Goal: Task Accomplishment & Management: Manage account settings

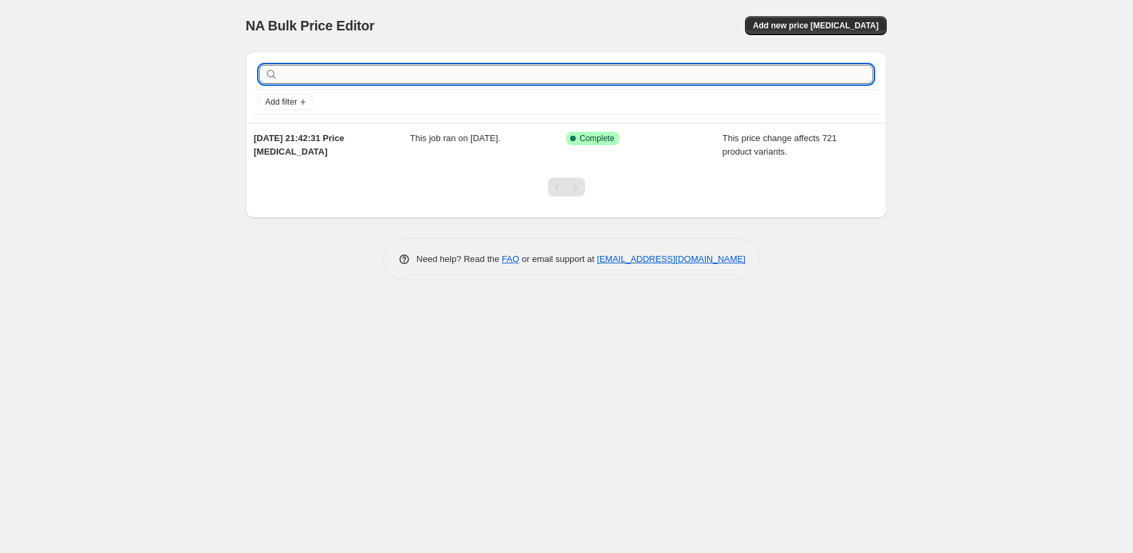
click at [327, 69] on input "text" at bounding box center [577, 74] width 593 height 19
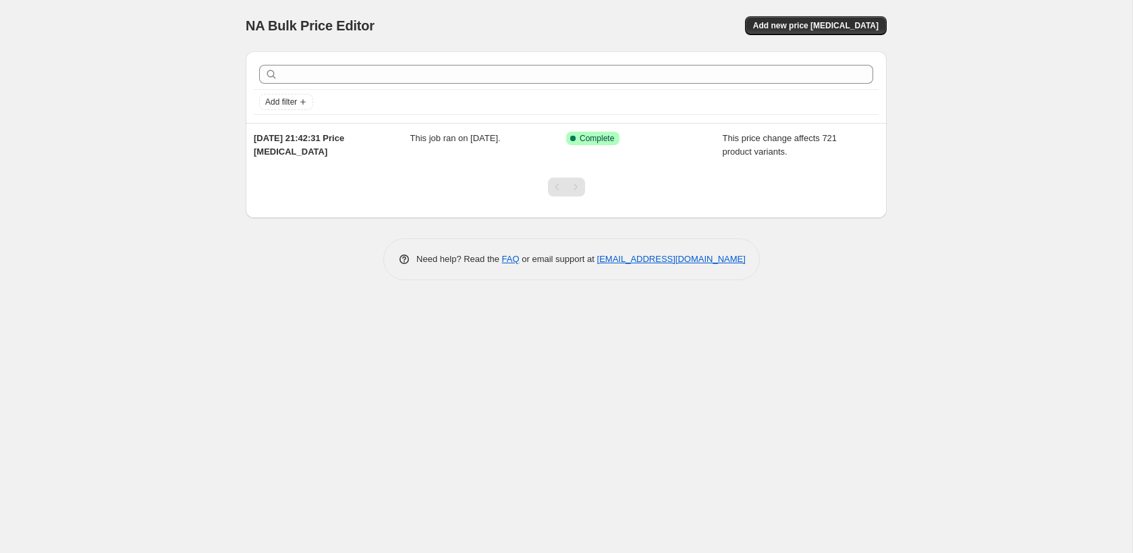
click at [441, 86] on div at bounding box center [566, 74] width 625 height 30
click at [832, 29] on span "Add new price [MEDICAL_DATA]" at bounding box center [816, 25] width 126 height 11
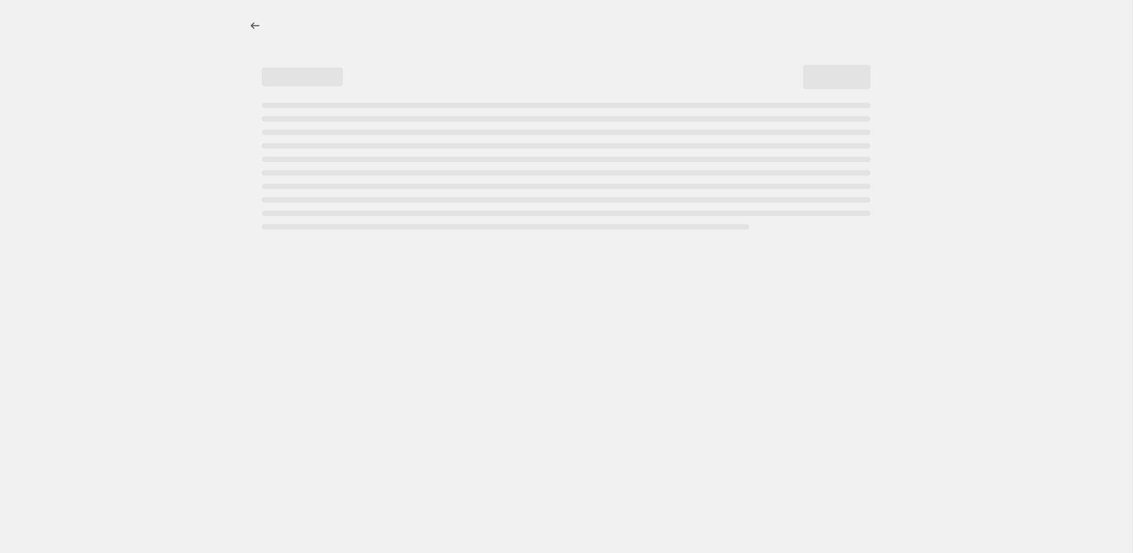
select select "percentage"
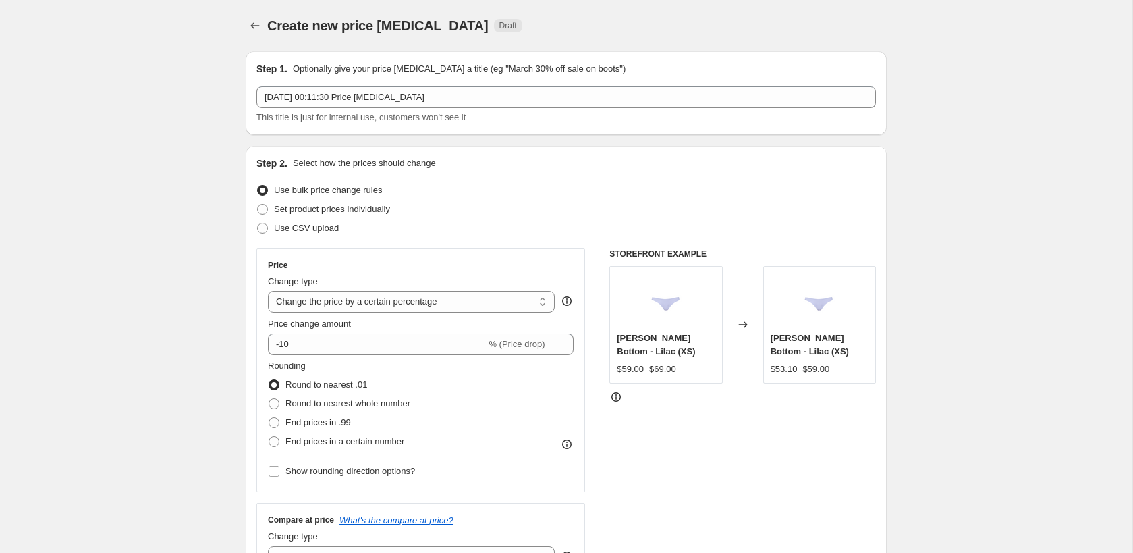
scroll to position [230, 0]
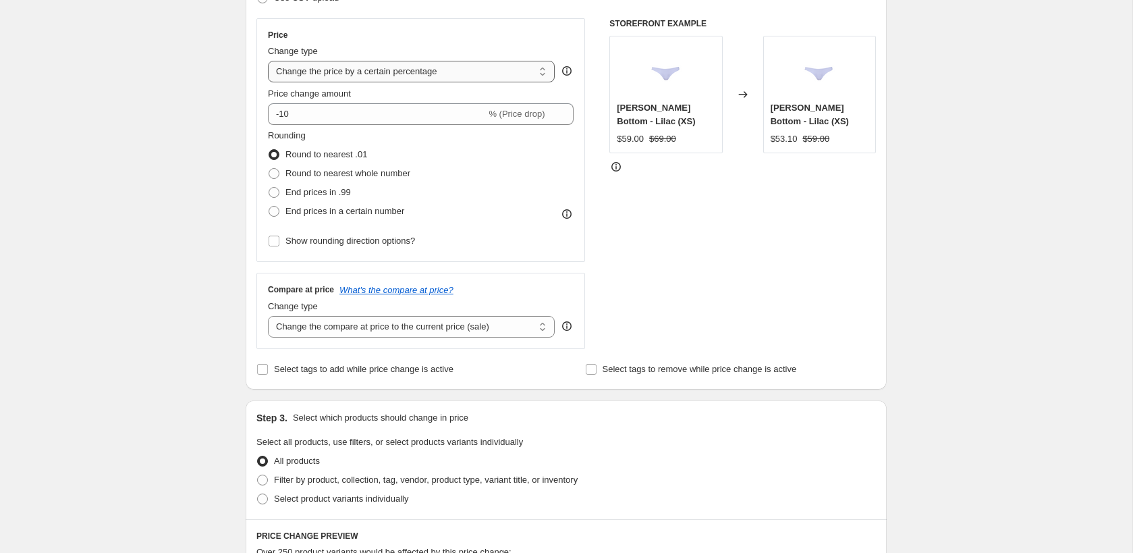
click at [439, 75] on select "Change the price to a certain amount Change the price by a certain amount Chang…" at bounding box center [411, 72] width 287 height 22
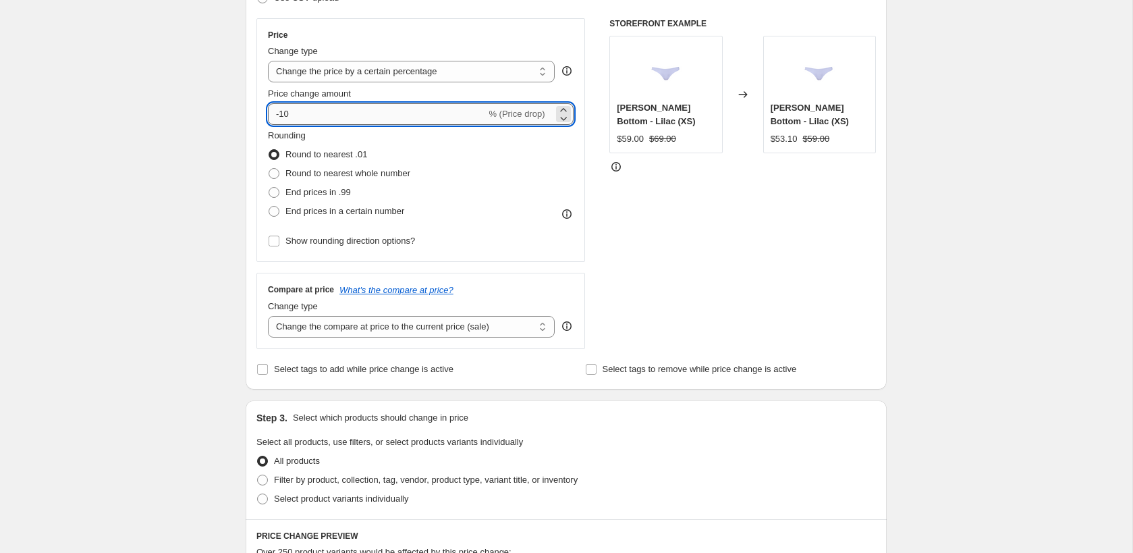
click at [430, 114] on input "-10" at bounding box center [377, 114] width 218 height 22
type input "-1"
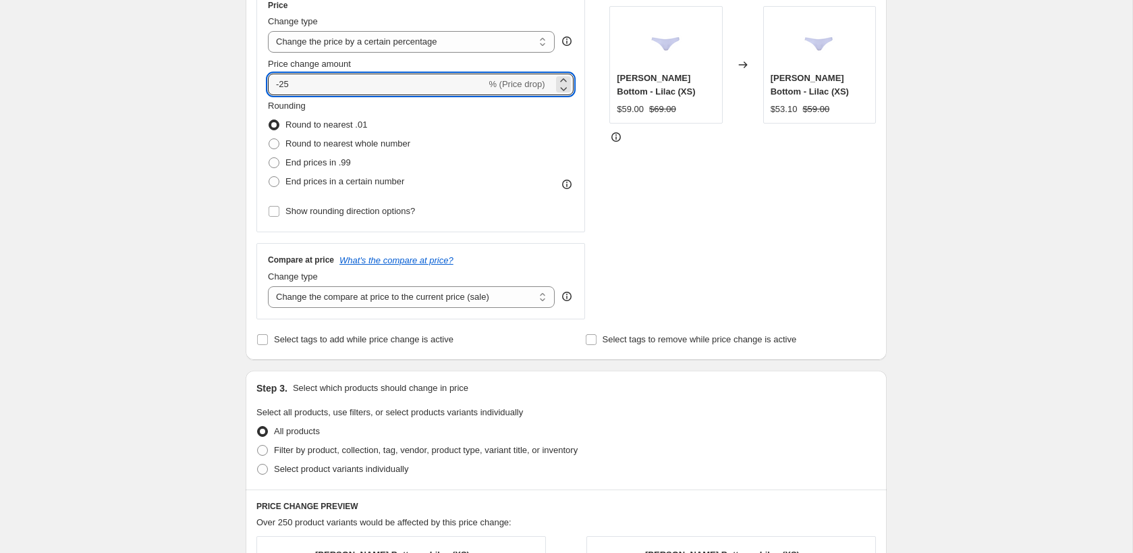
scroll to position [289, 0]
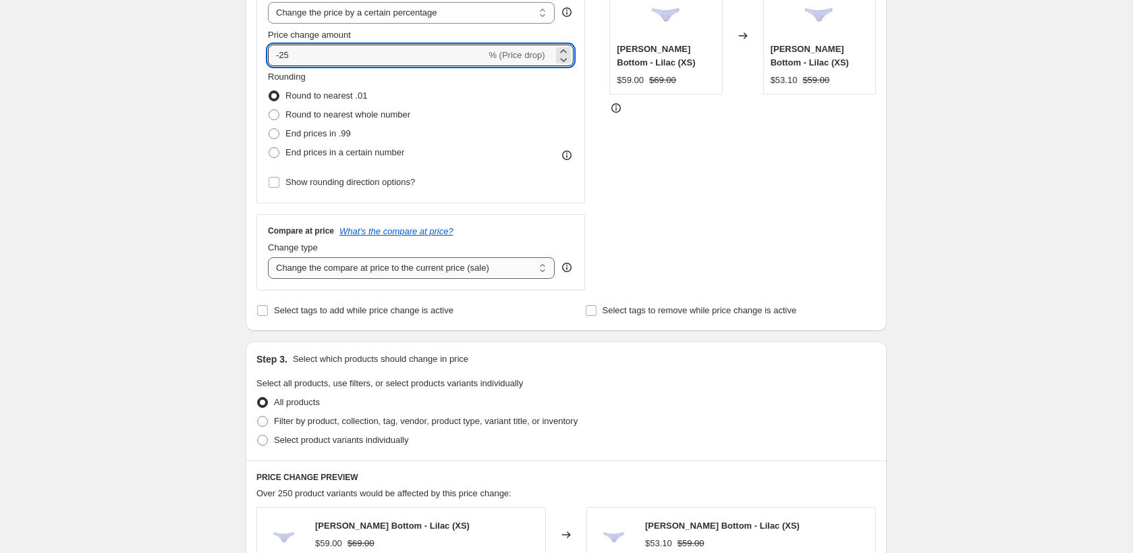
type input "-25"
click at [397, 270] on select "Change the compare at price to the current price (sale) Change the compare at p…" at bounding box center [411, 268] width 287 height 22
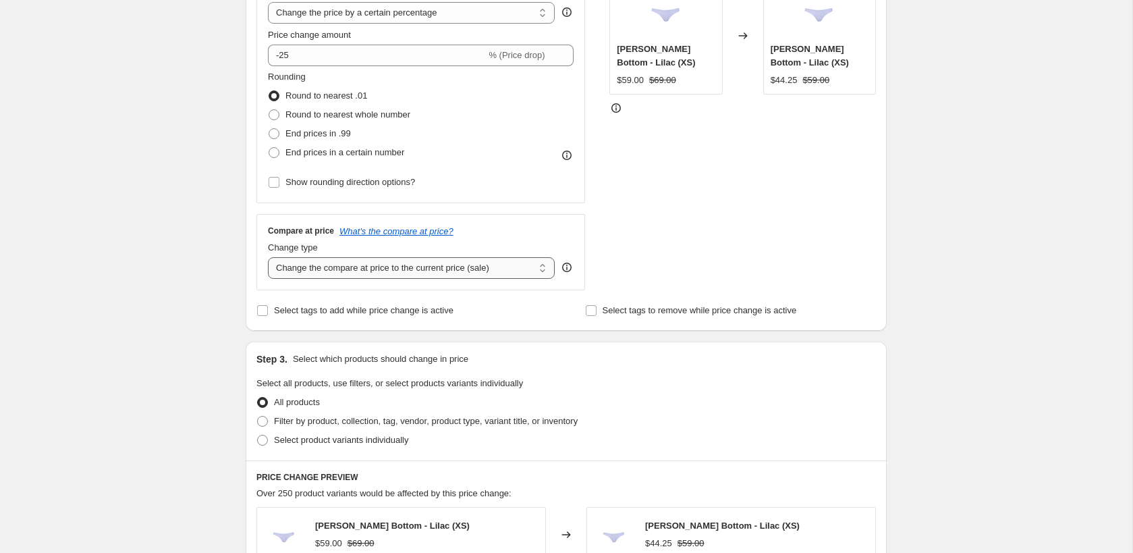
select select "no_change"
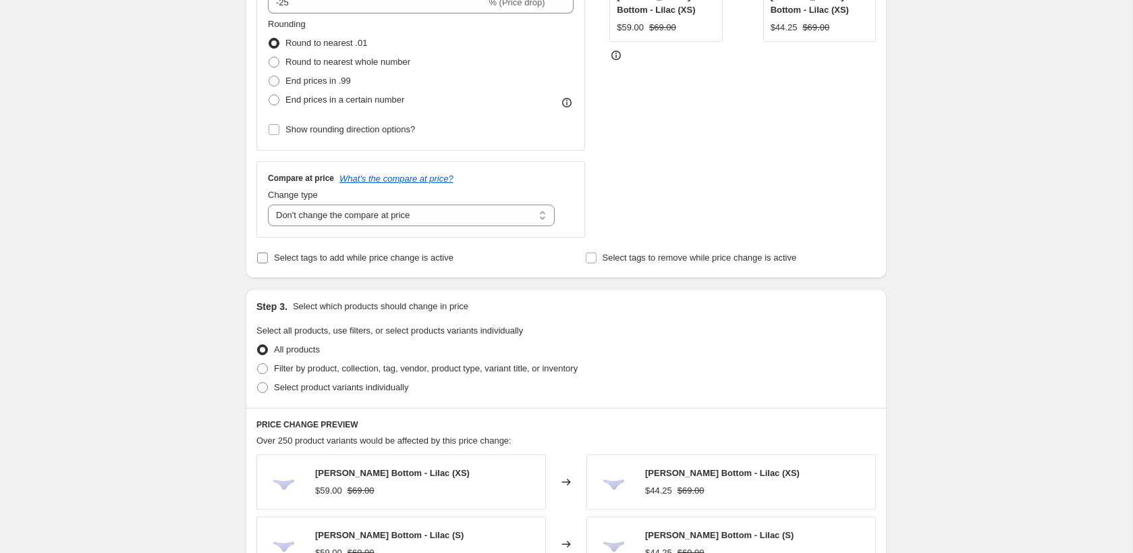
scroll to position [413, 0]
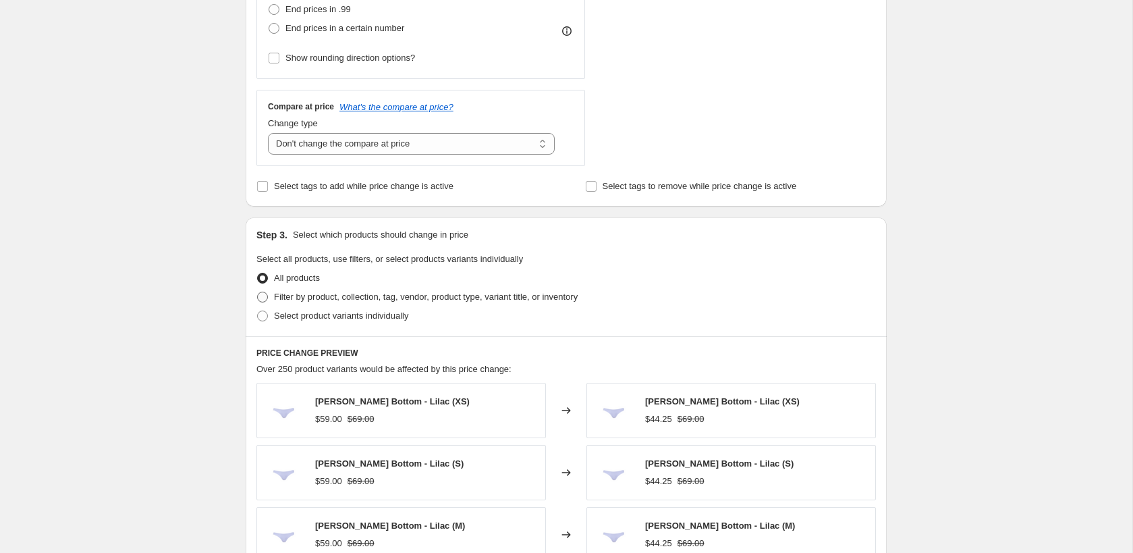
click at [404, 297] on span "Filter by product, collection, tag, vendor, product type, variant title, or inv…" at bounding box center [426, 297] width 304 height 10
click at [258, 292] on input "Filter by product, collection, tag, vendor, product type, variant title, or inv…" at bounding box center [257, 292] width 1 height 1
radio input "true"
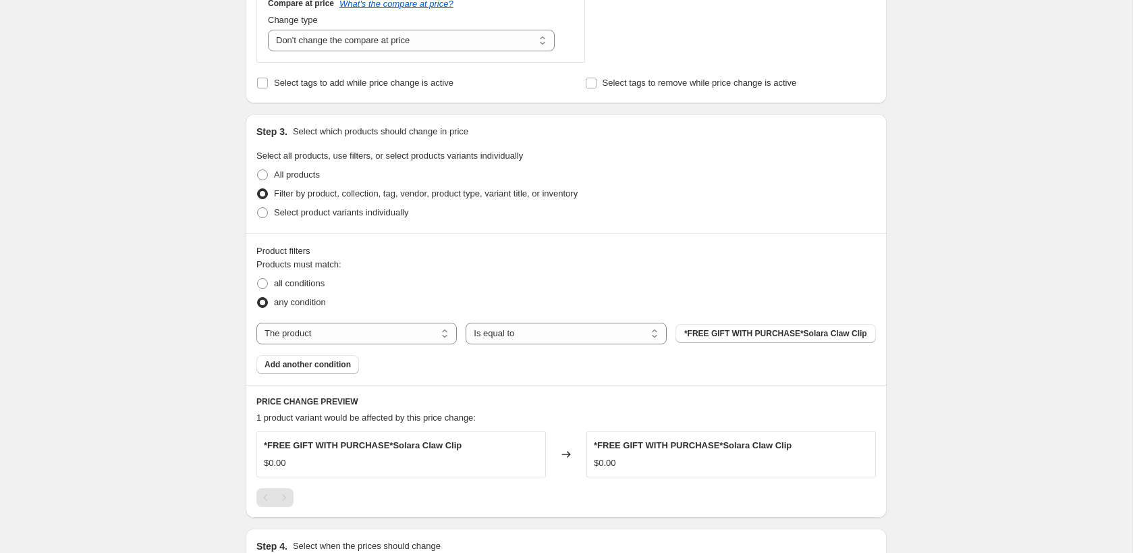
scroll to position [522, 0]
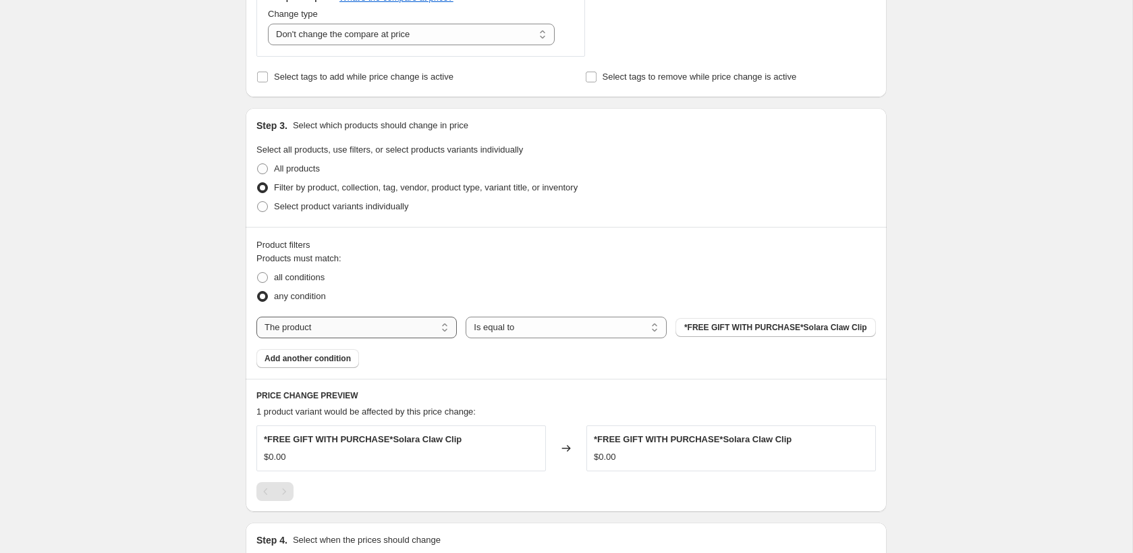
click at [334, 324] on select "The product The product's collection The product's tag The product's vendor The…" at bounding box center [356, 328] width 200 height 22
select select "collection"
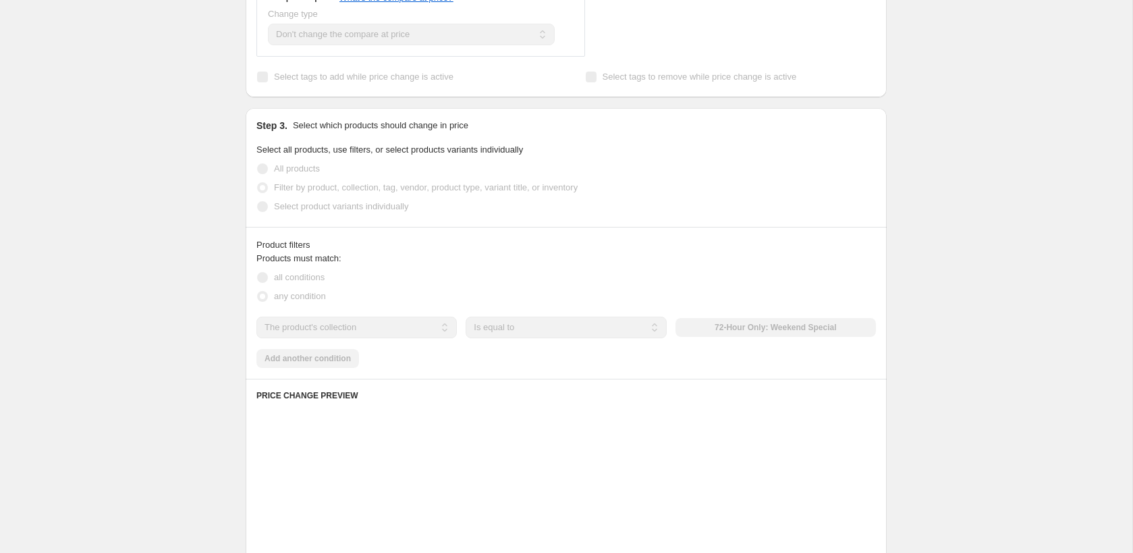
click at [307, 278] on span "all conditions" at bounding box center [299, 277] width 51 height 10
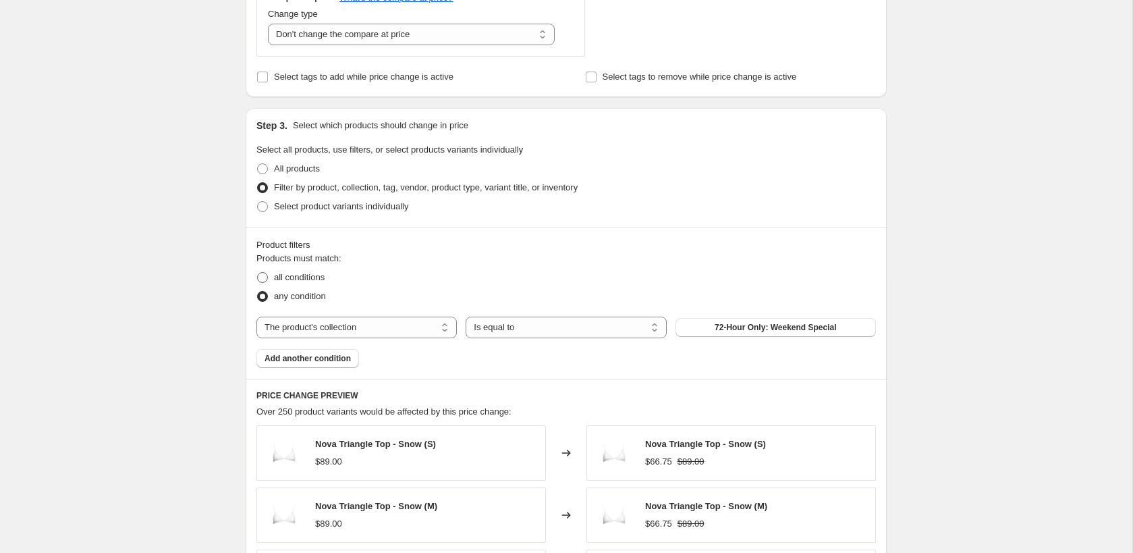
click at [310, 278] on span "all conditions" at bounding box center [299, 277] width 51 height 10
click at [258, 273] on input "all conditions" at bounding box center [257, 272] width 1 height 1
radio input "true"
click at [718, 327] on span "72-Hour Only: Weekend Special" at bounding box center [776, 327] width 122 height 11
click at [286, 291] on span "any condition" at bounding box center [300, 296] width 52 height 10
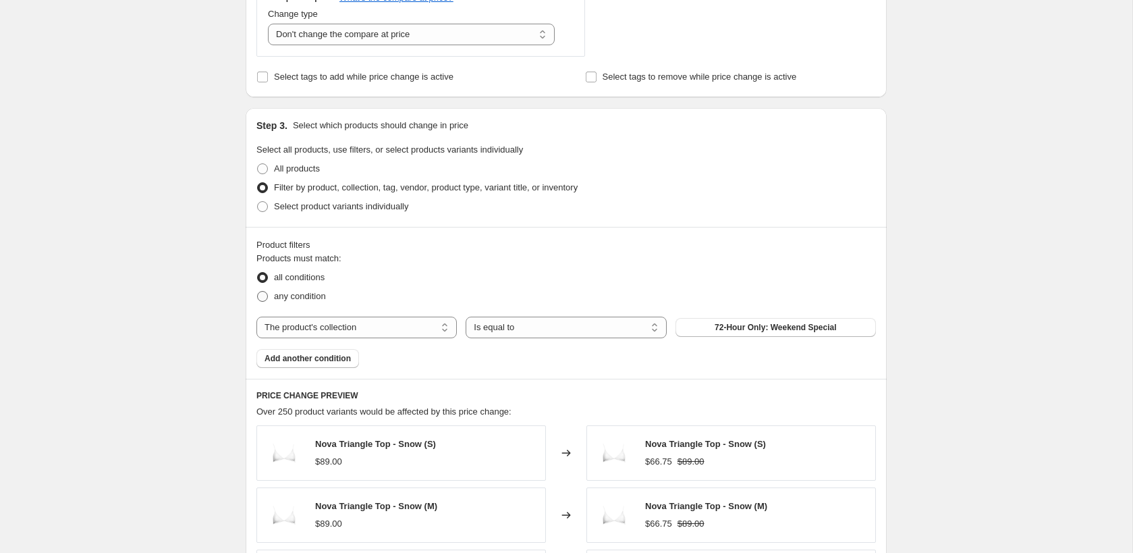
click at [258, 291] on input "any condition" at bounding box center [257, 291] width 1 height 1
radio input "true"
click at [589, 330] on select "Is equal to Is not equal to" at bounding box center [566, 328] width 200 height 22
click at [719, 329] on span "72-Hour Only: Weekend Special" at bounding box center [776, 327] width 122 height 11
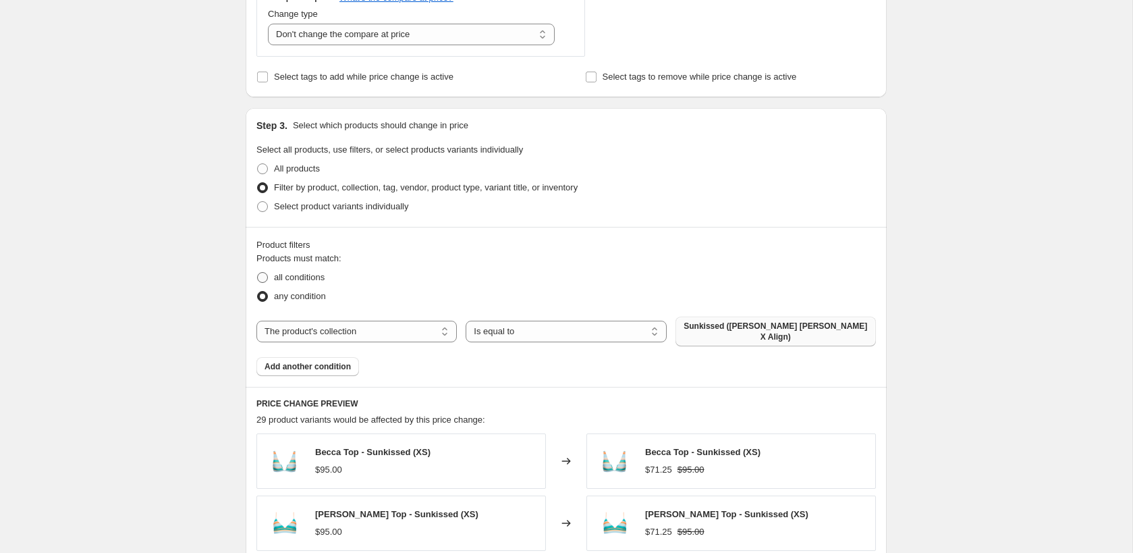
click at [311, 280] on span "all conditions" at bounding box center [299, 277] width 51 height 13
click at [258, 273] on input "all conditions" at bounding box center [257, 272] width 1 height 1
radio input "true"
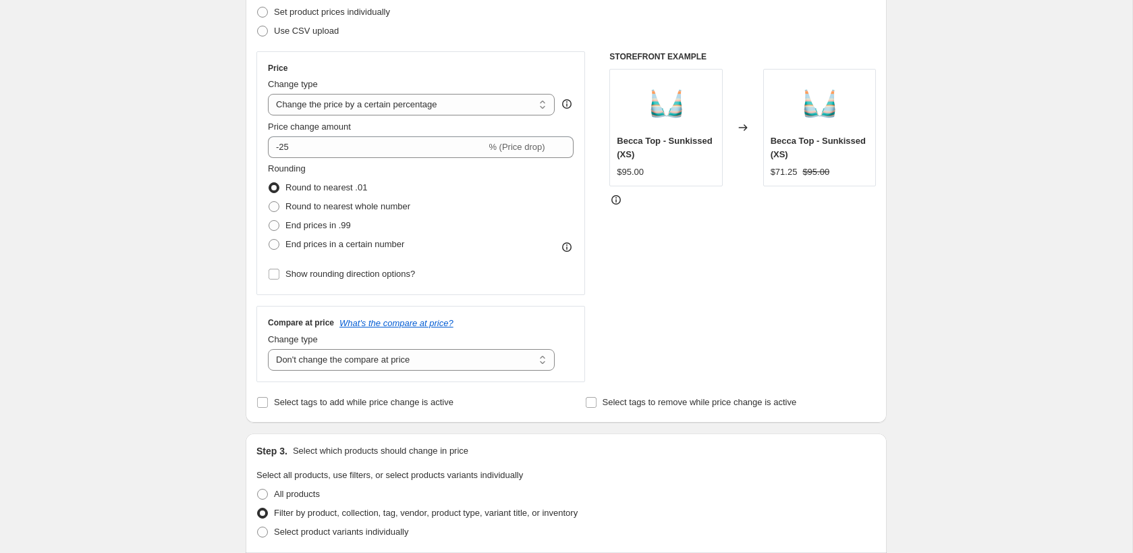
scroll to position [23, 0]
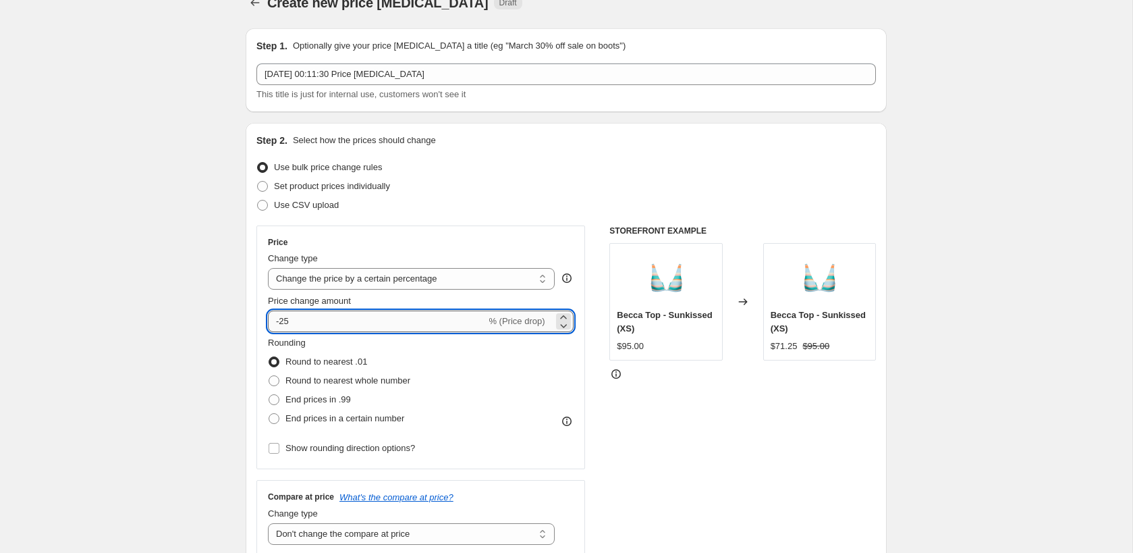
click at [381, 312] on input "-25" at bounding box center [377, 321] width 218 height 22
click at [391, 319] on input "-25" at bounding box center [377, 321] width 218 height 22
type input "-2"
type input "-30"
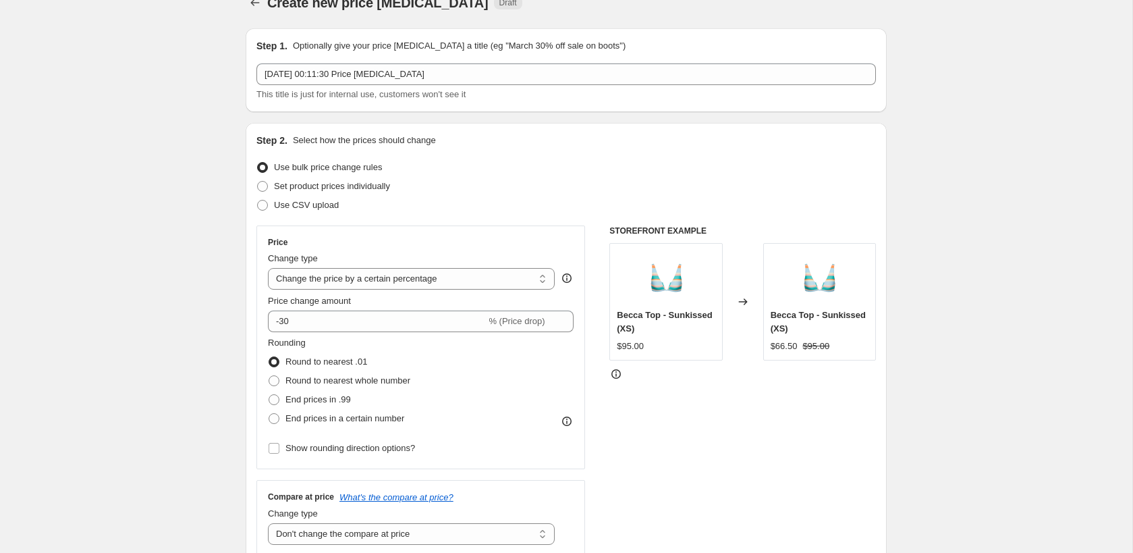
click at [632, 433] on div "STOREFRONT EXAMPLE Becca Top - Sunkissed (XS) $95.00 Changed to Becca Top - Sun…" at bounding box center [742, 390] width 267 height 331
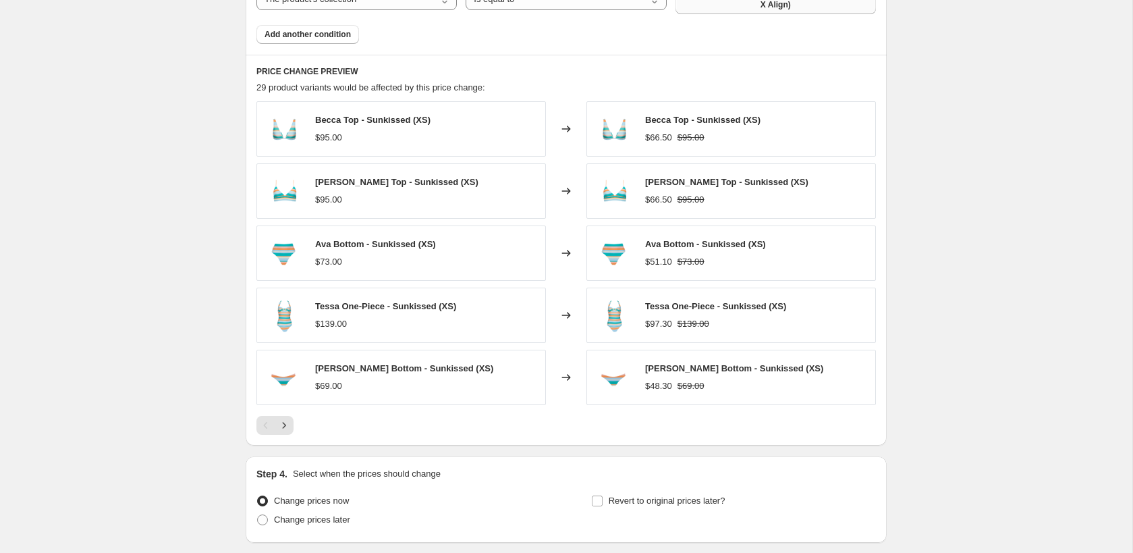
scroll to position [944, 0]
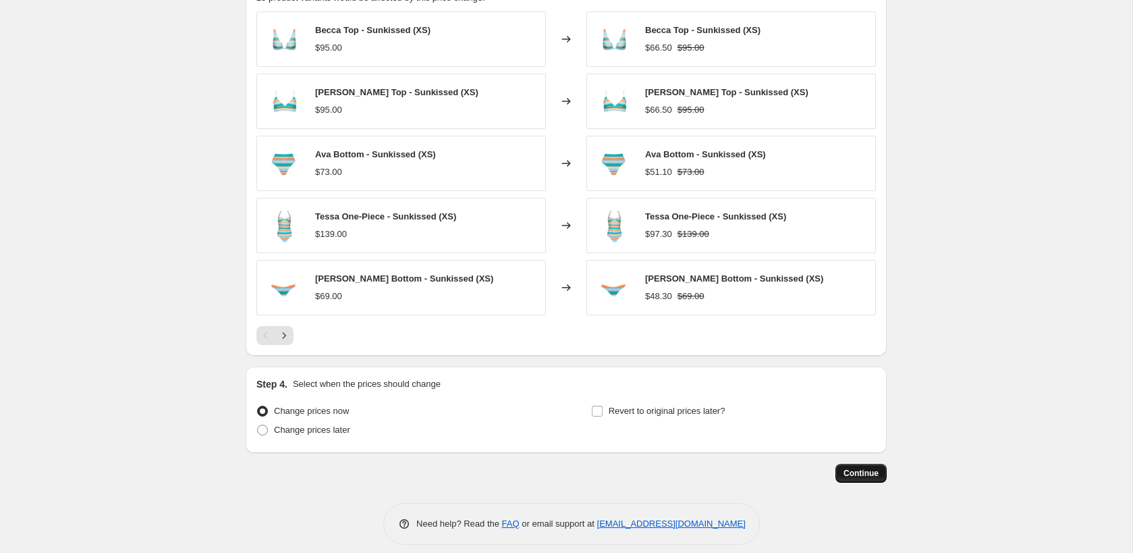
click at [854, 468] on span "Continue" at bounding box center [861, 473] width 35 height 11
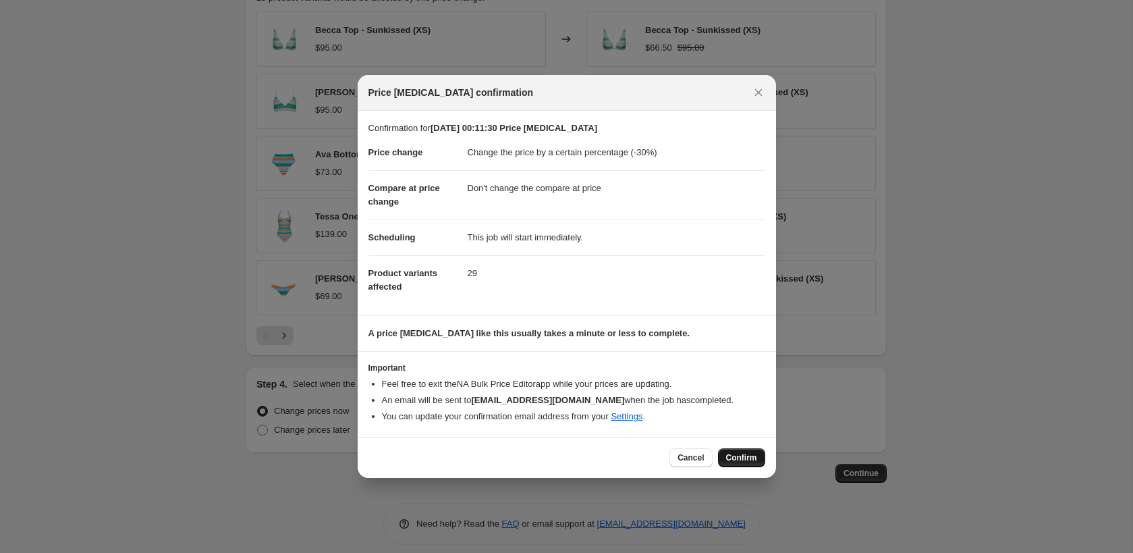
click at [755, 455] on span "Confirm" at bounding box center [741, 457] width 31 height 11
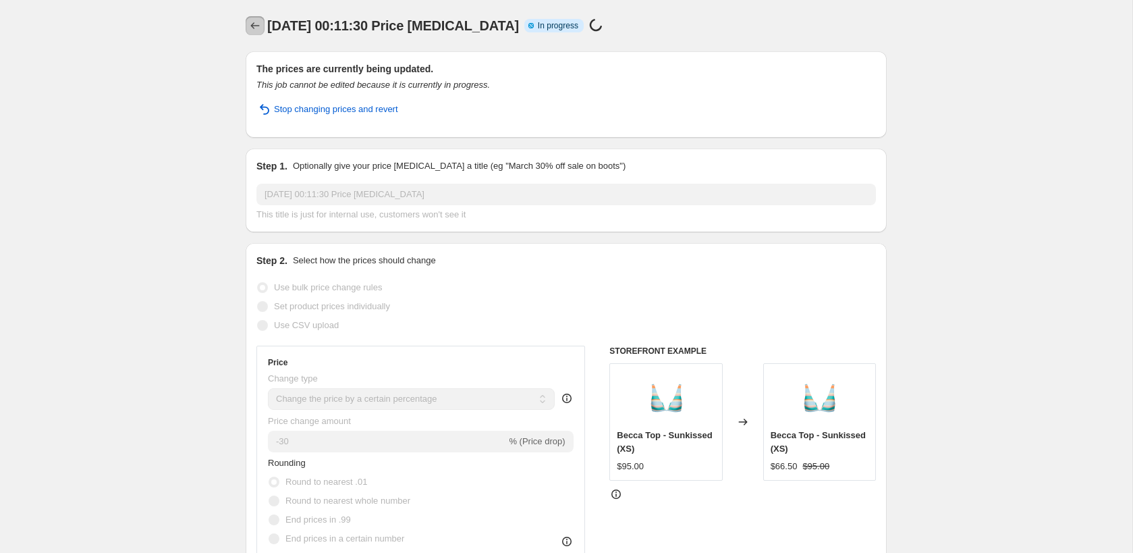
click at [255, 27] on icon "Price change jobs" at bounding box center [254, 25] width 13 height 13
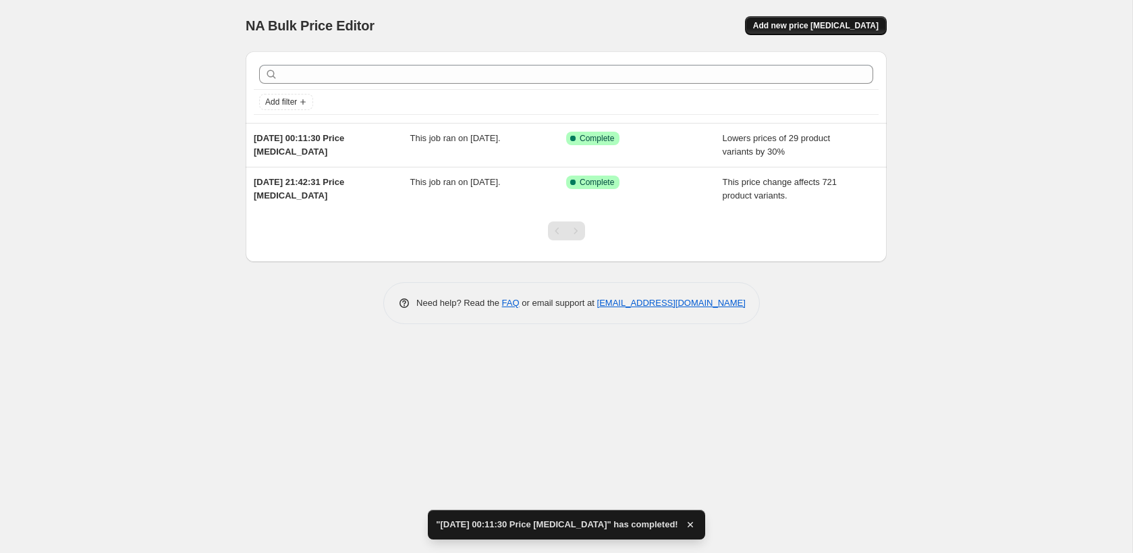
click at [790, 24] on span "Add new price [MEDICAL_DATA]" at bounding box center [816, 25] width 126 height 11
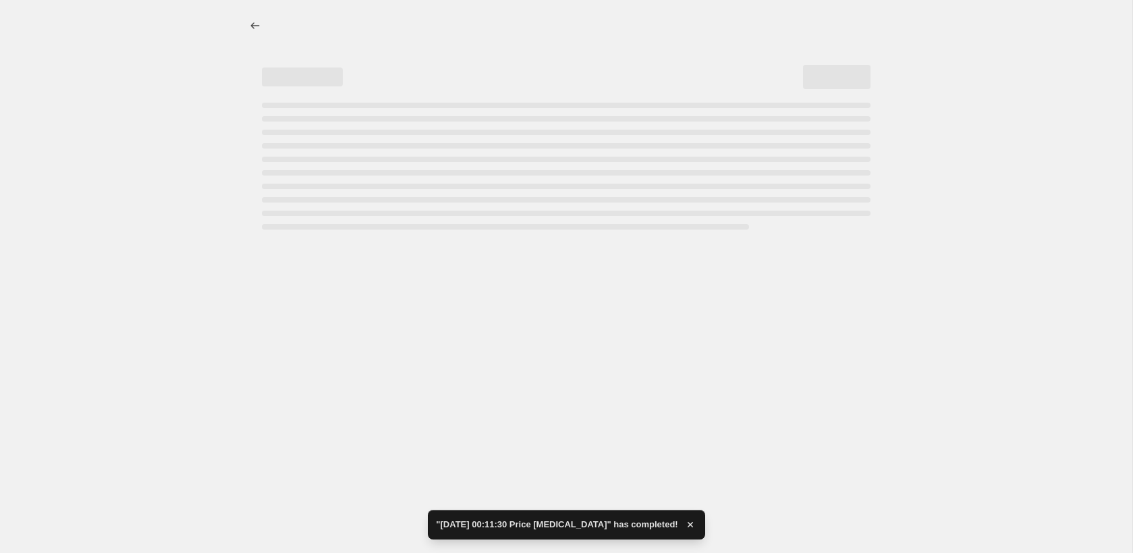
select select "percentage"
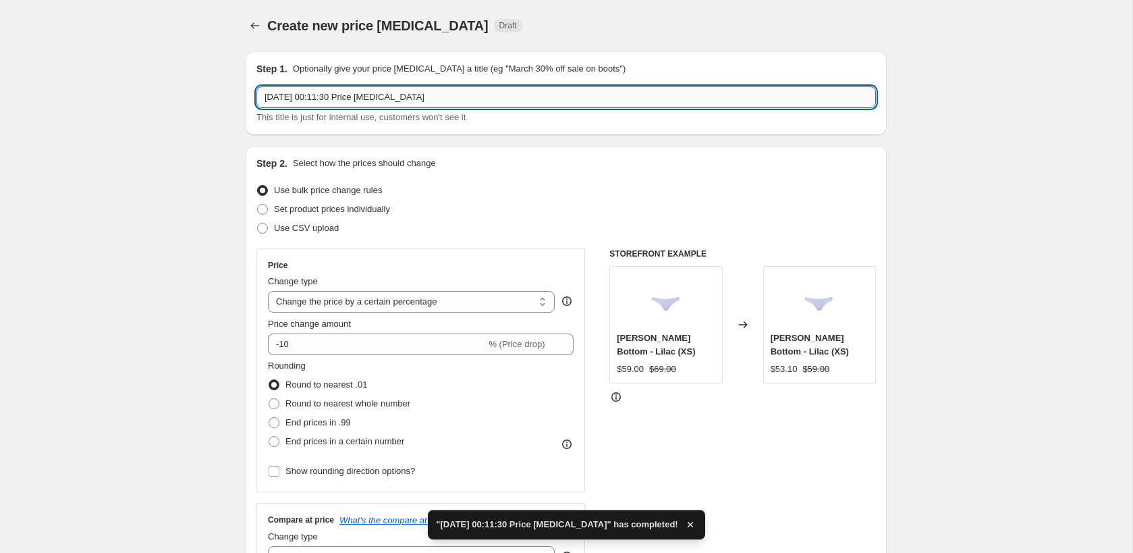
click at [377, 98] on input "22 Sept 2025, 00:11:30 Price change job" at bounding box center [566, 97] width 620 height 22
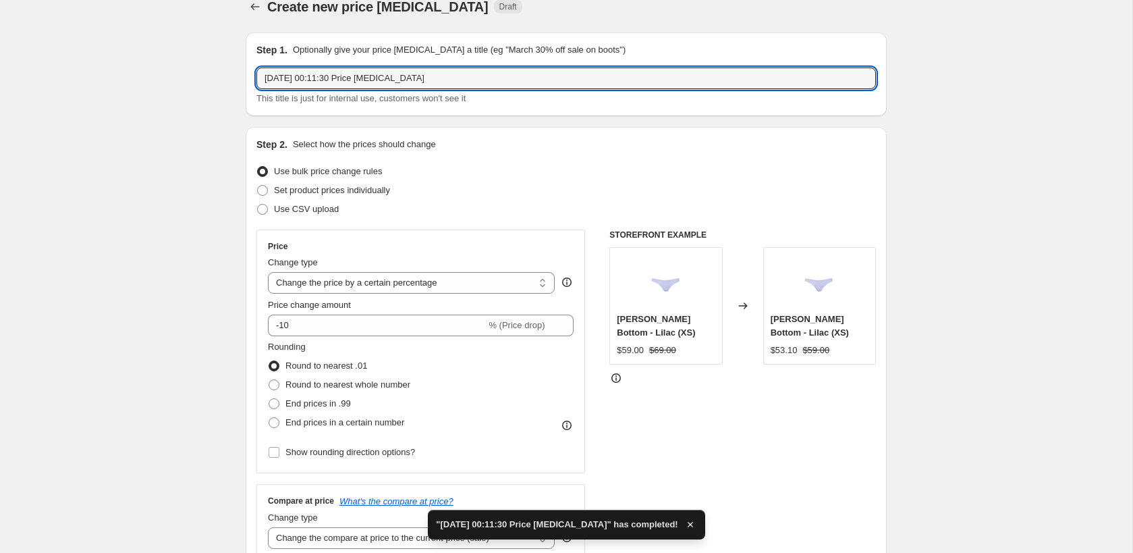
scroll to position [20, 0]
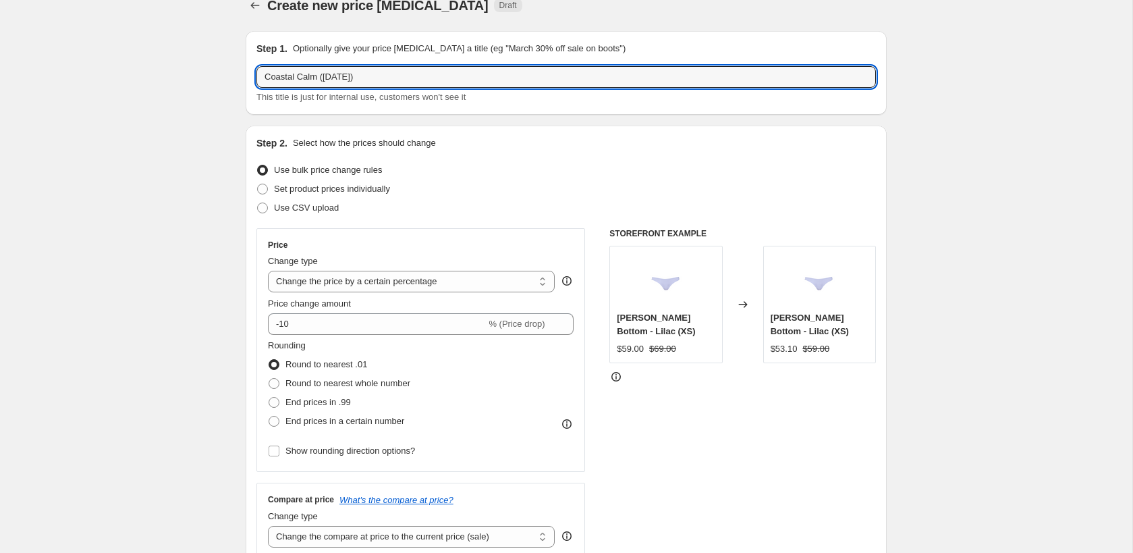
type input "Coastal Calm (22 Sep)"
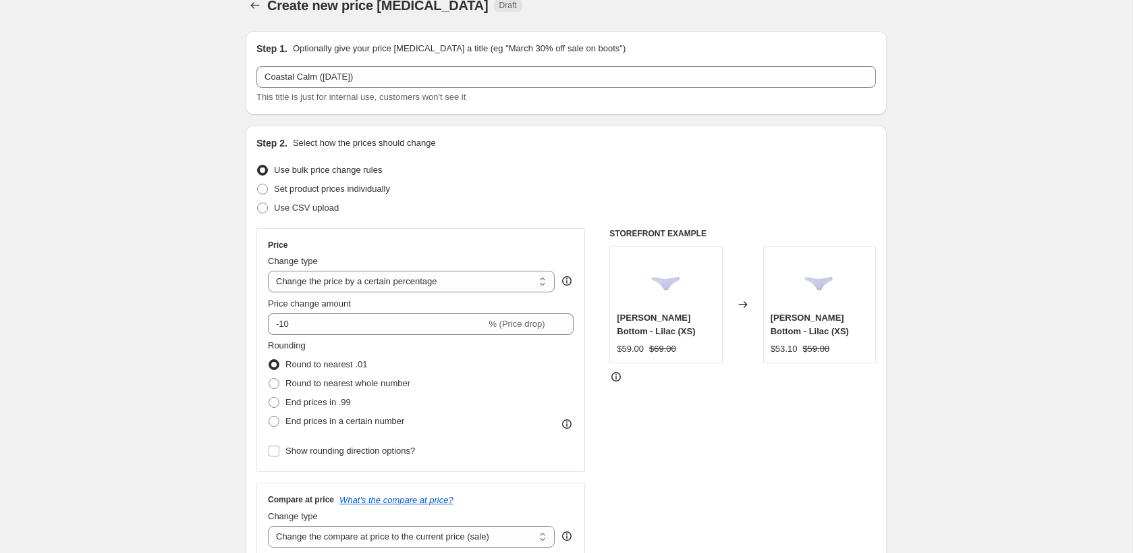
click at [369, 285] on select "Change the price to a certain amount Change the price by a certain amount Chang…" at bounding box center [411, 282] width 287 height 22
click at [292, 323] on input "-10" at bounding box center [377, 324] width 218 height 22
type input "-1"
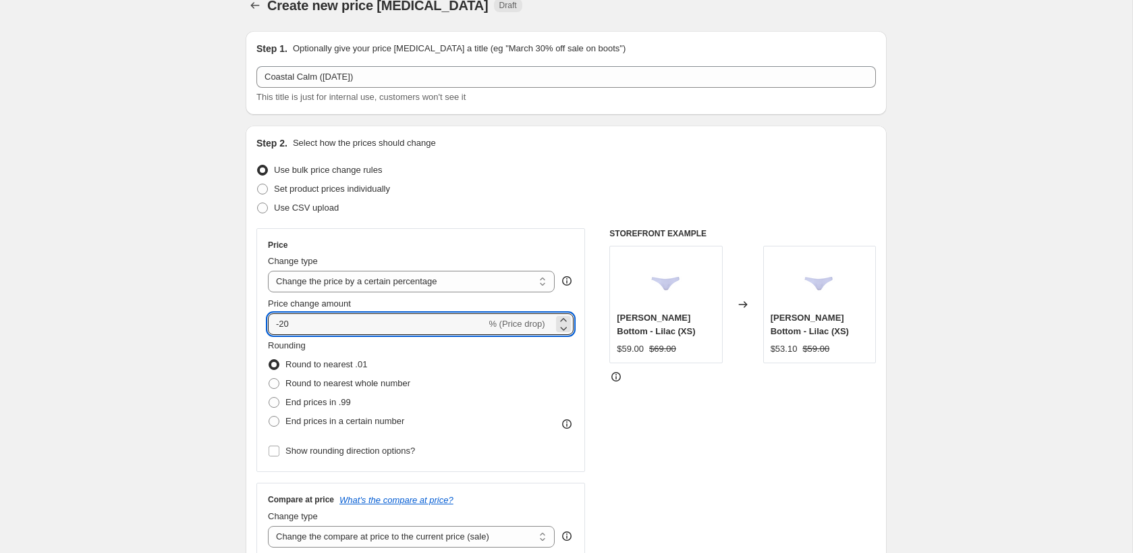
click at [310, 317] on input "-20" at bounding box center [377, 324] width 218 height 22
type input "-25"
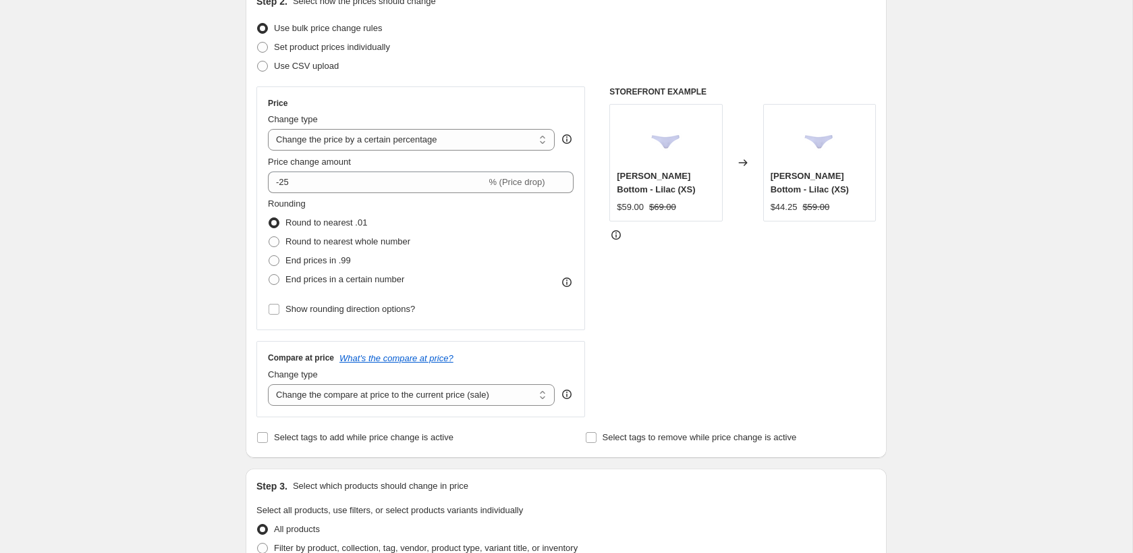
scroll to position [300, 0]
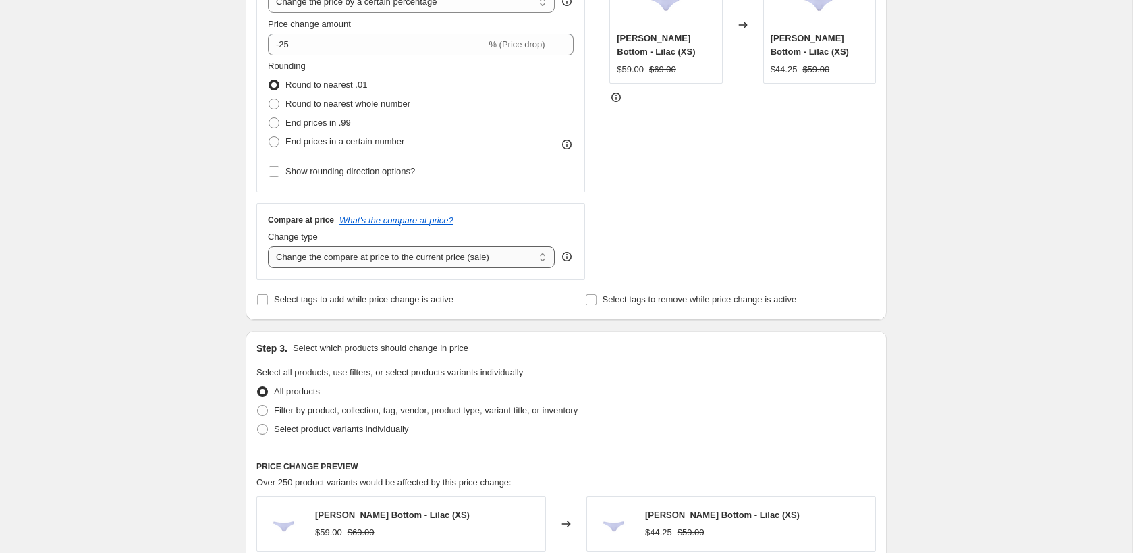
click at [368, 262] on select "Change the compare at price to the current price (sale) Change the compare at p…" at bounding box center [411, 257] width 287 height 22
select select "no_change"
click at [231, 262] on div "Create new price change job. This page is ready Create new price change job Dra…" at bounding box center [566, 374] width 674 height 1349
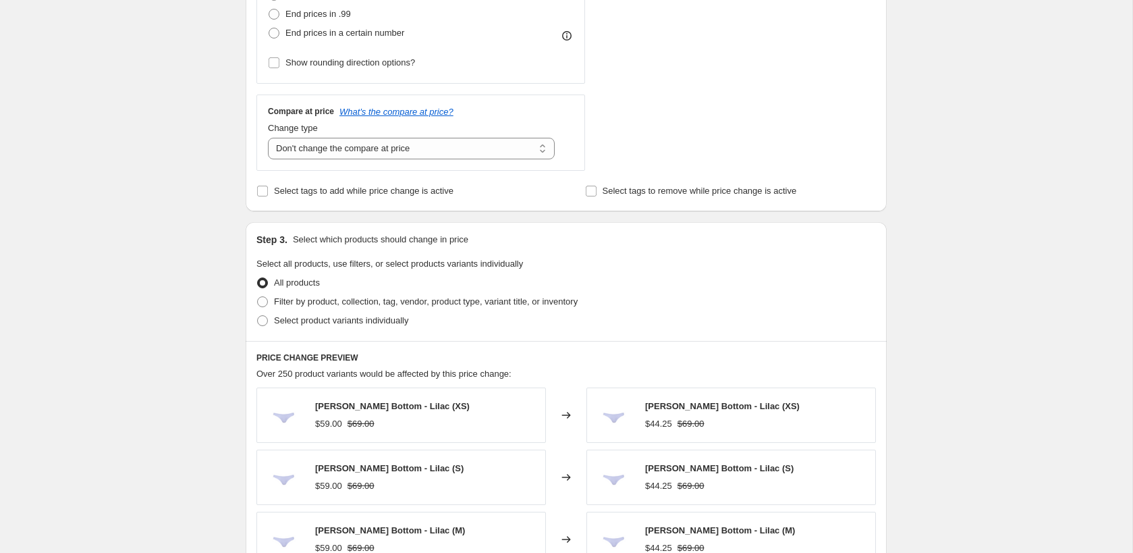
scroll to position [463, 0]
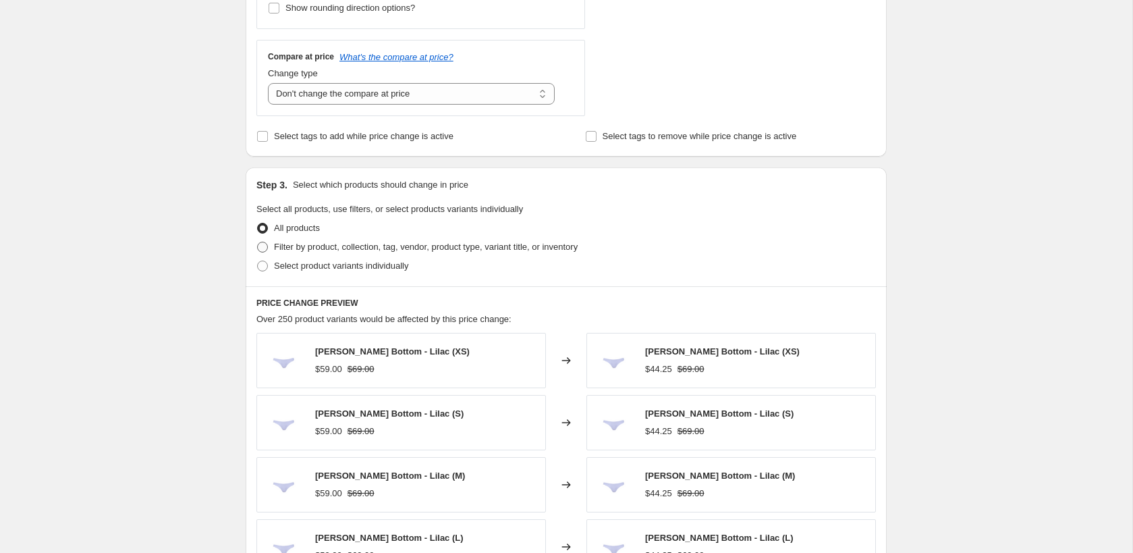
click at [321, 246] on span "Filter by product, collection, tag, vendor, product type, variant title, or inv…" at bounding box center [426, 247] width 304 height 10
click at [258, 242] on input "Filter by product, collection, tag, vendor, product type, variant title, or inv…" at bounding box center [257, 242] width 1 height 1
radio input "true"
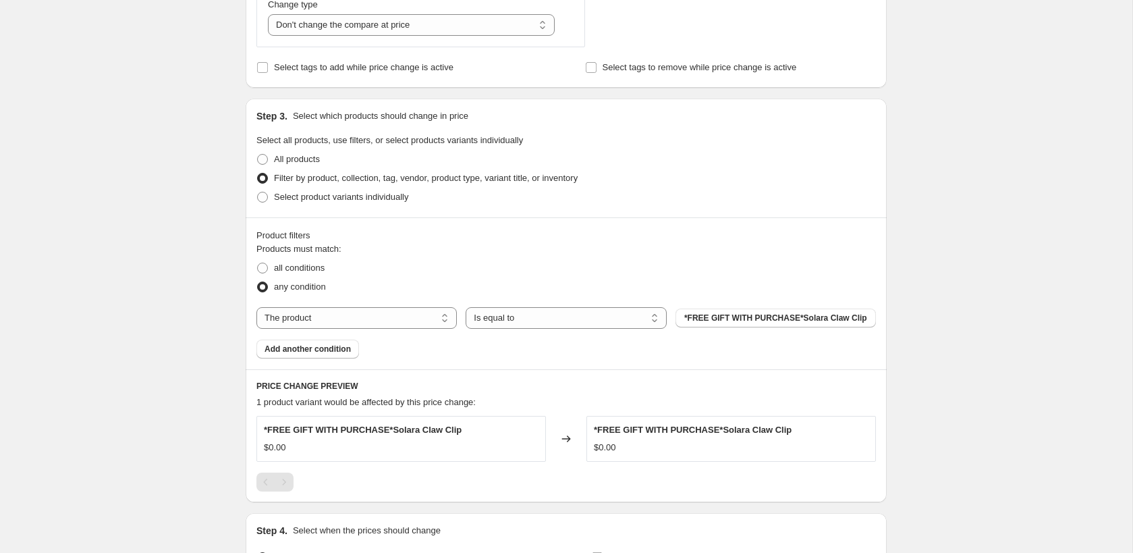
scroll to position [668, 0]
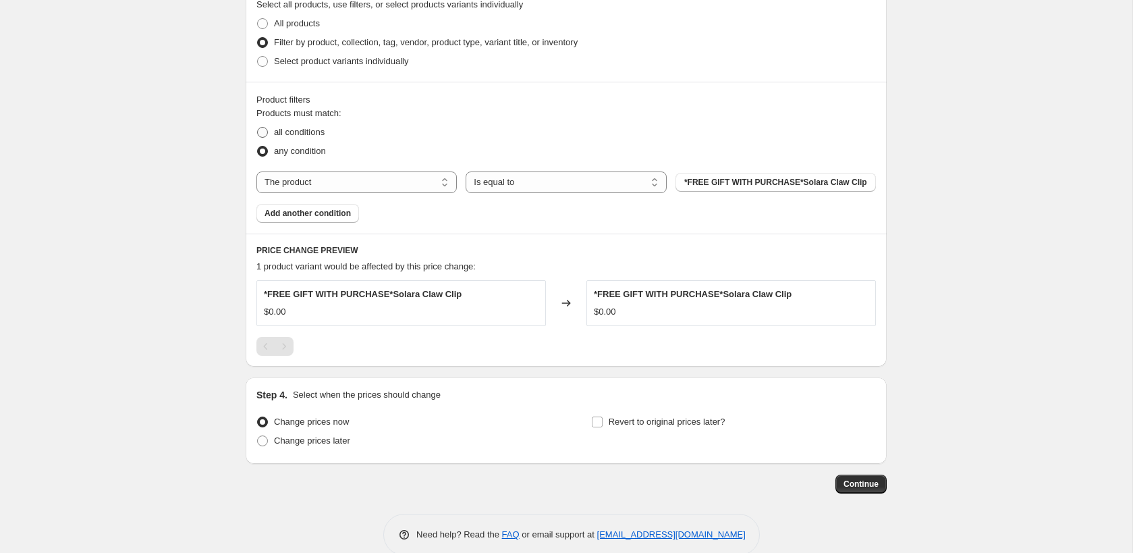
click at [304, 129] on span "all conditions" at bounding box center [299, 132] width 51 height 10
click at [258, 128] on input "all conditions" at bounding box center [257, 127] width 1 height 1
radio input "true"
click at [436, 167] on div "Products must match: all conditions any condition The product The product's col…" at bounding box center [566, 165] width 620 height 116
click at [435, 182] on select "The product The product's collection The product's tag The product's vendor The…" at bounding box center [356, 182] width 200 height 22
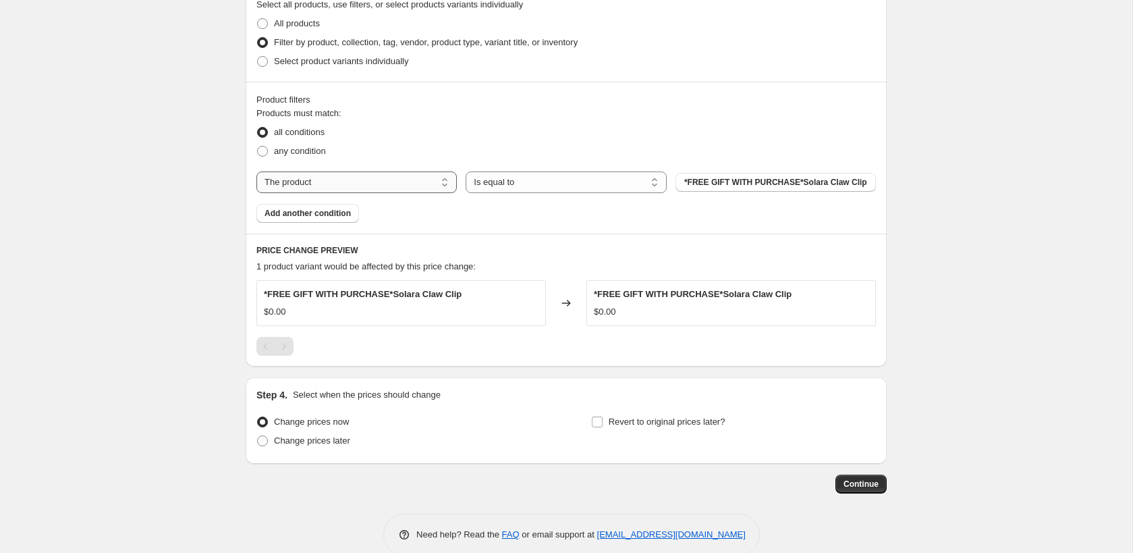
select select "collection"
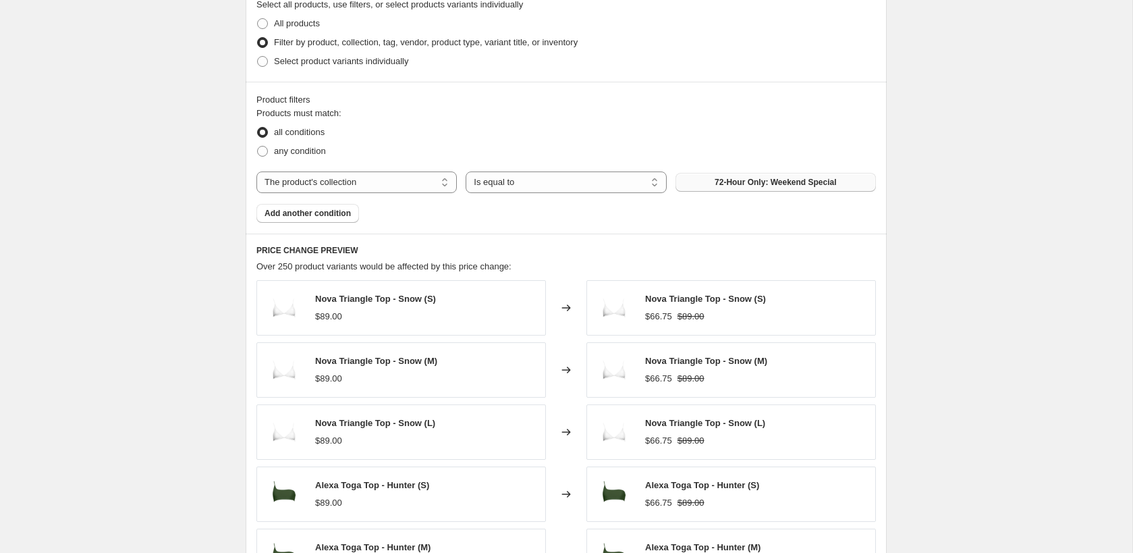
click at [700, 183] on button "72-Hour Only: Weekend Special" at bounding box center [776, 182] width 200 height 19
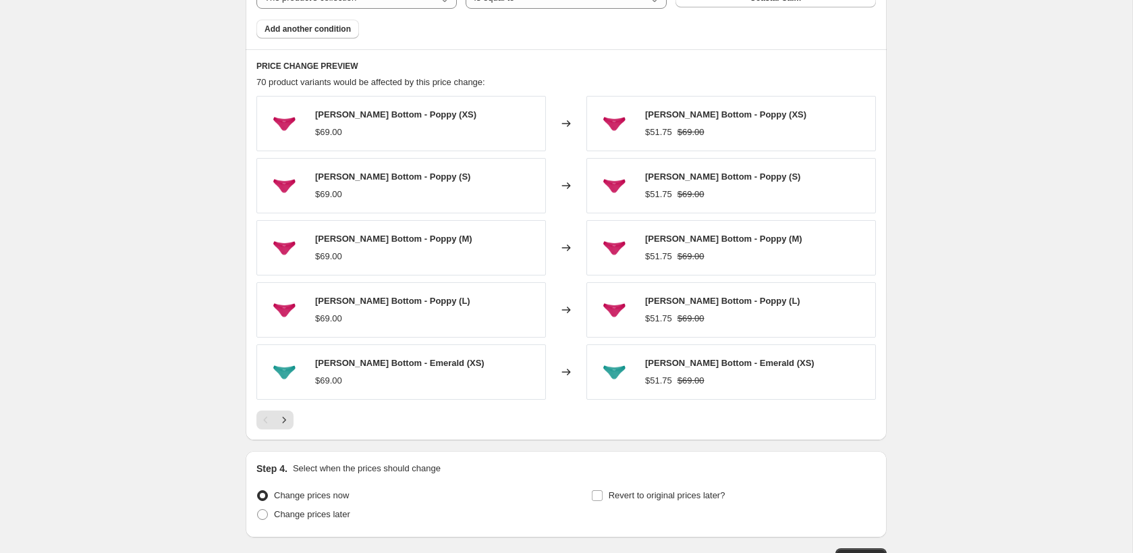
scroll to position [944, 0]
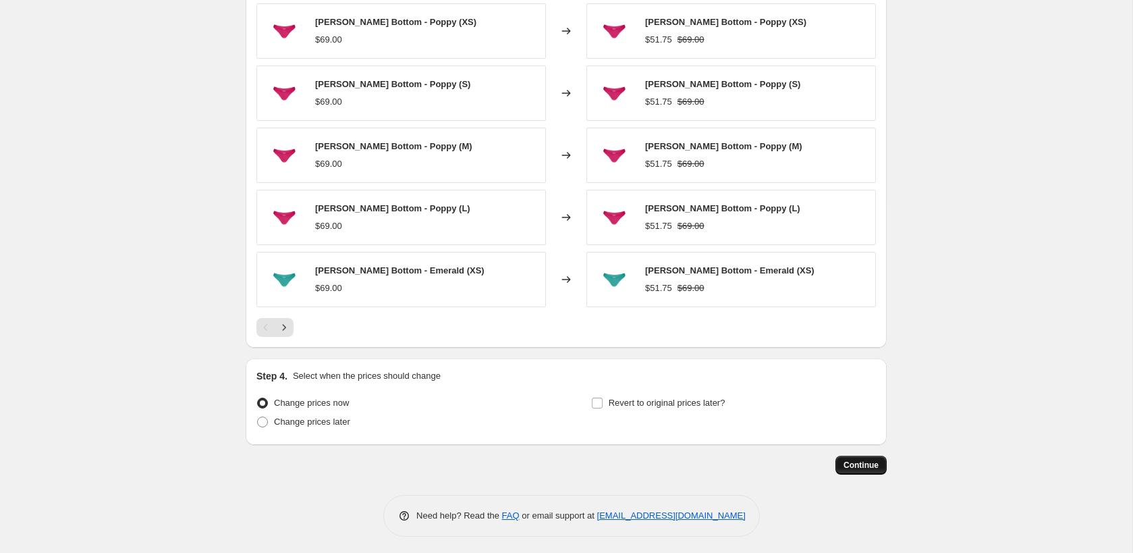
click at [873, 464] on span "Continue" at bounding box center [861, 465] width 35 height 11
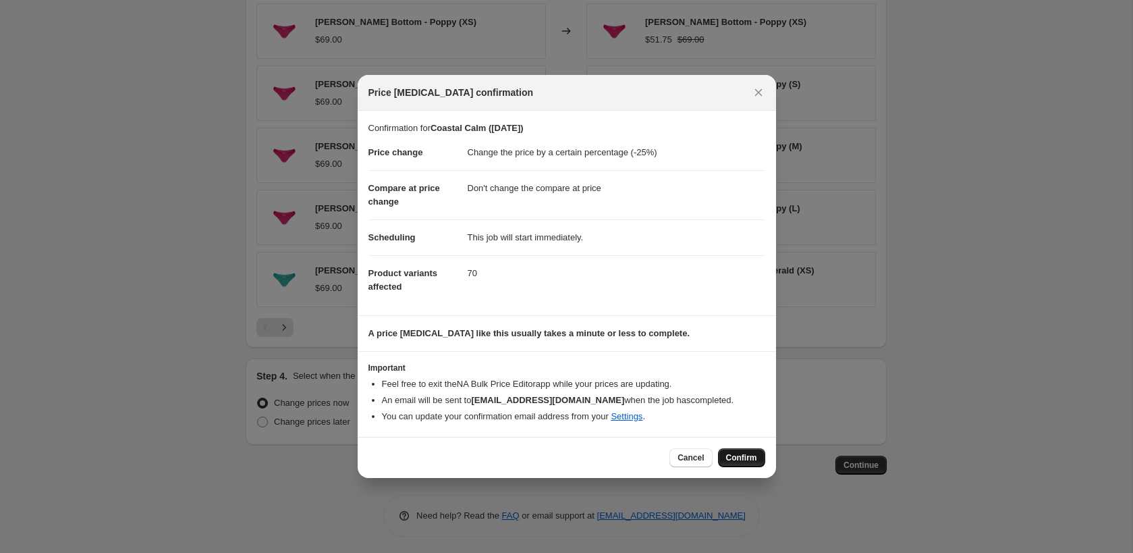
click at [752, 464] on button "Confirm" at bounding box center [741, 457] width 47 height 19
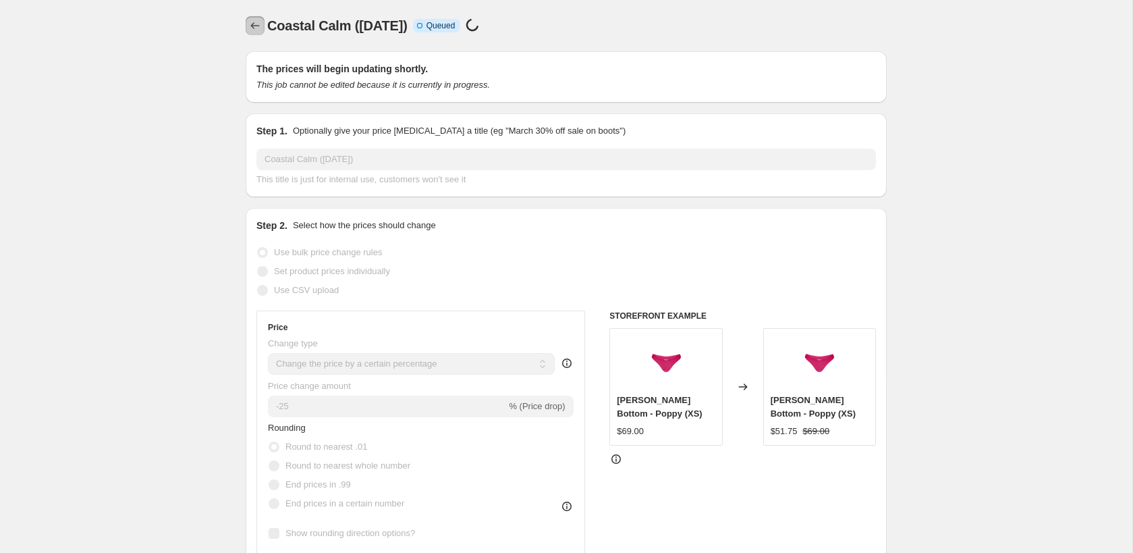
click at [254, 28] on icon "Price change jobs" at bounding box center [254, 25] width 13 height 13
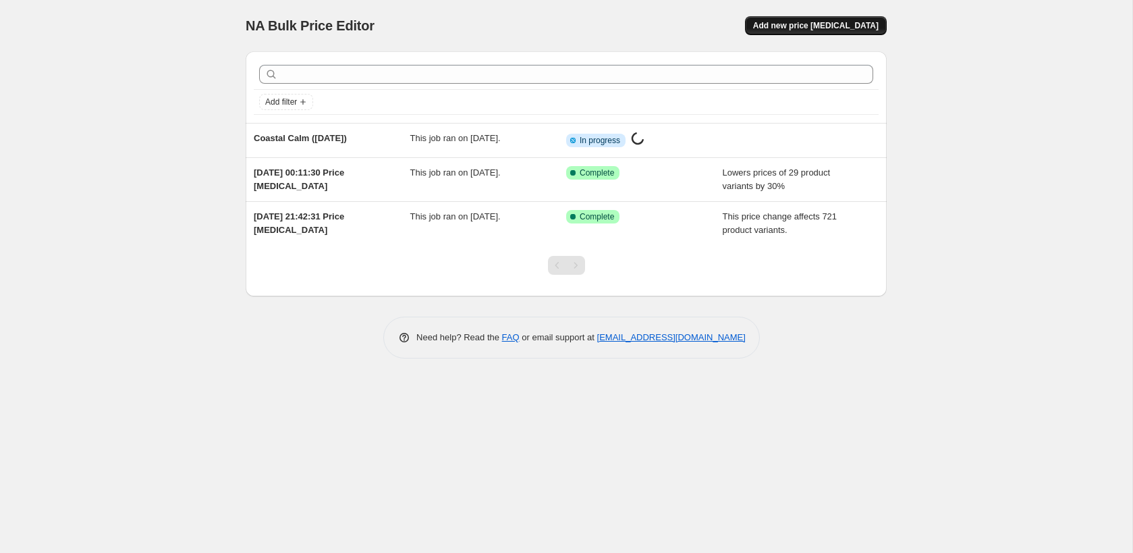
click at [823, 20] on span "Add new price [MEDICAL_DATA]" at bounding box center [816, 25] width 126 height 11
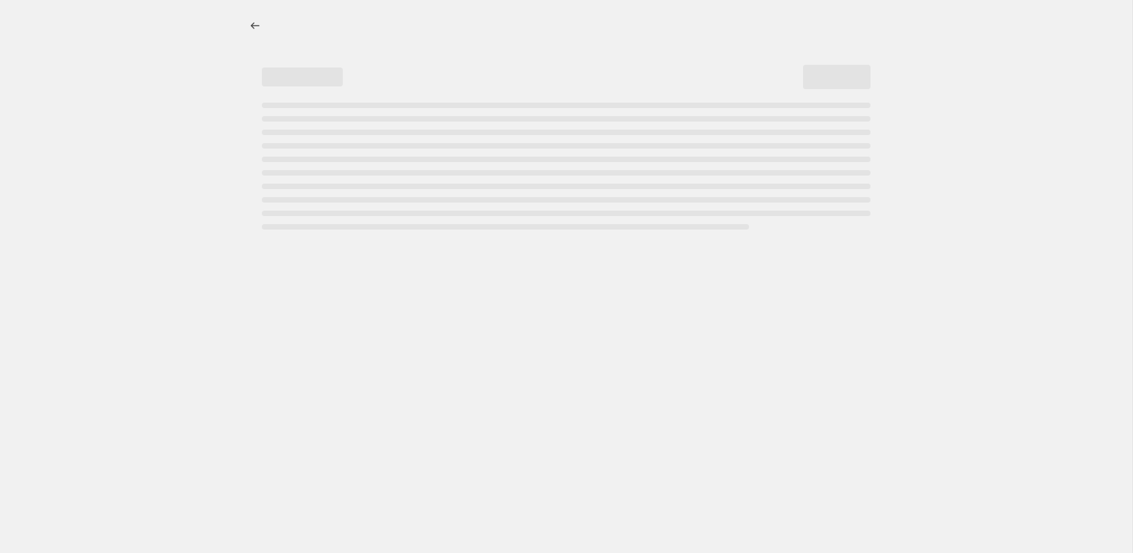
select select "percentage"
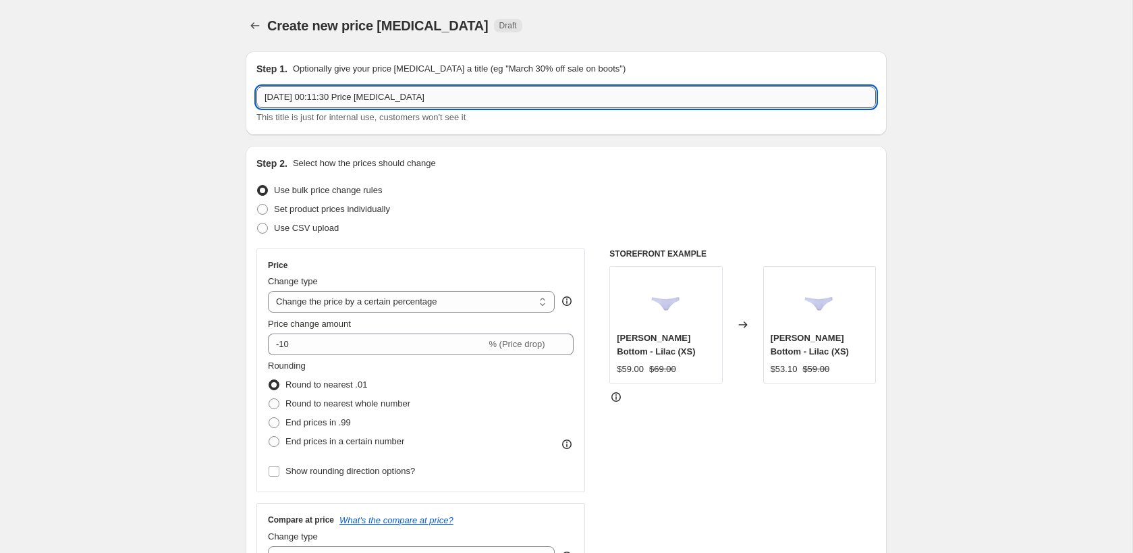
click at [483, 98] on input "22 Sept 2025, 00:11:30 Price change job" at bounding box center [566, 97] width 620 height 22
type input "By The Oasis (22 Sep"
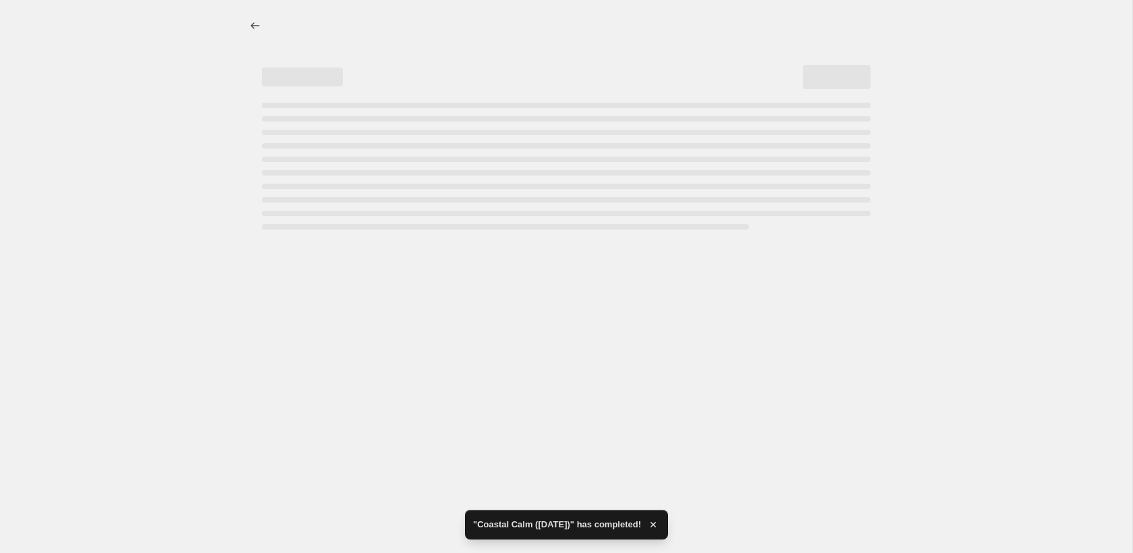
select select "percentage"
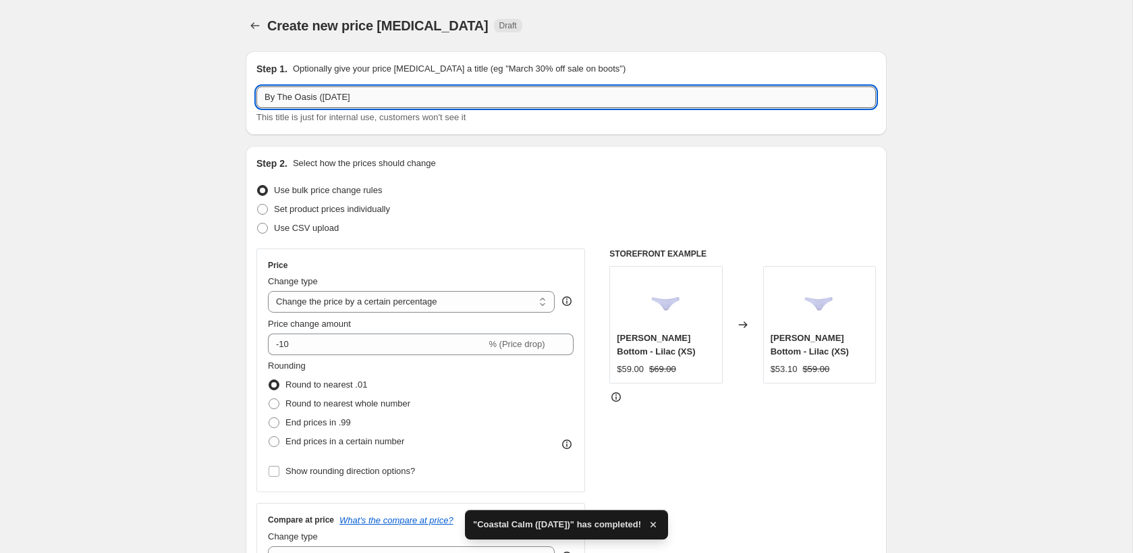
click at [485, 105] on input "By The Oasis (22 Sep" at bounding box center [566, 97] width 620 height 22
type input "By The Oasis (22 Sep)"
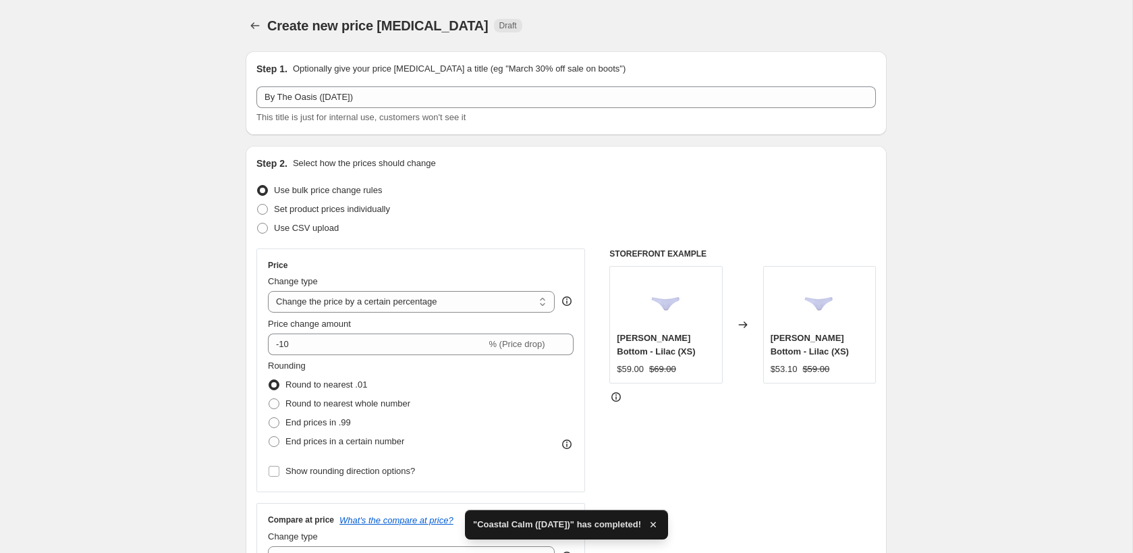
click at [259, 162] on h2 "Step 2." at bounding box center [271, 163] width 31 height 13
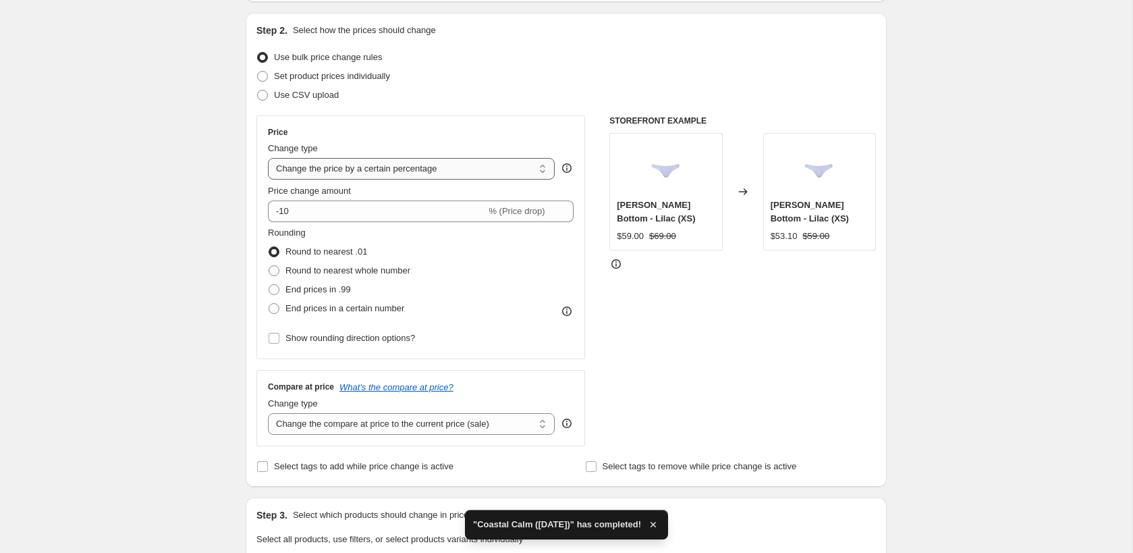
click at [382, 171] on select "Change the price to a certain amount Change the price by a certain amount Chang…" at bounding box center [411, 169] width 287 height 22
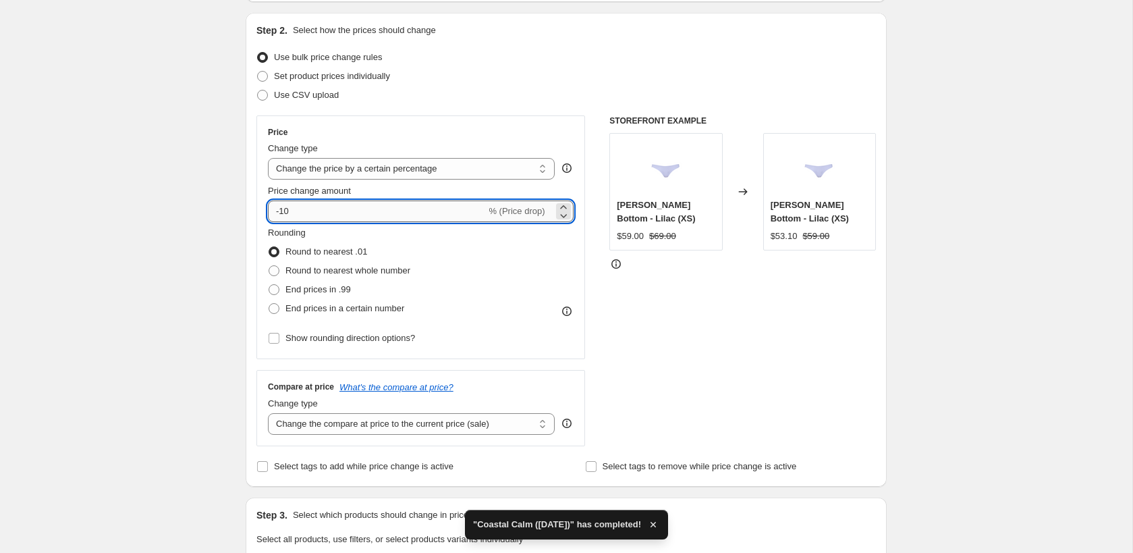
click at [315, 215] on input "-10" at bounding box center [377, 211] width 218 height 22
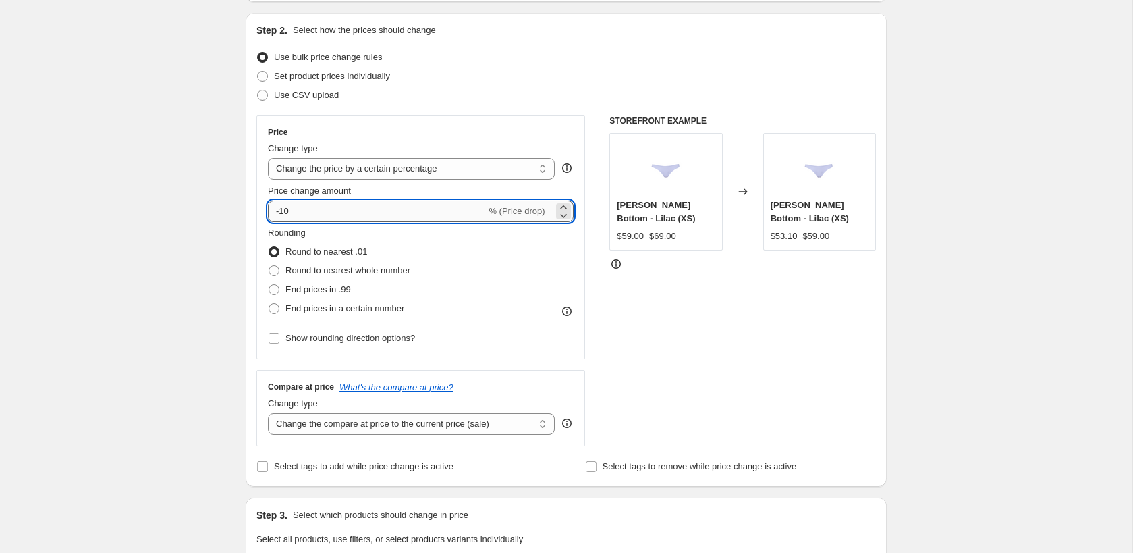
type input "-1"
click at [211, 261] on div "Create new price change job. This page is ready Create new price change job Dra…" at bounding box center [566, 541] width 1133 height 1349
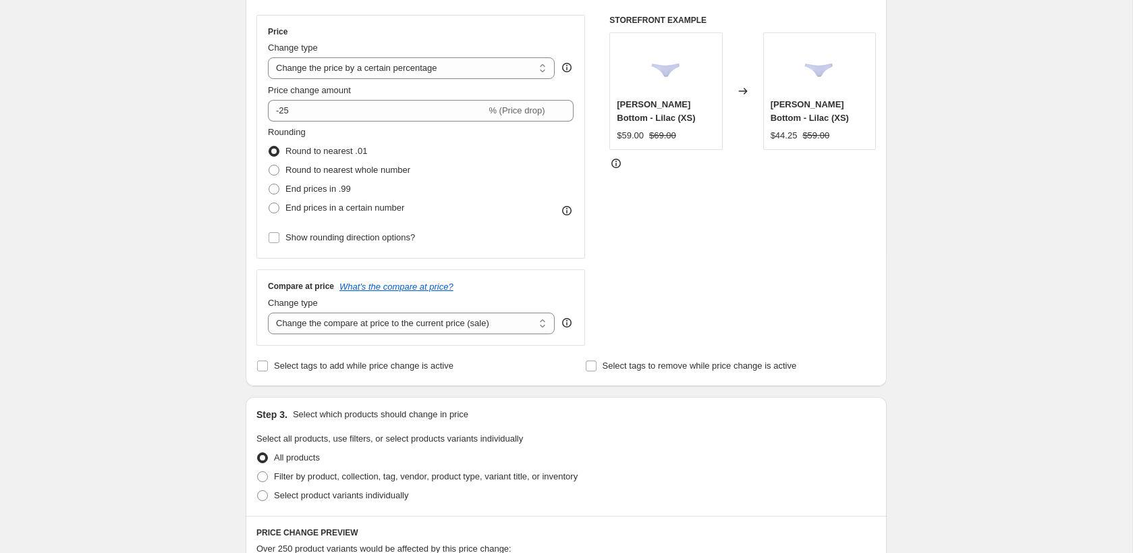
scroll to position [316, 0]
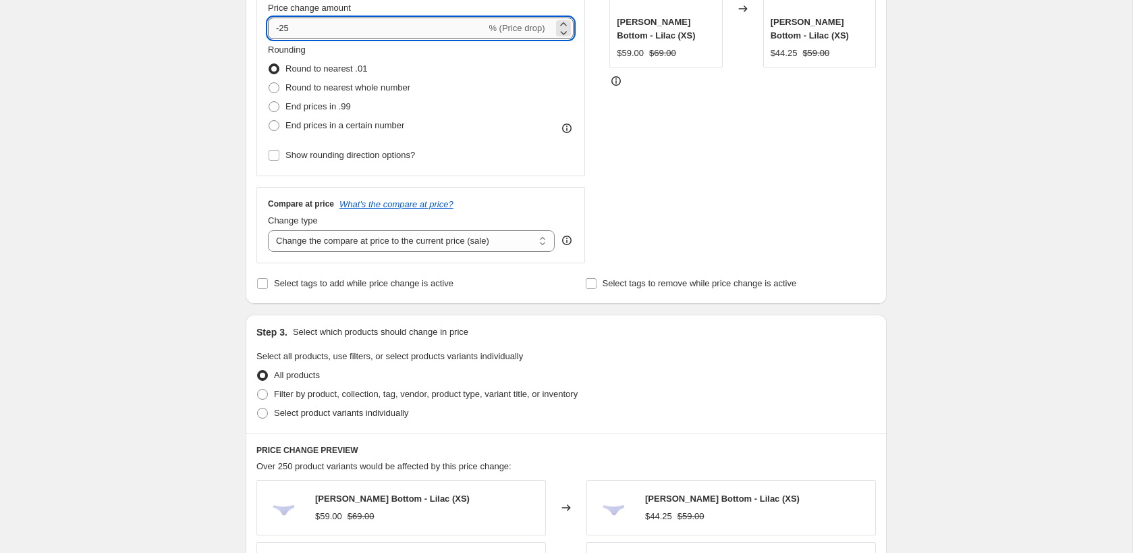
click at [309, 31] on input "-25" at bounding box center [377, 29] width 218 height 22
type input "-2"
type input "-30"
click at [155, 144] on div "Create new price change job. This page is ready Create new price change job Dra…" at bounding box center [566, 358] width 1133 height 1349
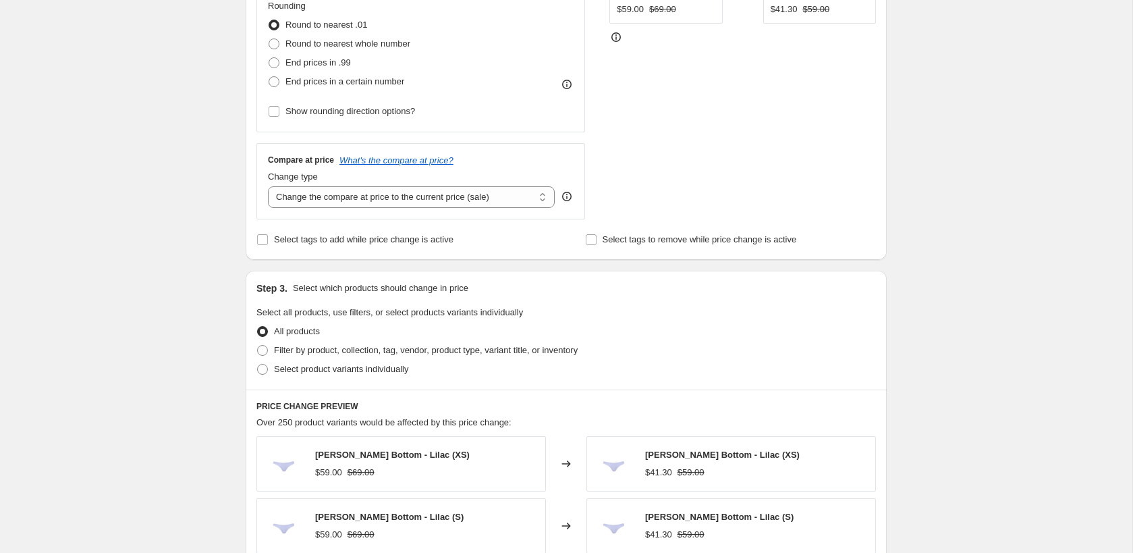
scroll to position [433, 0]
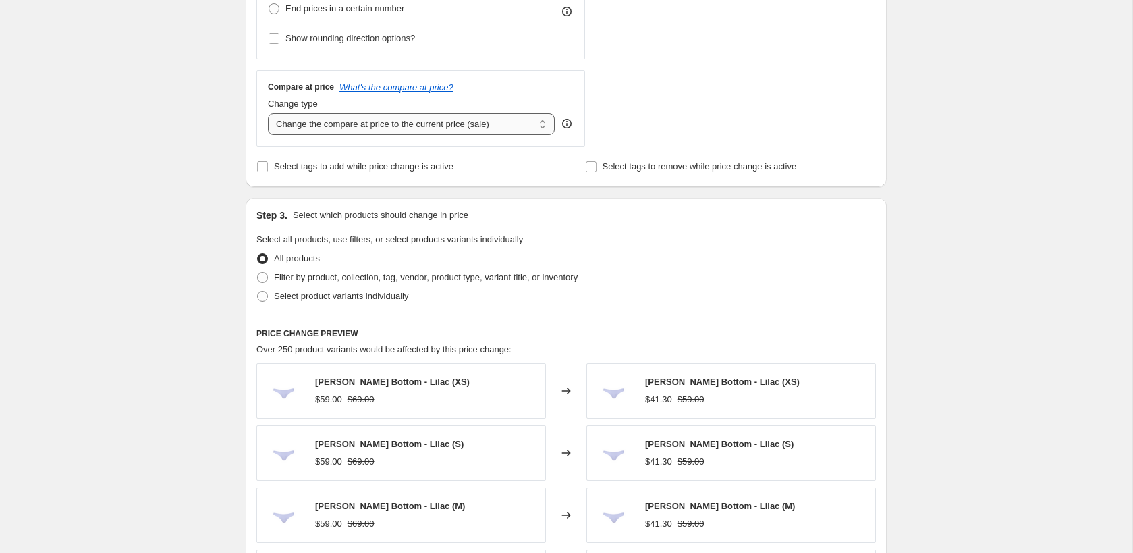
click at [393, 122] on select "Change the compare at price to the current price (sale) Change the compare at p…" at bounding box center [411, 124] width 287 height 22
click at [387, 123] on select "Change the compare at price to the current price (sale) Change the compare at p…" at bounding box center [411, 124] width 287 height 22
select select "no_change"
click at [244, 201] on div "Step 1. Optionally give your price change job a title (eg "March 30% off sale o…" at bounding box center [561, 221] width 652 height 1226
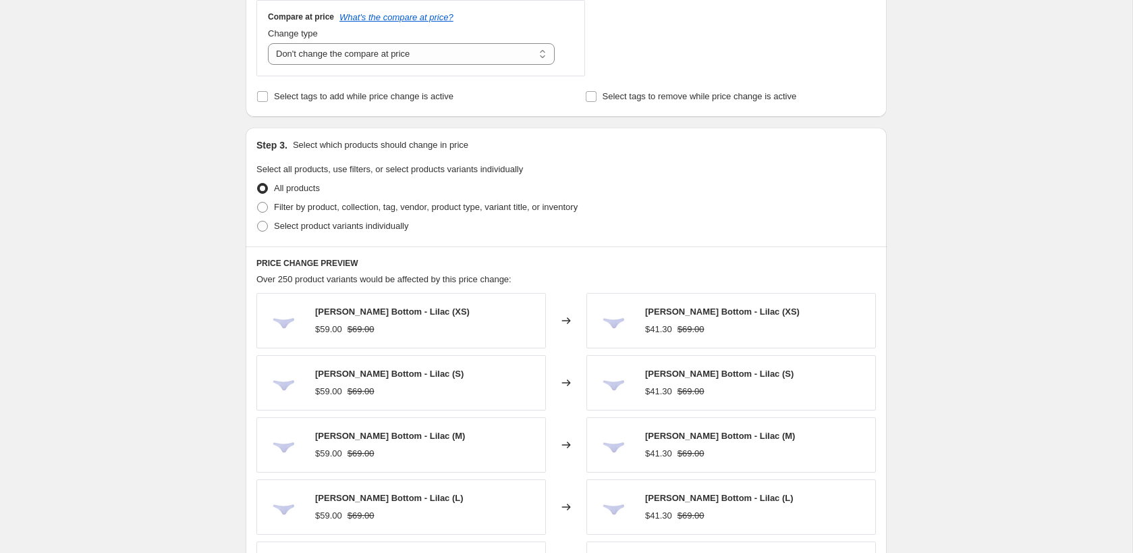
scroll to position [570, 0]
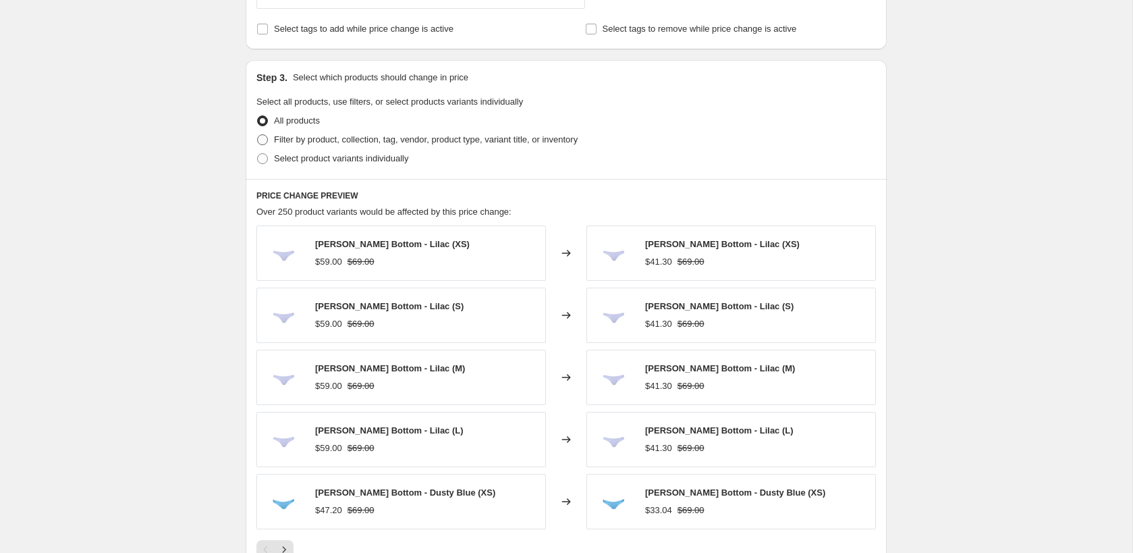
click at [319, 141] on span "Filter by product, collection, tag, vendor, product type, variant title, or inv…" at bounding box center [426, 139] width 304 height 10
click at [258, 135] on input "Filter by product, collection, tag, vendor, product type, variant title, or inv…" at bounding box center [257, 134] width 1 height 1
radio input "true"
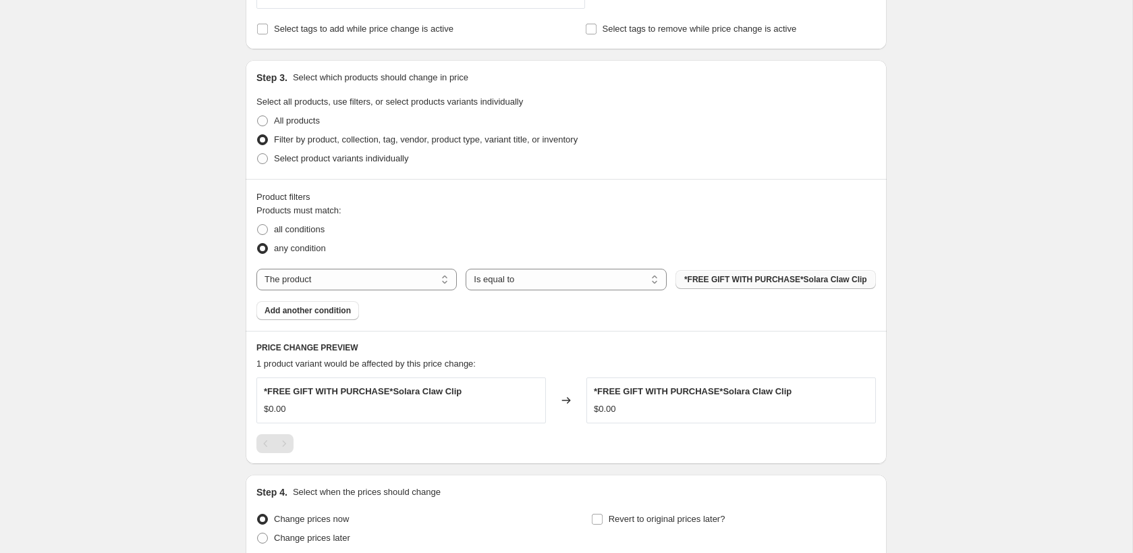
click at [691, 277] on span "*FREE GIFT WITH PURCHASE*Solara Claw Clip" at bounding box center [775, 279] width 183 height 11
click at [419, 272] on select "The product The product's collection The product's tag The product's vendor The…" at bounding box center [356, 280] width 200 height 22
select select "collection"
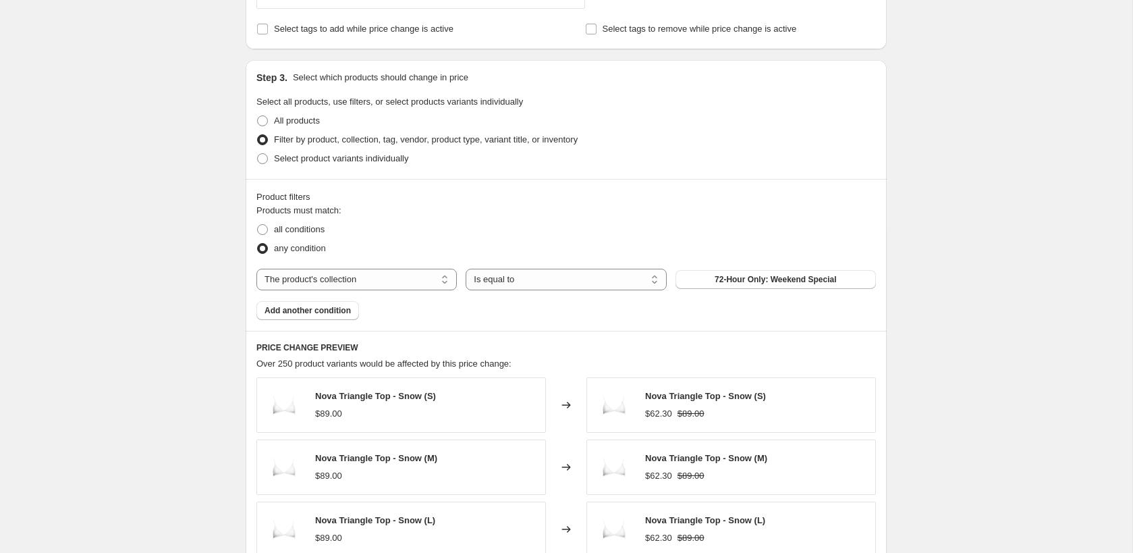
click at [741, 282] on span "72-Hour Only: Weekend Special" at bounding box center [776, 279] width 122 height 11
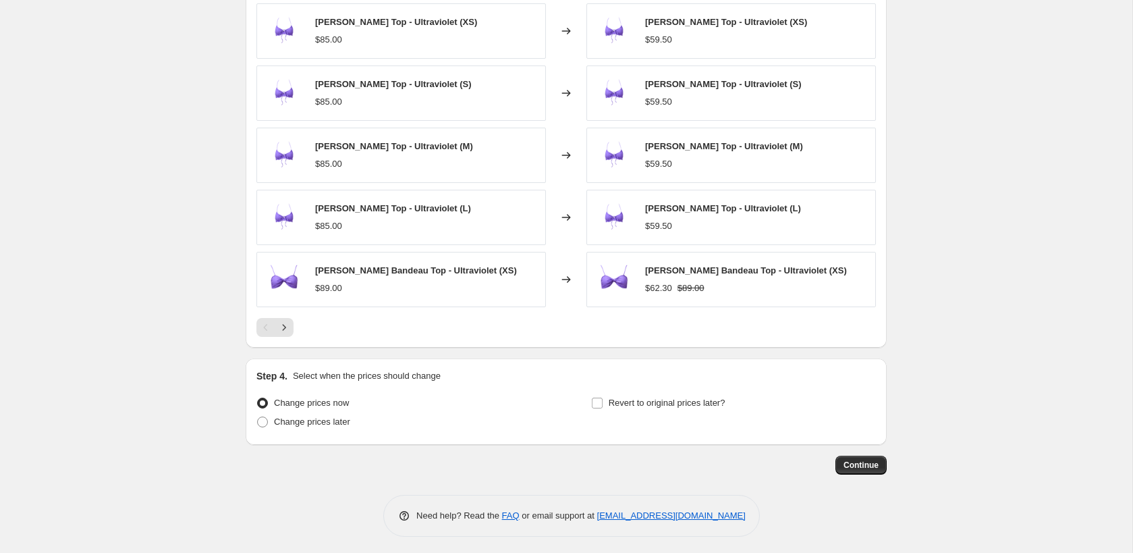
scroll to position [940, 0]
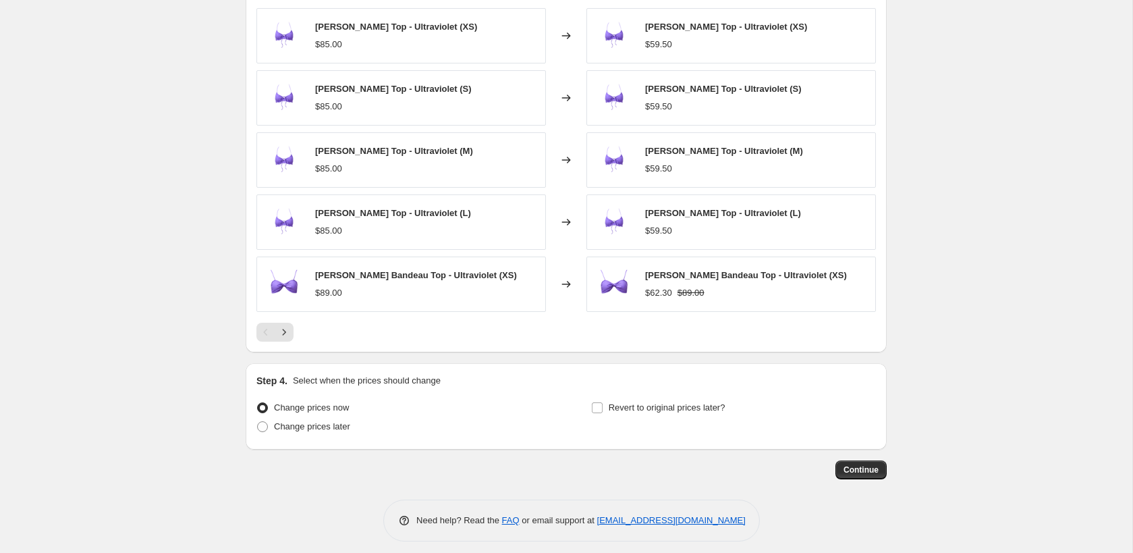
click at [856, 468] on span "Continue" at bounding box center [861, 469] width 35 height 11
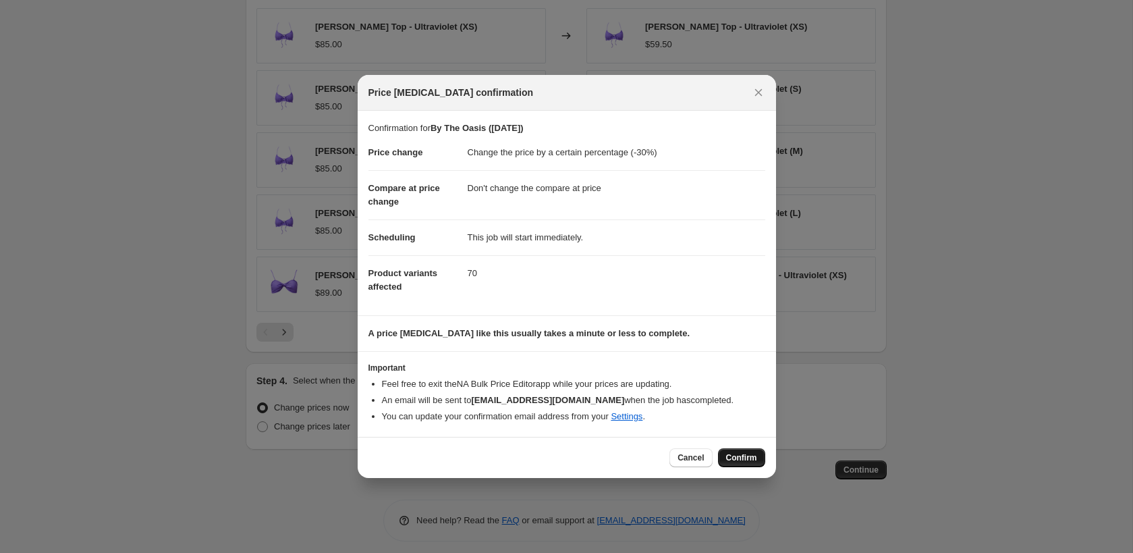
click at [736, 457] on span "Confirm" at bounding box center [741, 457] width 31 height 11
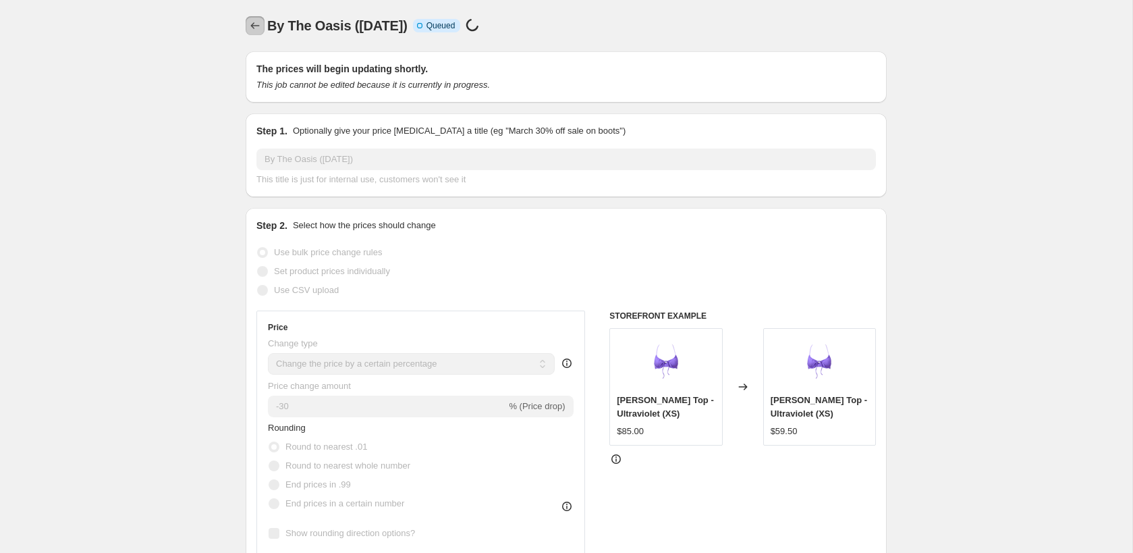
click at [249, 26] on icon "Price change jobs" at bounding box center [254, 25] width 13 height 13
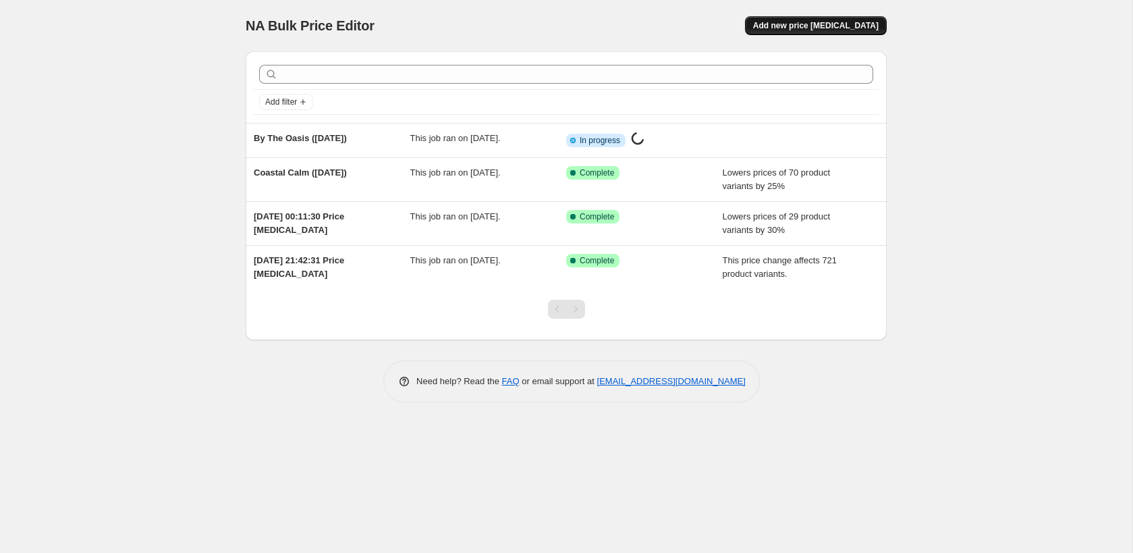
click at [808, 30] on span "Add new price [MEDICAL_DATA]" at bounding box center [816, 25] width 126 height 11
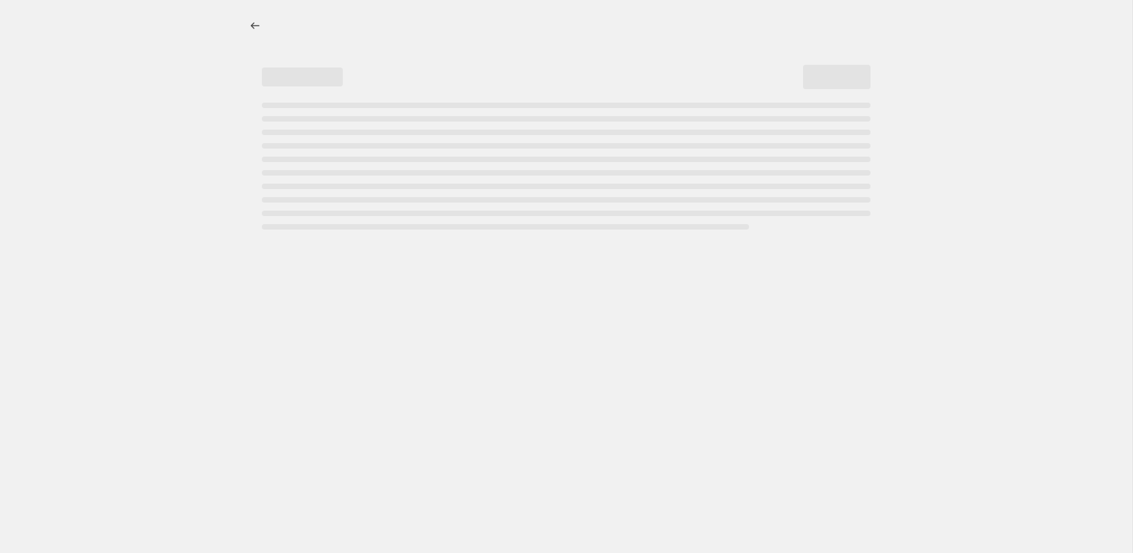
select select "percentage"
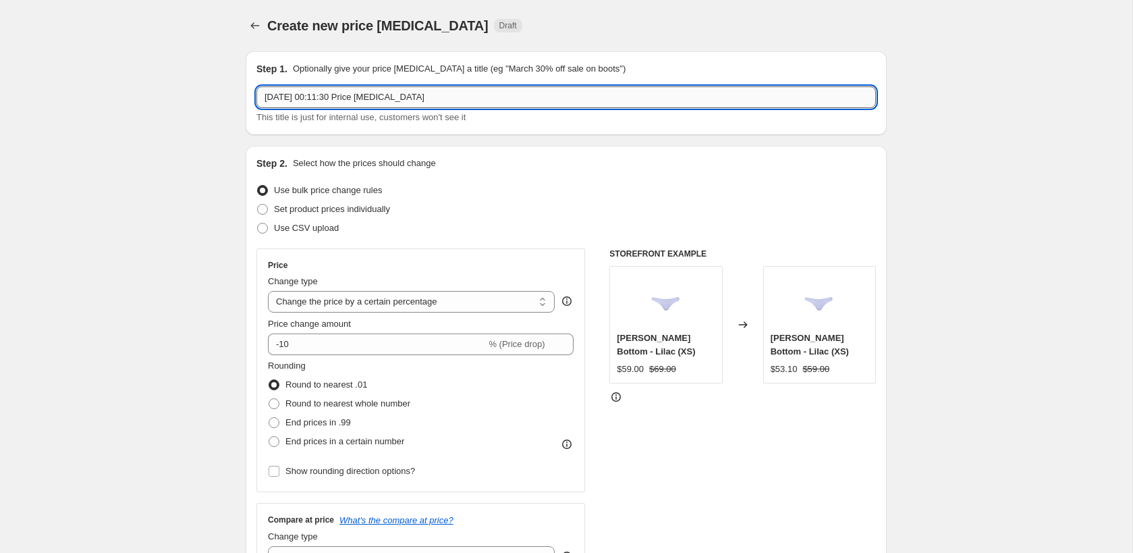
click at [626, 104] on input "22 Sept 2025, 00:11:30 Price change job" at bounding box center [566, 97] width 620 height 22
type input "Midsummer (22 Sept)"
click at [437, 328] on div "Price change amount" at bounding box center [421, 323] width 306 height 13
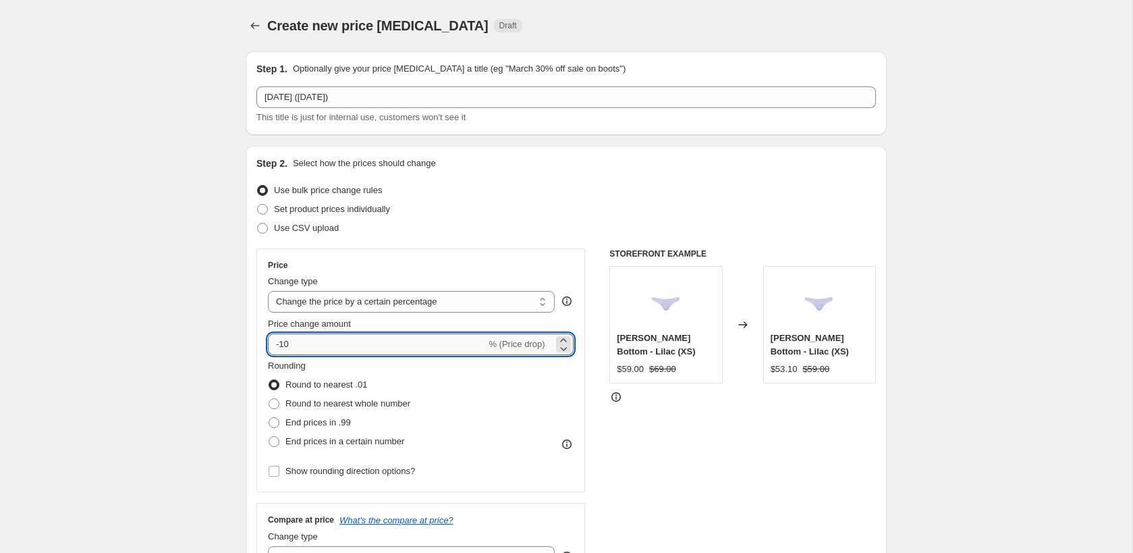
click at [437, 342] on input "-10" at bounding box center [377, 344] width 218 height 22
type input "-1"
type input "-20"
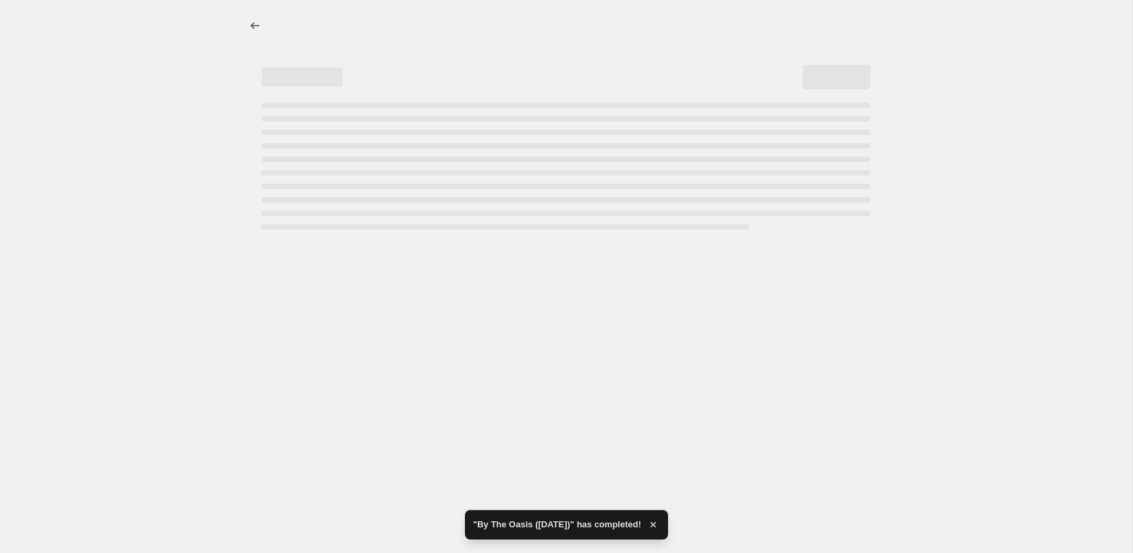
select select "percentage"
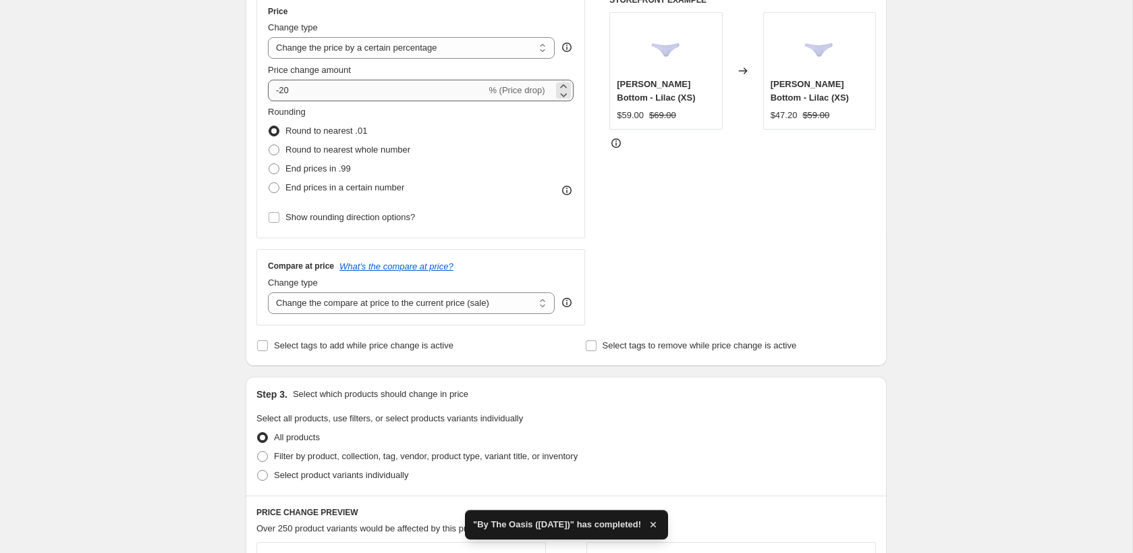
scroll to position [381, 0]
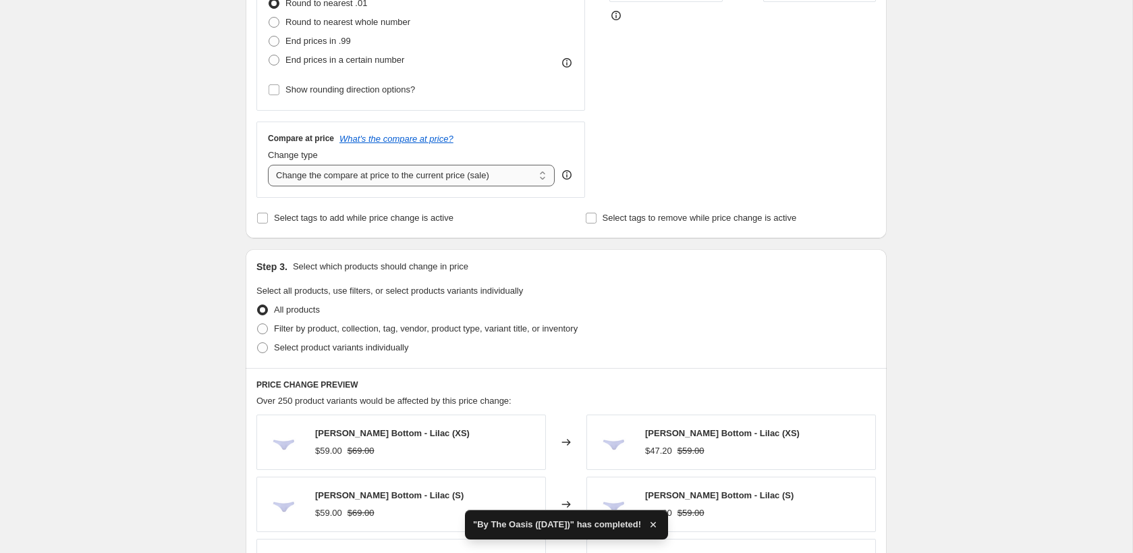
click at [388, 182] on select "Change the compare at price to the current price (sale) Change the compare at p…" at bounding box center [411, 176] width 287 height 22
select select "no_change"
click at [180, 261] on div "Create new price change job. This page is ready Create new price change job Dra…" at bounding box center [566, 293] width 1133 height 1349
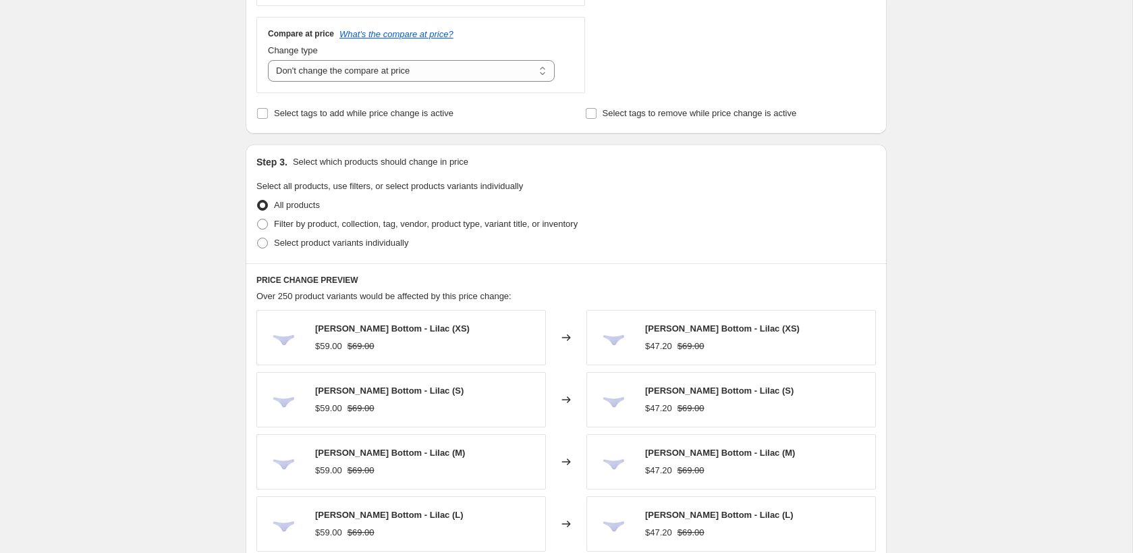
scroll to position [503, 0]
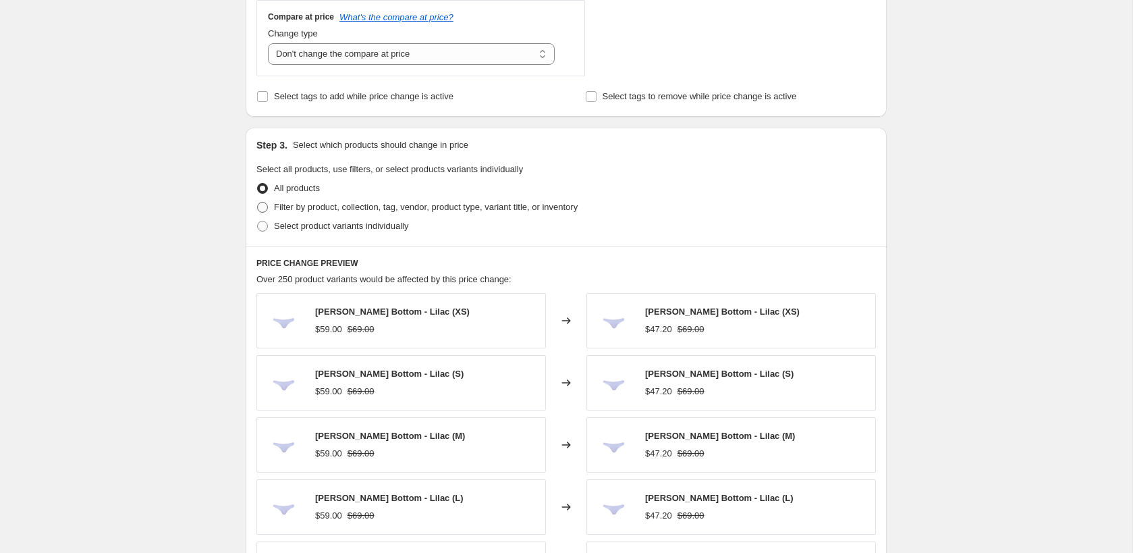
click at [302, 208] on span "Filter by product, collection, tag, vendor, product type, variant title, or inv…" at bounding box center [426, 207] width 304 height 10
click at [258, 202] on input "Filter by product, collection, tag, vendor, product type, variant title, or inv…" at bounding box center [257, 202] width 1 height 1
radio input "true"
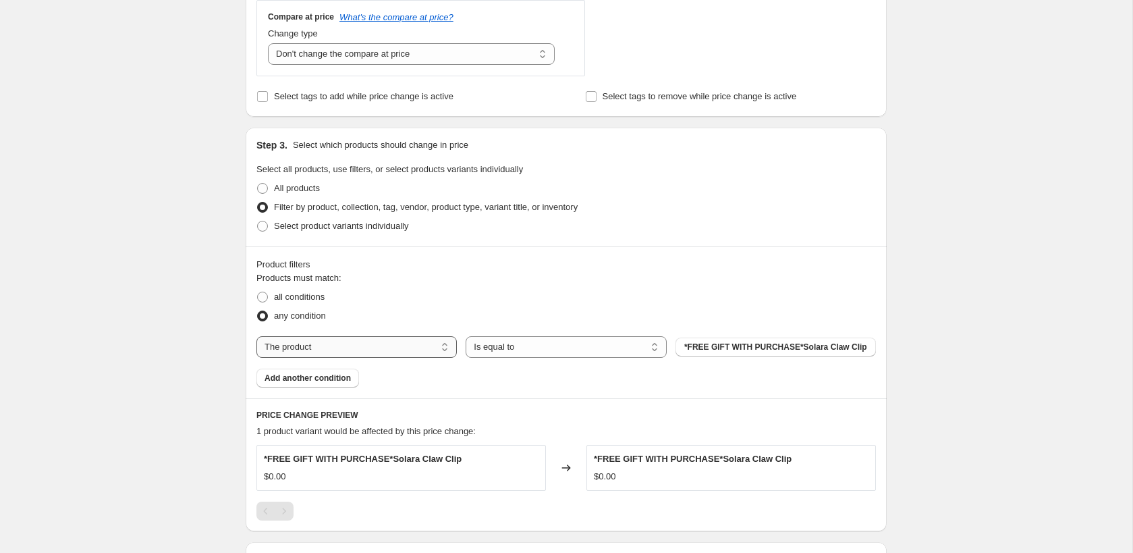
click at [411, 351] on select "The product The product's collection The product's tag The product's vendor The…" at bounding box center [356, 347] width 200 height 22
select select "collection"
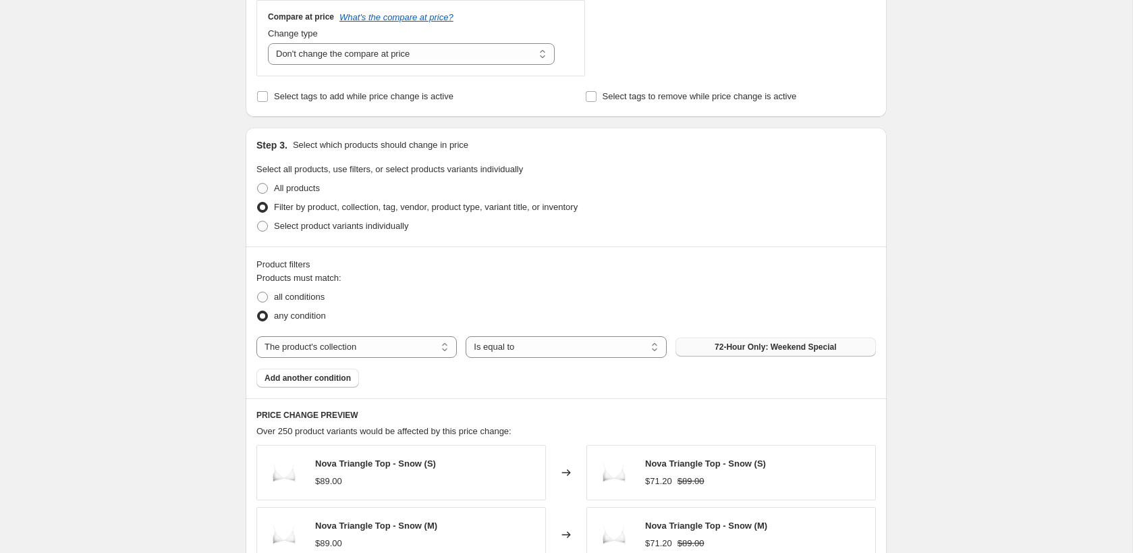
click at [740, 351] on button "72-Hour Only: Weekend Special" at bounding box center [776, 346] width 200 height 19
click at [647, 288] on div "all conditions" at bounding box center [566, 297] width 620 height 19
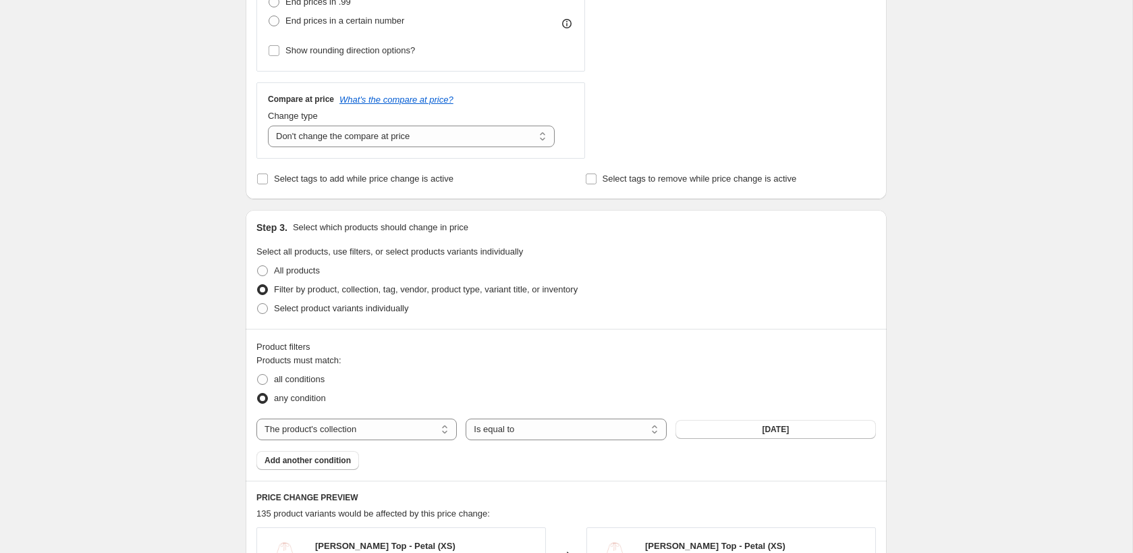
scroll to position [462, 0]
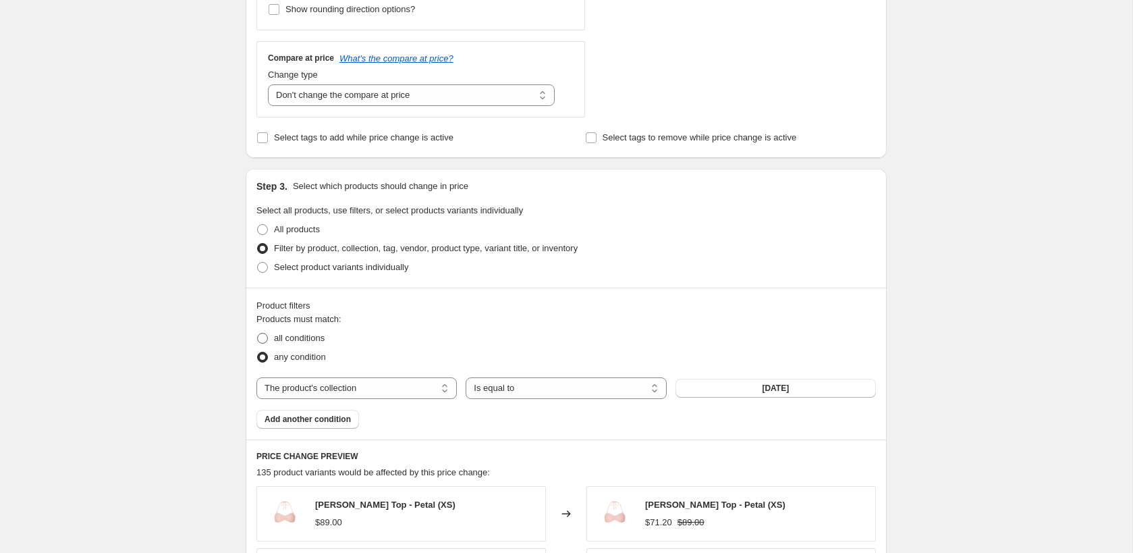
click at [301, 329] on label "all conditions" at bounding box center [290, 338] width 68 height 19
click at [258, 333] on input "all conditions" at bounding box center [257, 333] width 1 height 1
radio input "true"
click at [537, 341] on div "all conditions" at bounding box center [566, 338] width 620 height 19
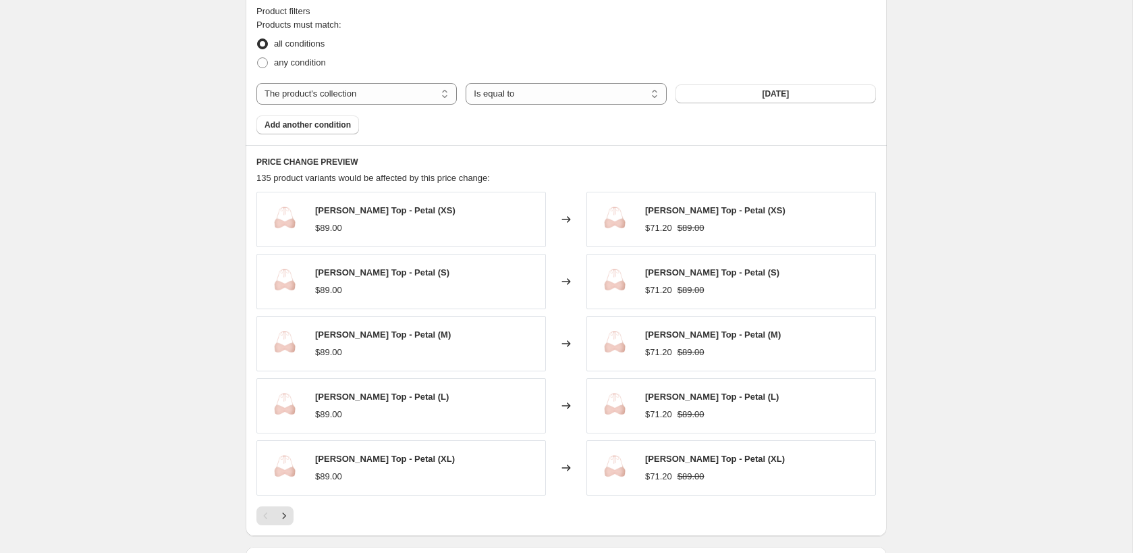
scroll to position [944, 0]
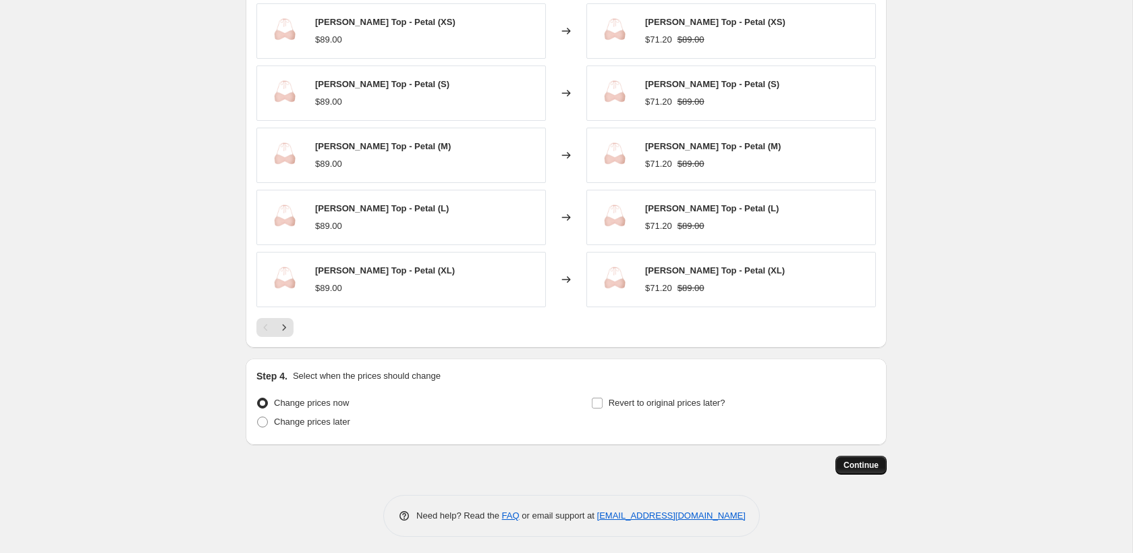
click at [859, 468] on button "Continue" at bounding box center [861, 465] width 51 height 19
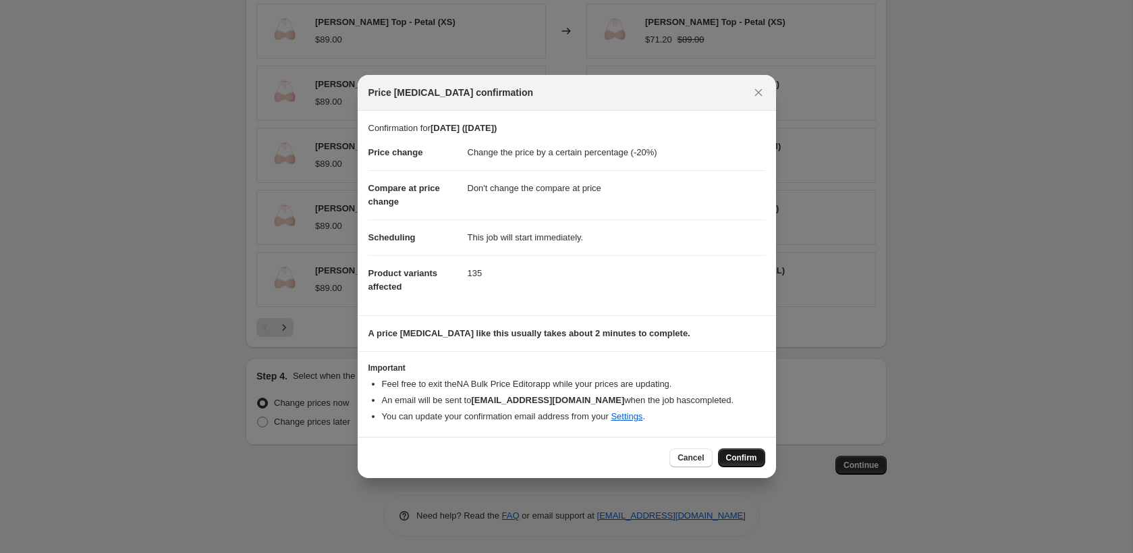
click at [726, 455] on span "Confirm" at bounding box center [741, 457] width 31 height 11
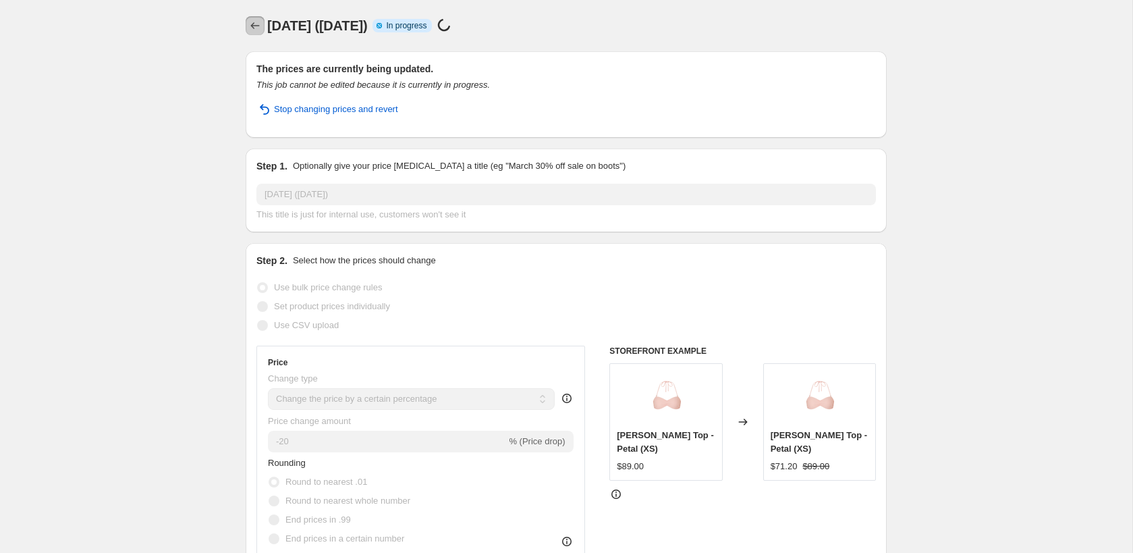
click at [252, 27] on icon "Price change jobs" at bounding box center [254, 25] width 13 height 13
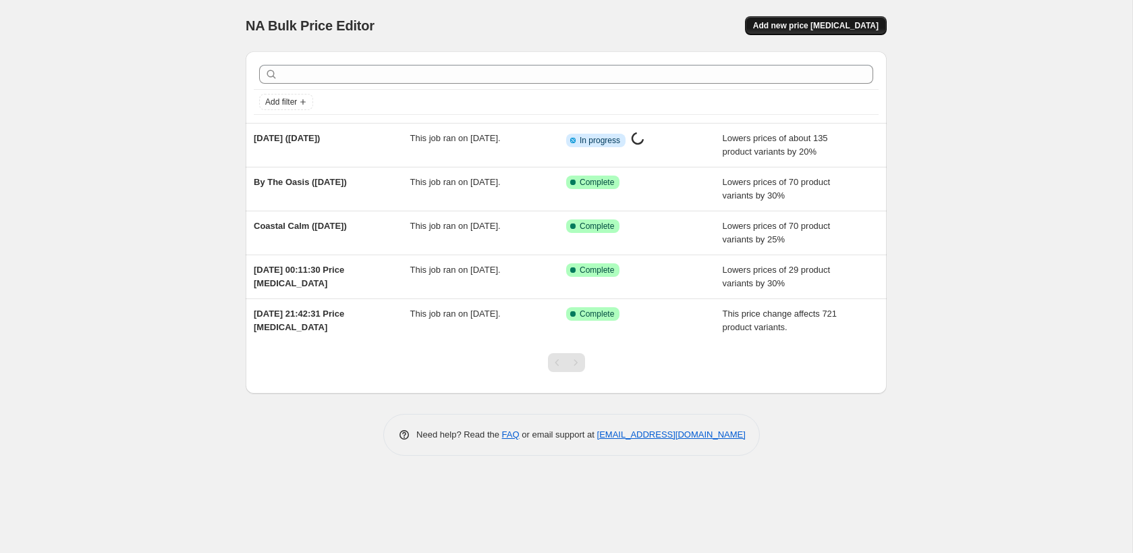
click at [840, 27] on span "Add new price [MEDICAL_DATA]" at bounding box center [816, 25] width 126 height 11
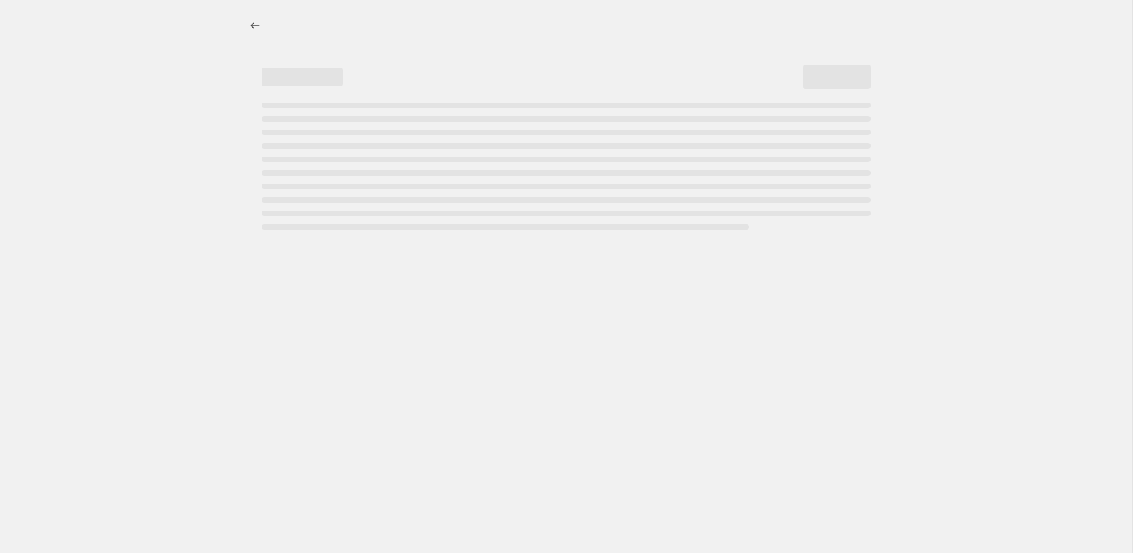
select select "percentage"
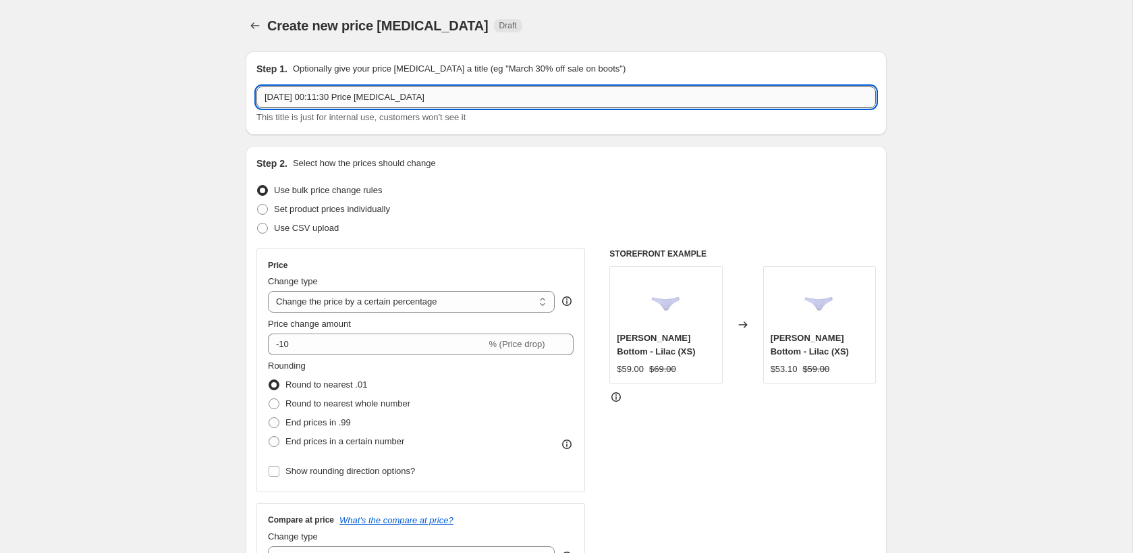
click at [600, 99] on input "22 Sept 2025, 00:11:30 Price change job" at bounding box center [566, 97] width 620 height 22
type input "2"
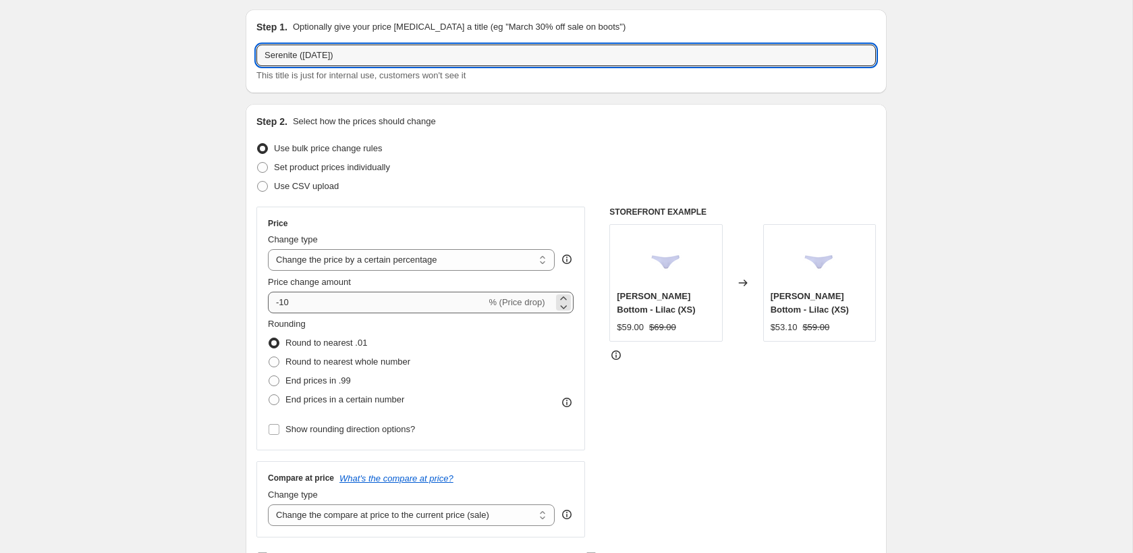
type input "Serenite (22 Sept)"
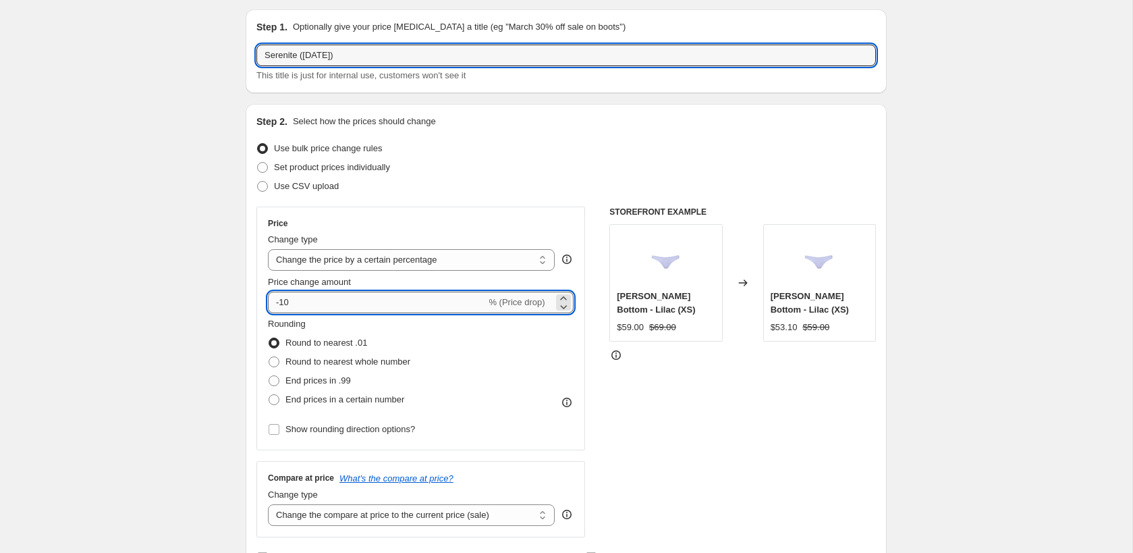
click at [425, 304] on input "-10" at bounding box center [377, 303] width 218 height 22
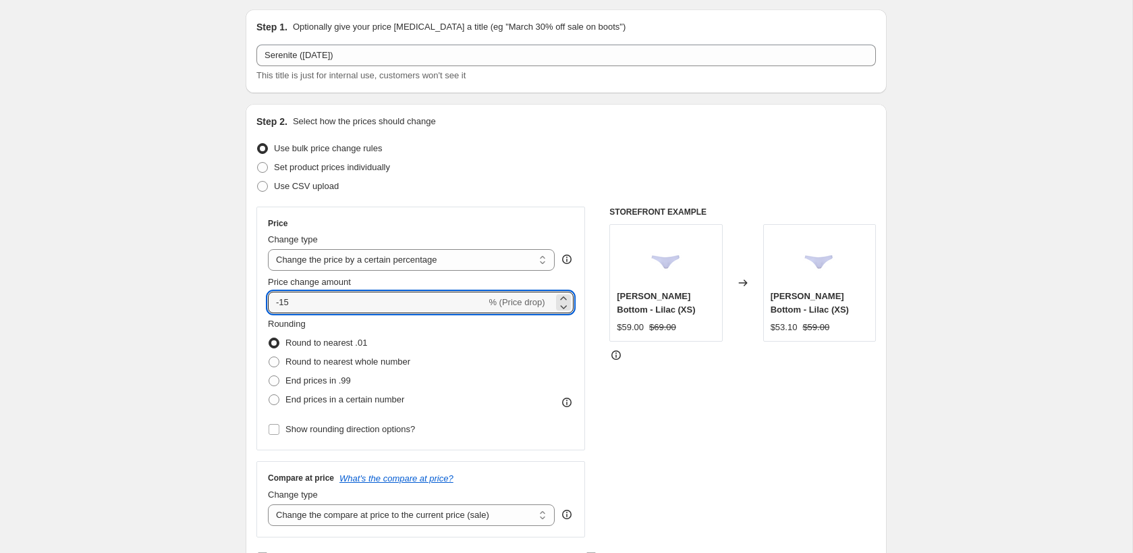
type input "-15"
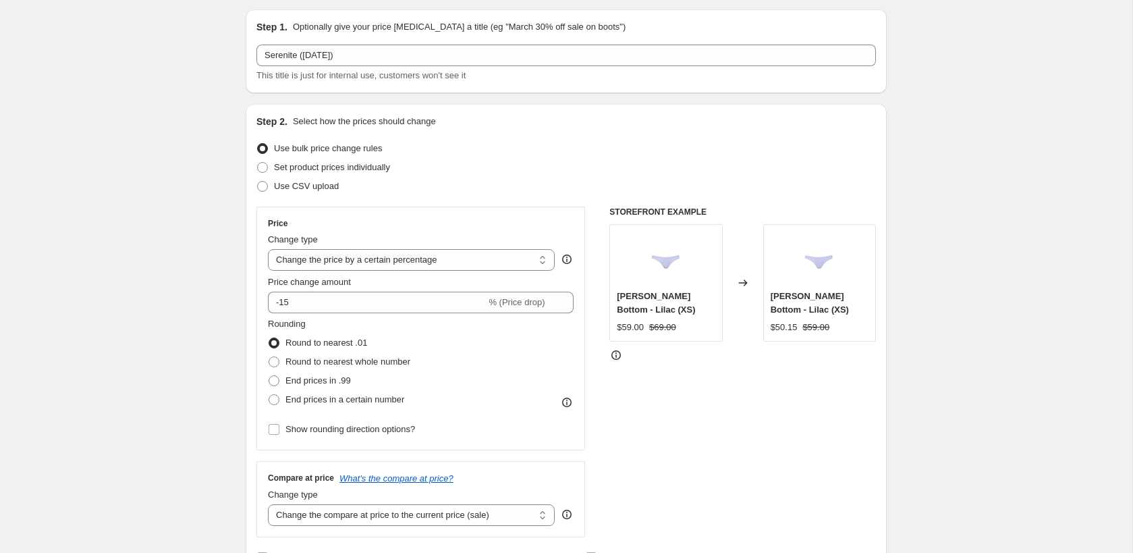
click at [655, 428] on div "STOREFRONT EXAMPLE Renee Bottom - Lilac (XS) $59.00 $69.00 Changed to Renee Bot…" at bounding box center [742, 372] width 267 height 331
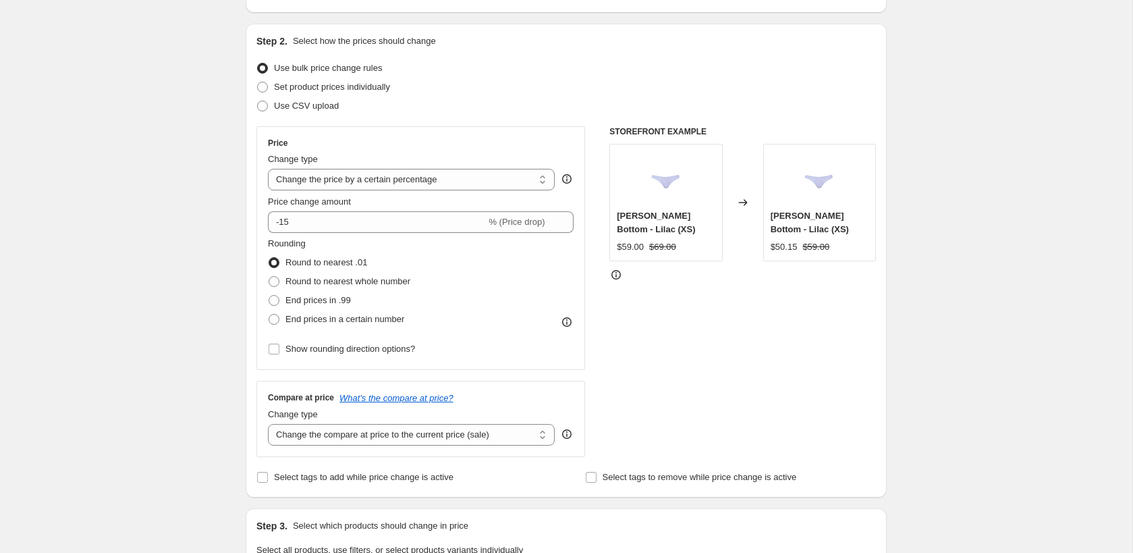
scroll to position [225, 0]
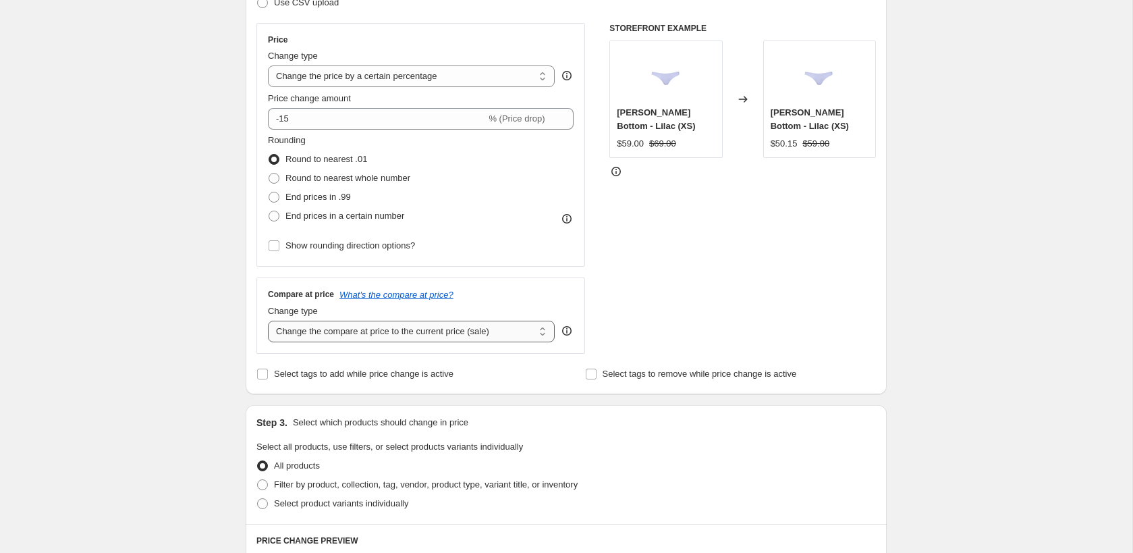
click at [518, 331] on select "Change the compare at price to the current price (sale) Change the compare at p…" at bounding box center [411, 332] width 287 height 22
select select "no_change"
click at [627, 323] on div "STOREFRONT EXAMPLE Renee Bottom - Lilac (XS) $59.00 $69.00 Changed to Renee Bot…" at bounding box center [742, 188] width 267 height 331
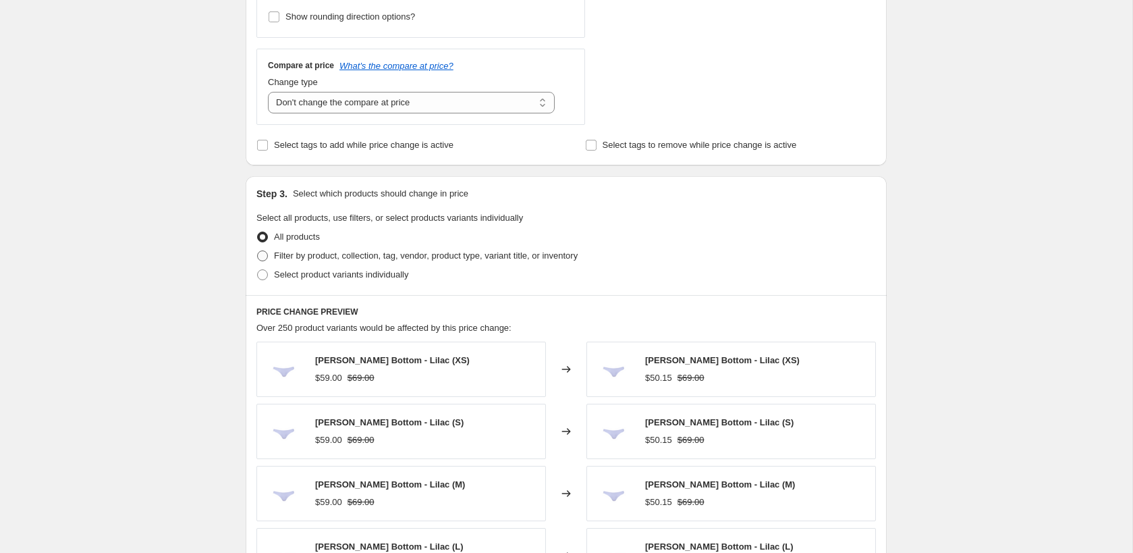
click at [413, 256] on span "Filter by product, collection, tag, vendor, product type, variant title, or inv…" at bounding box center [426, 255] width 304 height 10
click at [258, 251] on input "Filter by product, collection, tag, vendor, product type, variant title, or inv…" at bounding box center [257, 250] width 1 height 1
radio input "true"
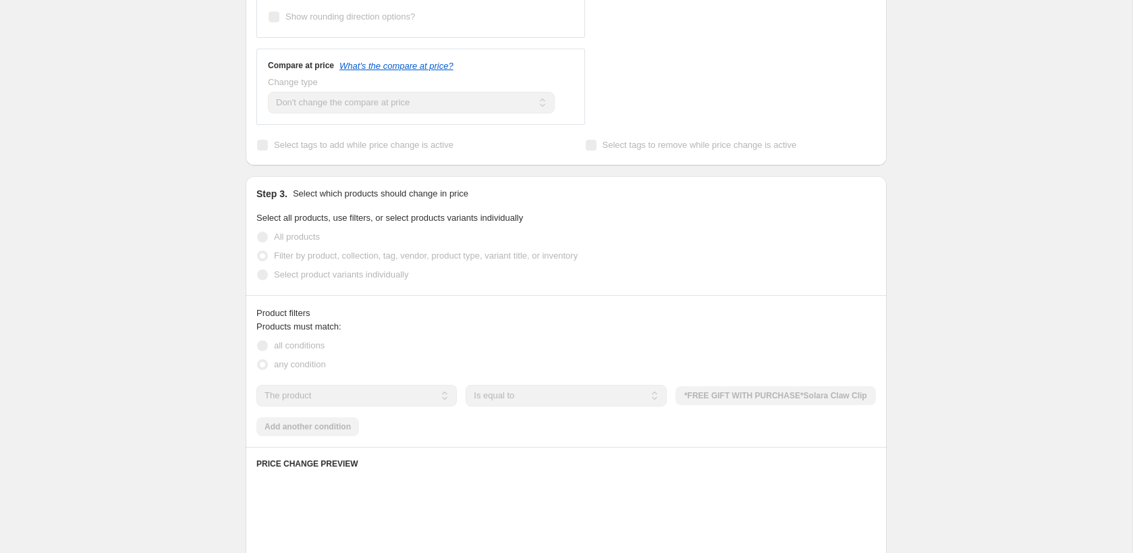
scroll to position [0, 0]
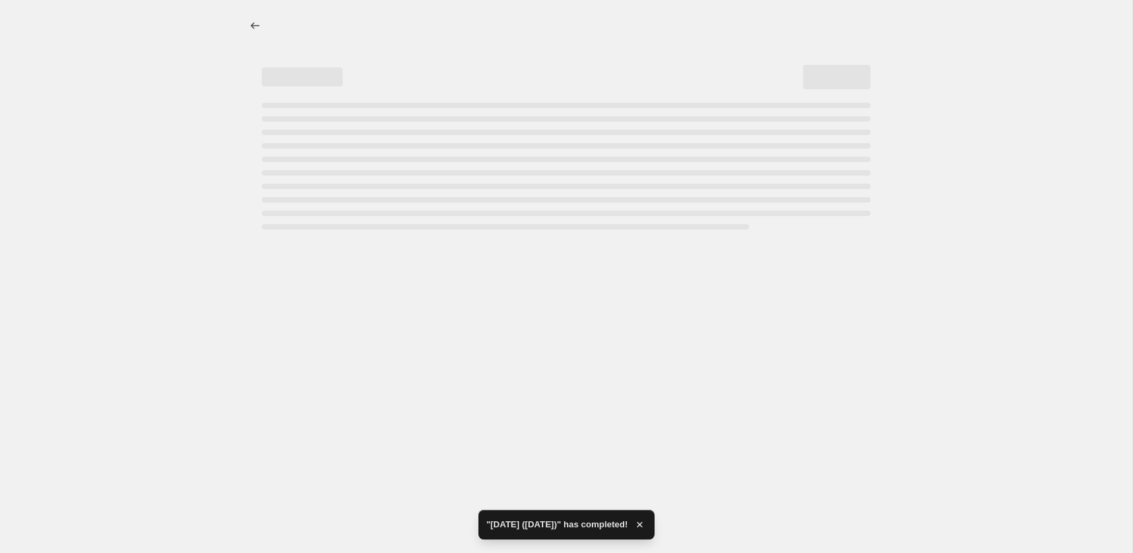
select select "percentage"
select select "no_change"
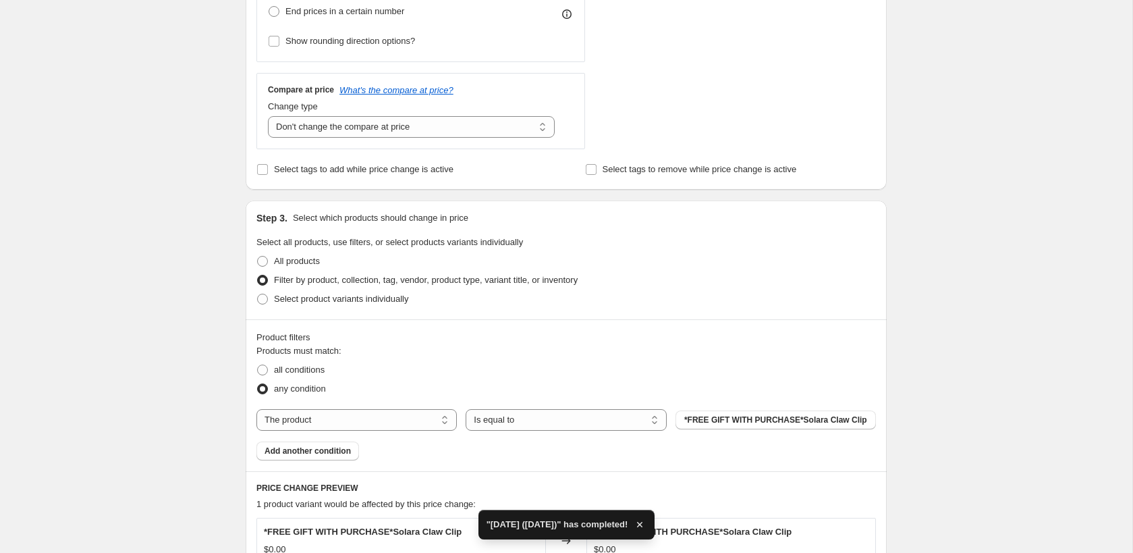
scroll to position [431, 0]
click at [437, 417] on select "The product The product's collection The product's tag The product's vendor The…" at bounding box center [356, 419] width 200 height 22
select select "collection"
click at [693, 414] on button "72-Hour Only: Weekend Special" at bounding box center [776, 419] width 200 height 19
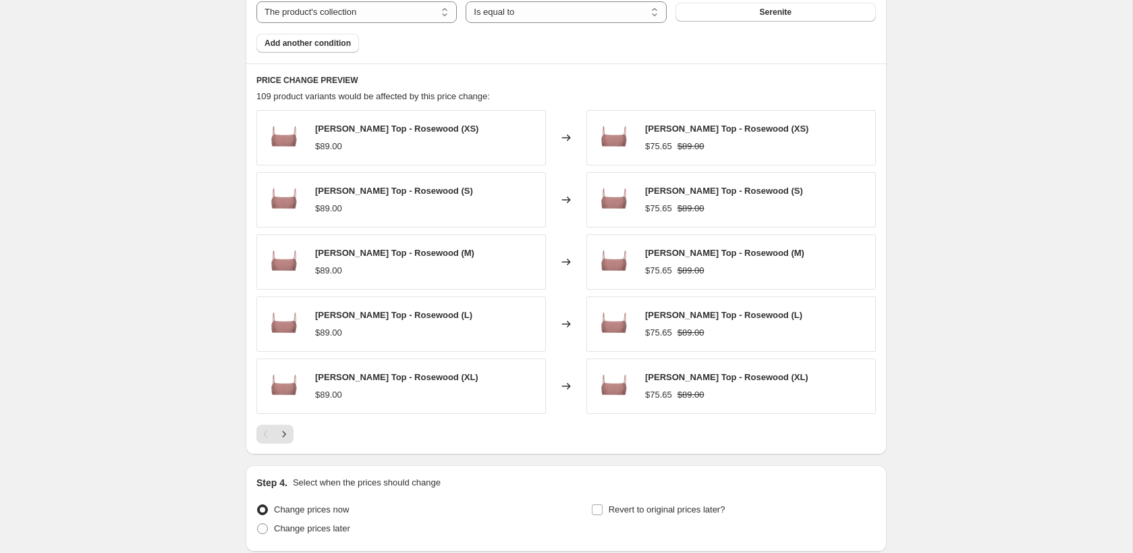
scroll to position [906, 0]
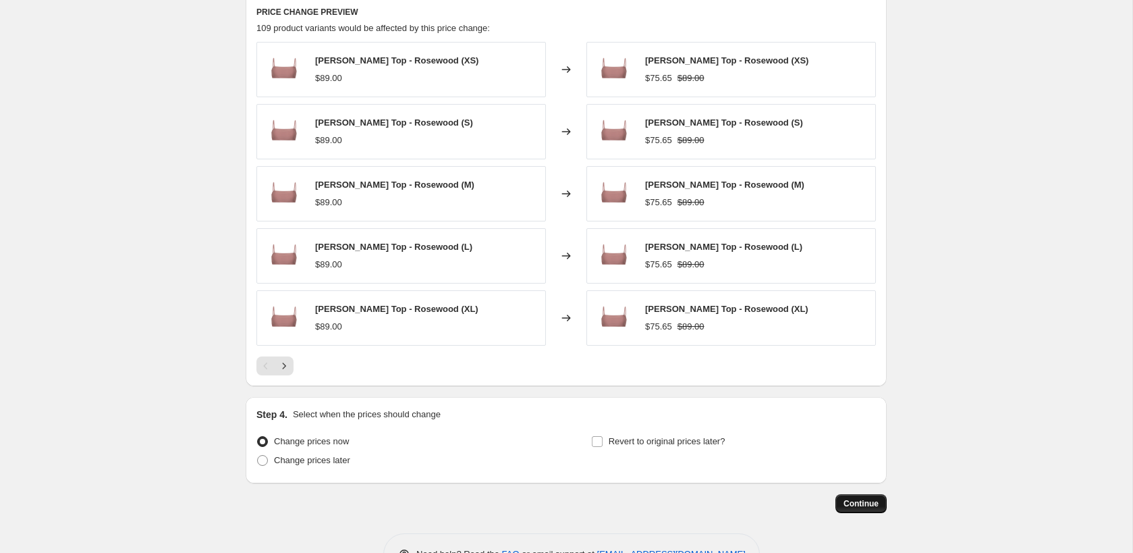
click at [846, 498] on span "Continue" at bounding box center [861, 503] width 35 height 11
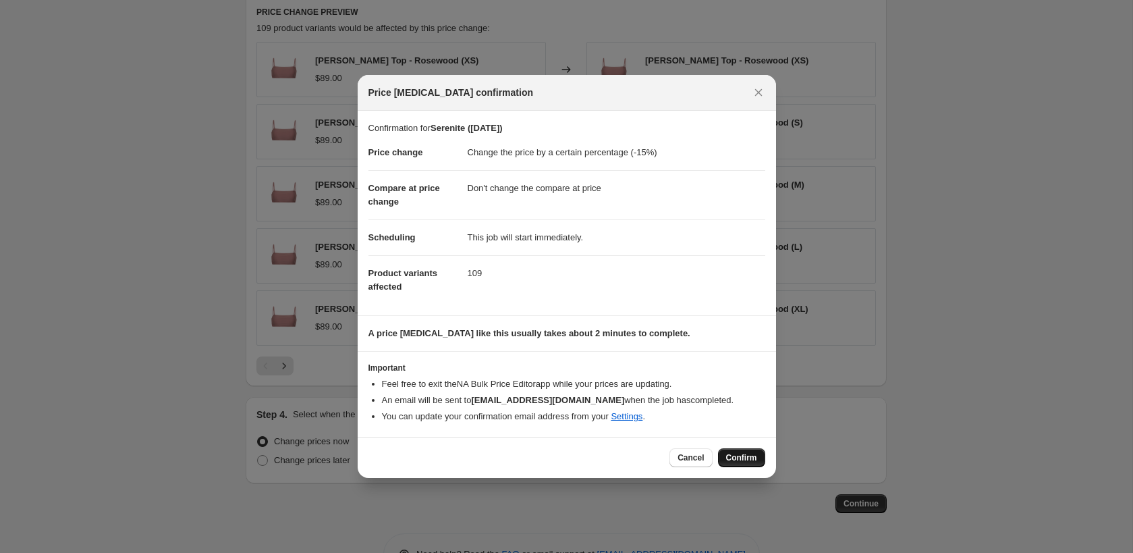
click at [731, 462] on span "Confirm" at bounding box center [741, 457] width 31 height 11
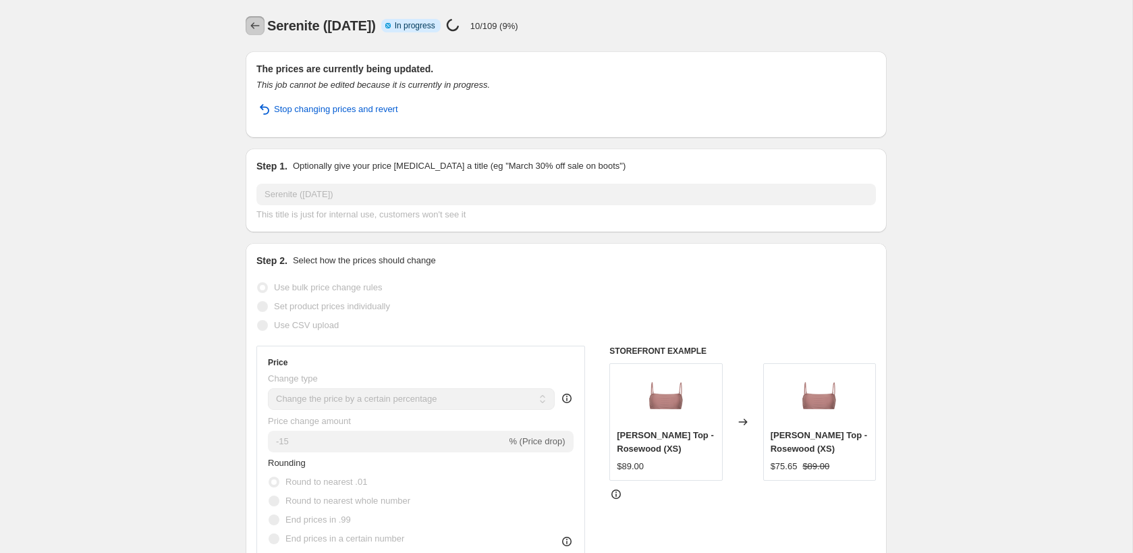
click at [258, 28] on icon "Price change jobs" at bounding box center [254, 25] width 13 height 13
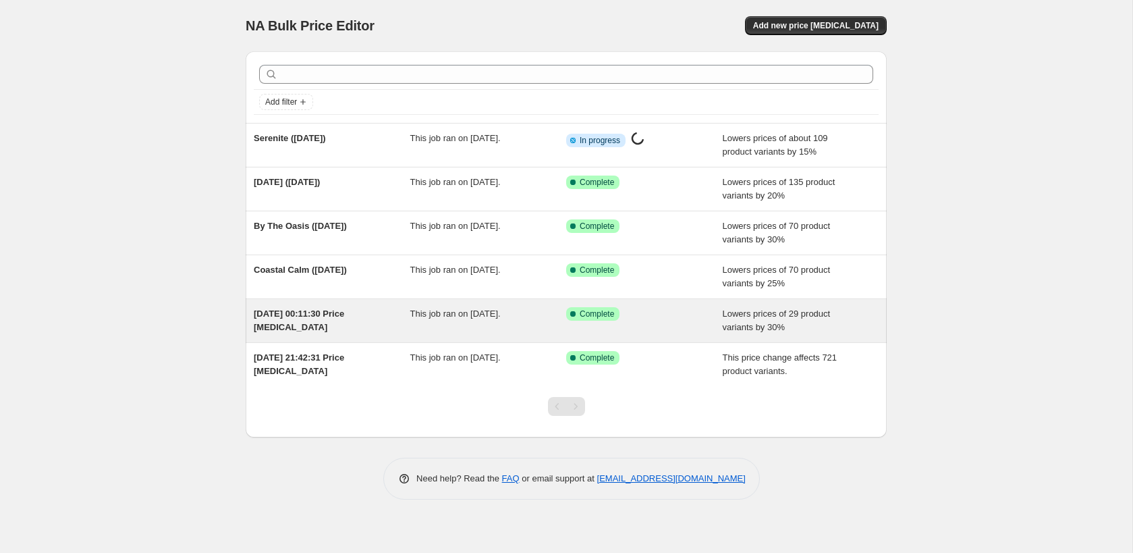
click at [345, 318] on div "22 Sept 2025, 00:11:30 Price change job" at bounding box center [332, 320] width 157 height 27
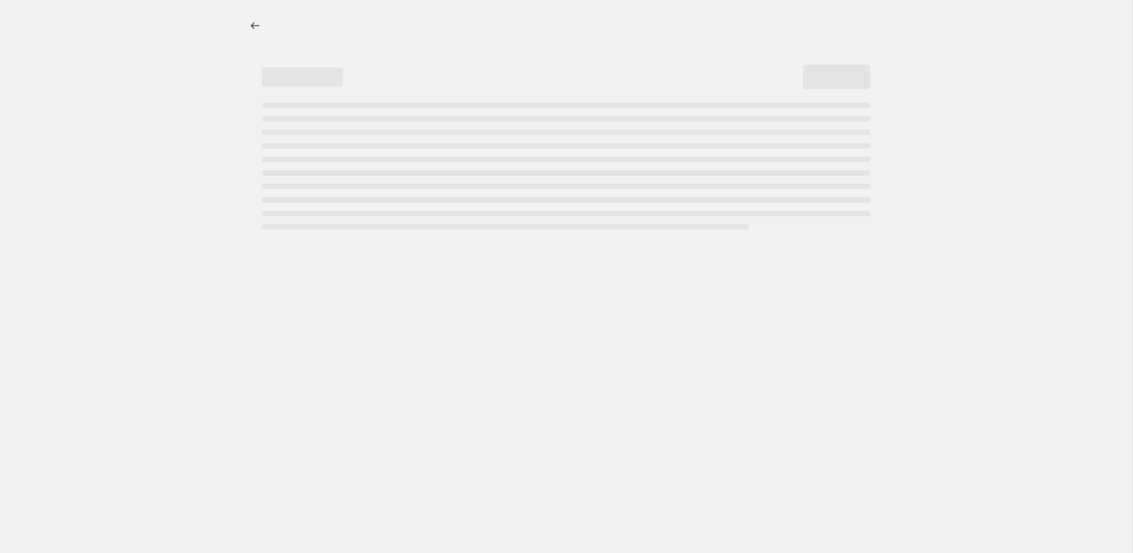
select select "percentage"
select select "no_change"
select select "collection"
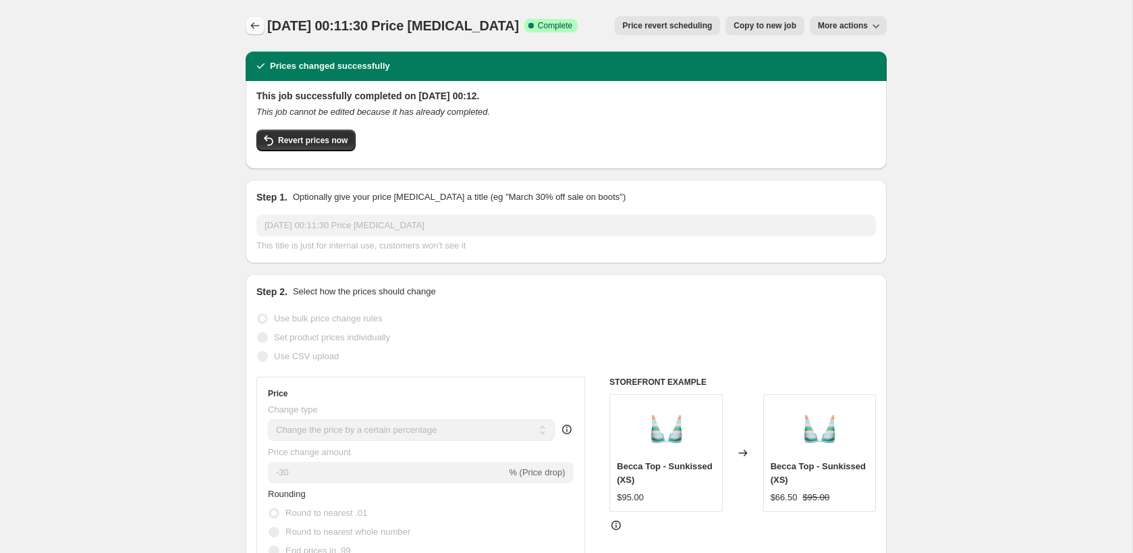
click at [249, 24] on icon "Price change jobs" at bounding box center [254, 25] width 13 height 13
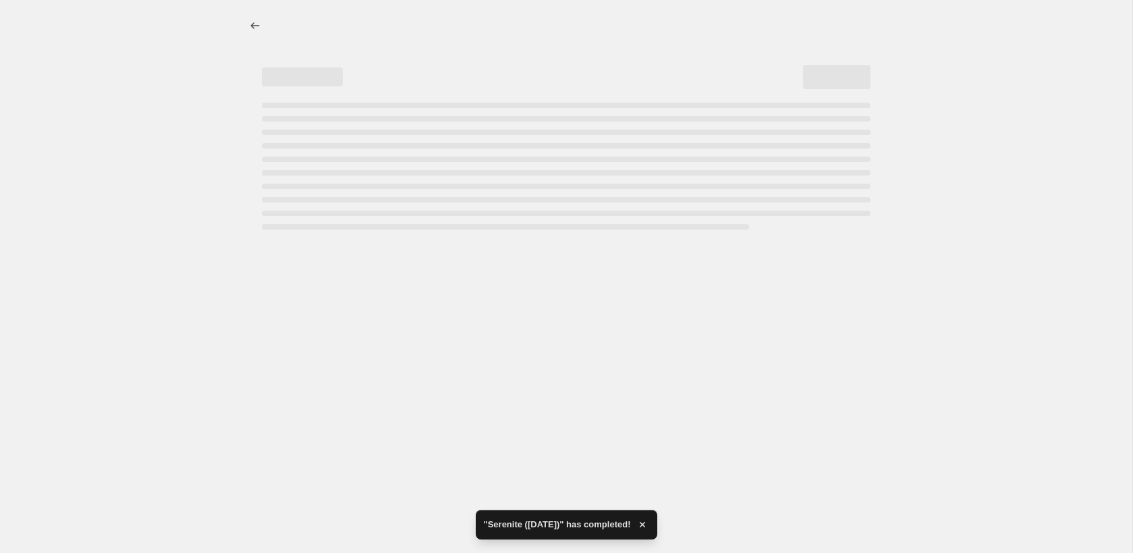
select select "percentage"
select select "no_change"
select select "collection"
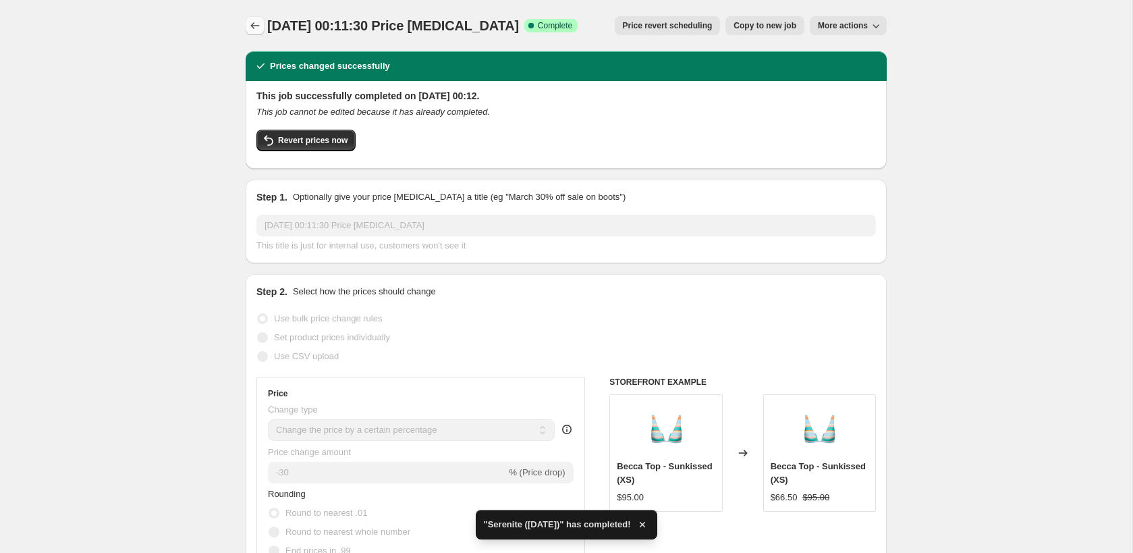
click at [260, 32] on icon "Price change jobs" at bounding box center [254, 25] width 13 height 13
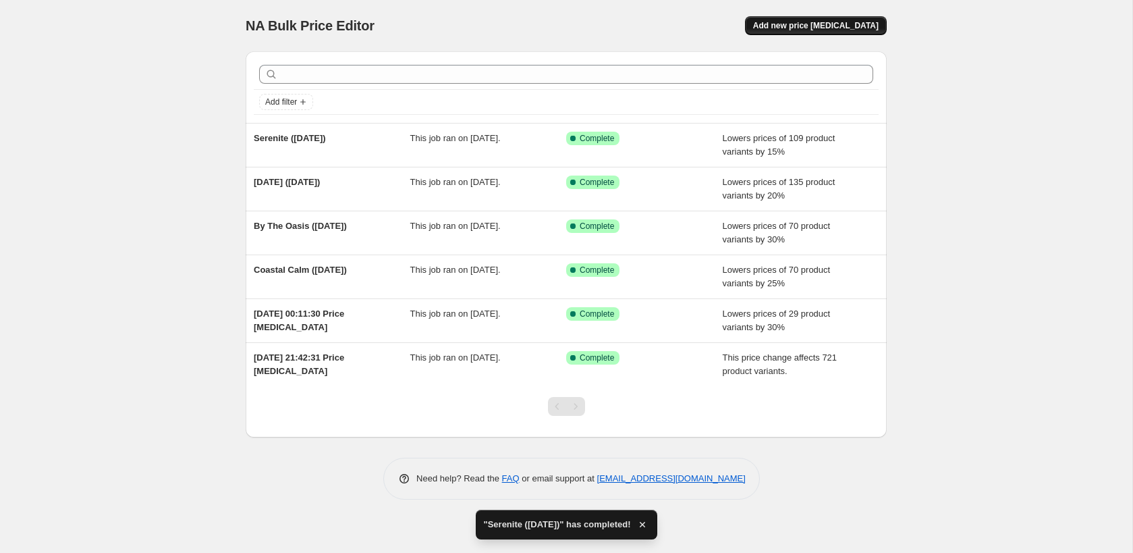
click at [840, 32] on button "Add new price [MEDICAL_DATA]" at bounding box center [816, 25] width 142 height 19
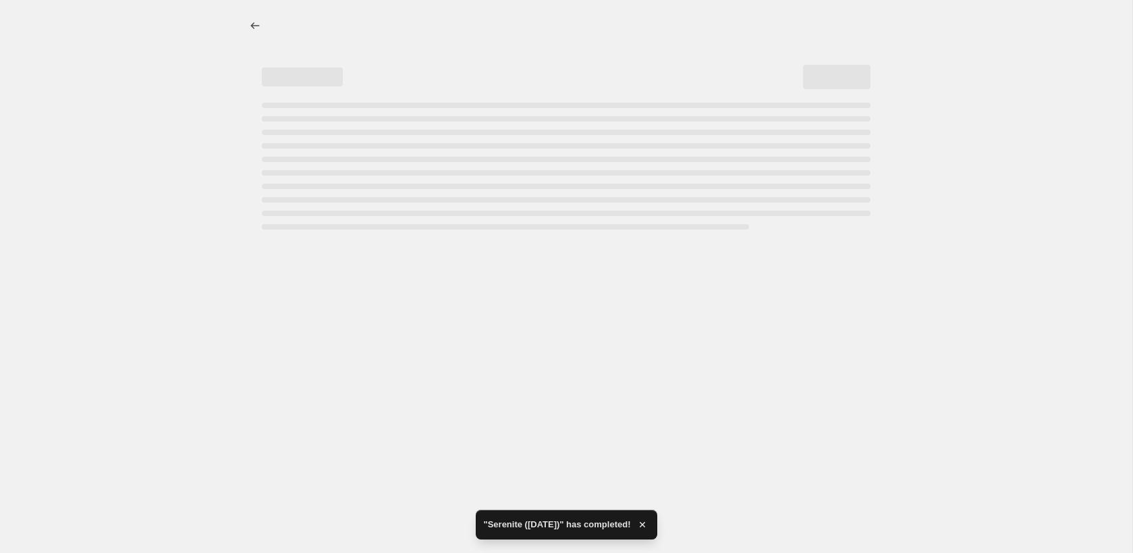
select select "percentage"
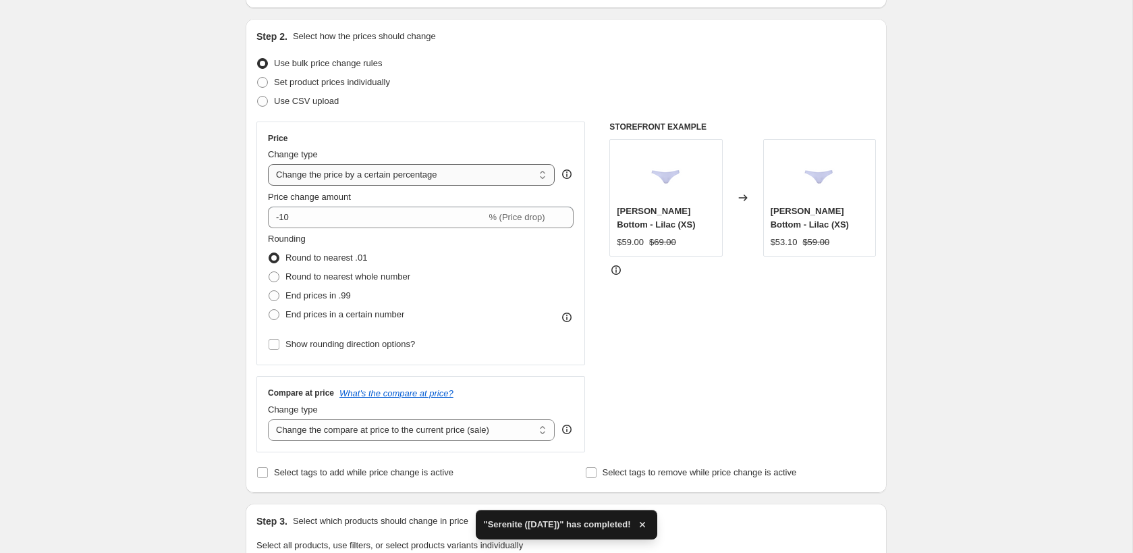
scroll to position [148, 0]
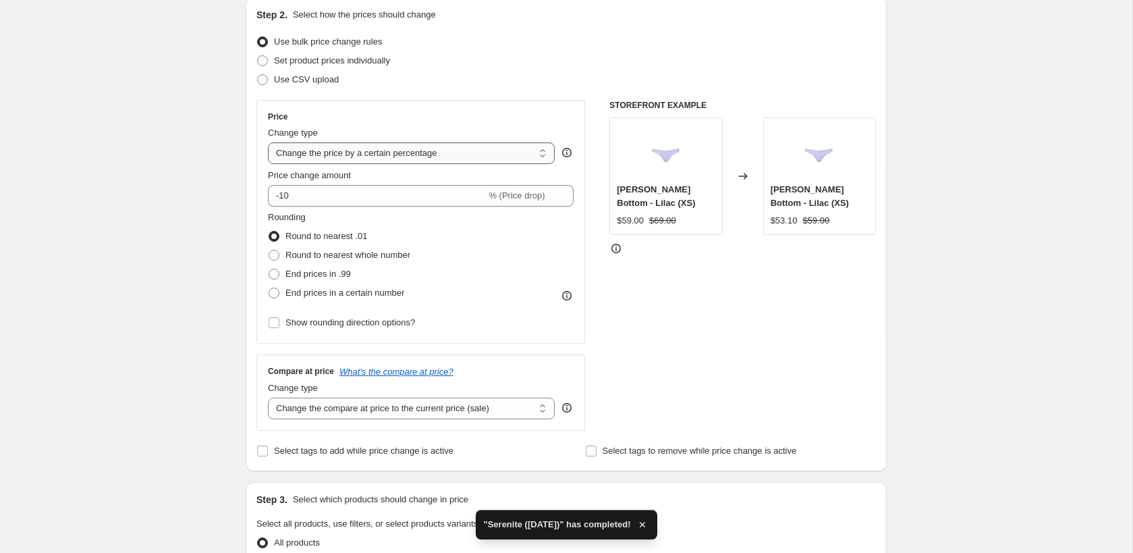
click at [387, 160] on select "Change the price to a certain amount Change the price by a certain amount Chang…" at bounding box center [411, 153] width 287 height 22
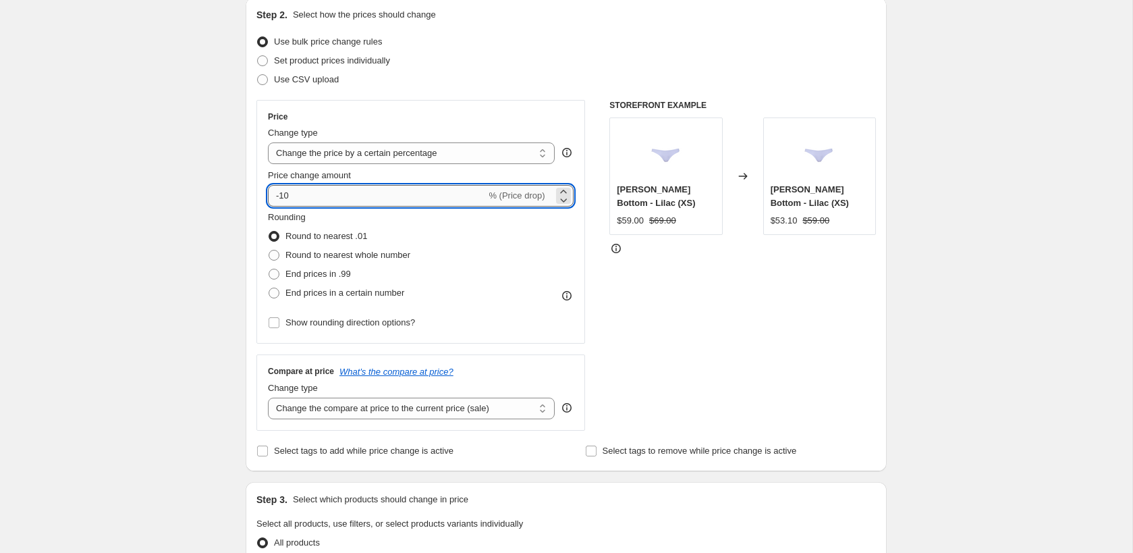
click at [302, 196] on input "-10" at bounding box center [377, 196] width 218 height 22
type input "-1"
type input "-20"
click at [185, 223] on div "Create new price change job. This page is ready Create new price change job Dra…" at bounding box center [566, 526] width 1133 height 1349
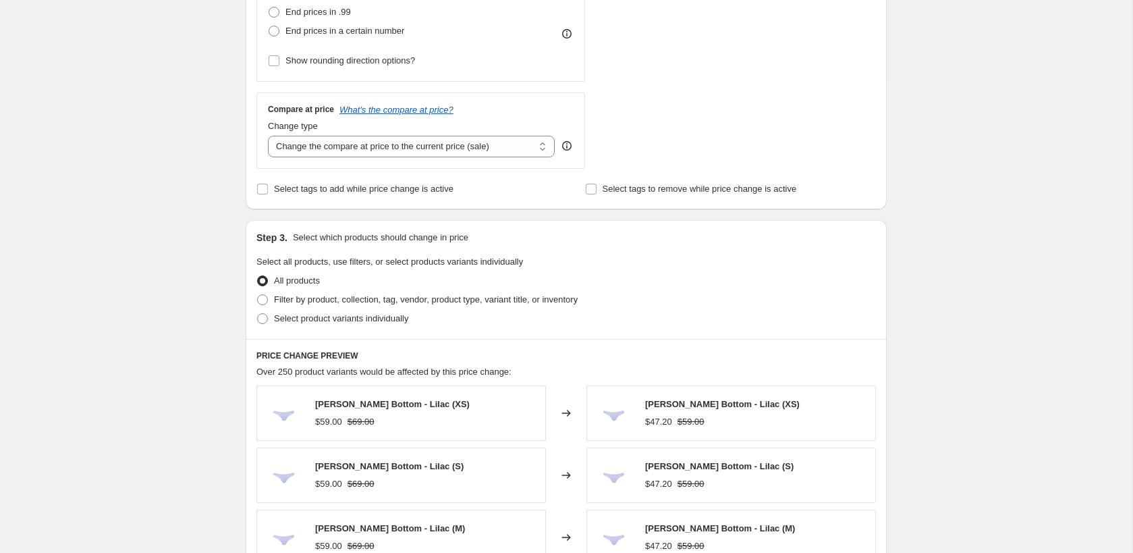
scroll to position [504, 0]
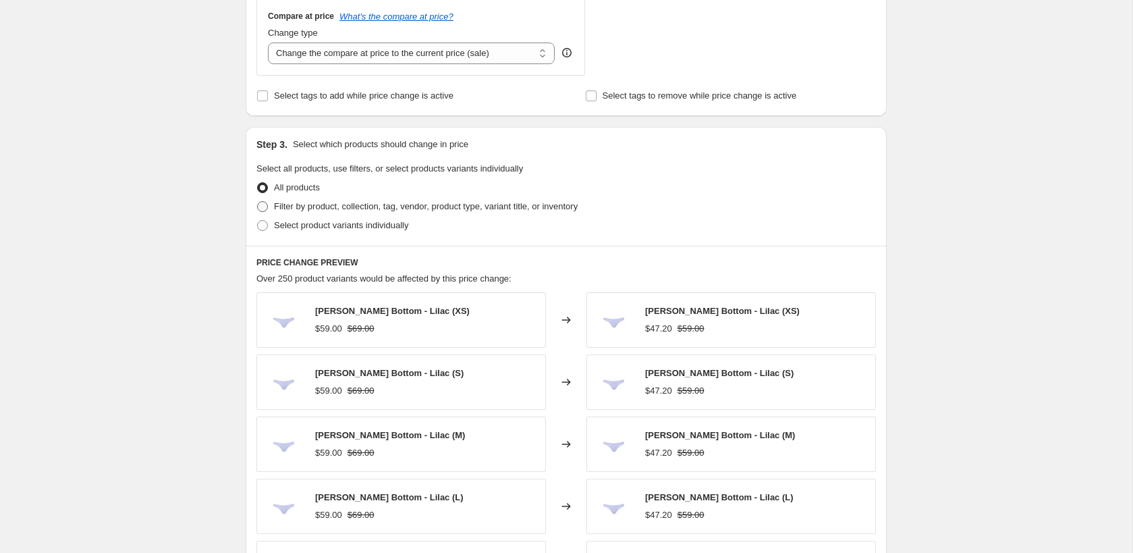
click at [389, 210] on span "Filter by product, collection, tag, vendor, product type, variant title, or inv…" at bounding box center [426, 206] width 304 height 13
click at [258, 202] on input "Filter by product, collection, tag, vendor, product type, variant title, or inv…" at bounding box center [257, 201] width 1 height 1
radio input "true"
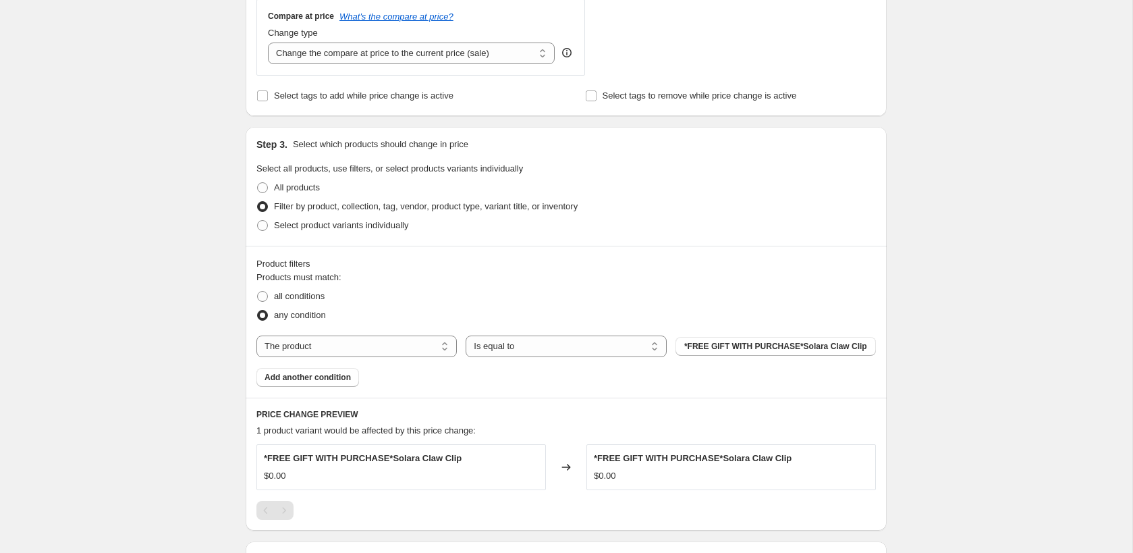
scroll to position [529, 0]
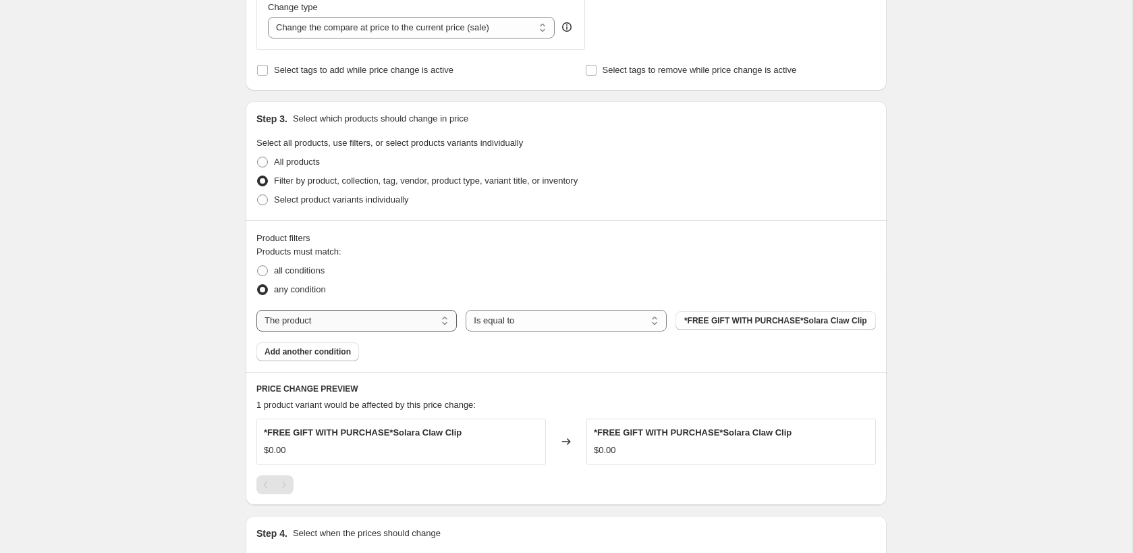
click at [372, 322] on select "The product The product's collection The product's tag The product's vendor The…" at bounding box center [356, 321] width 200 height 22
select select "collection"
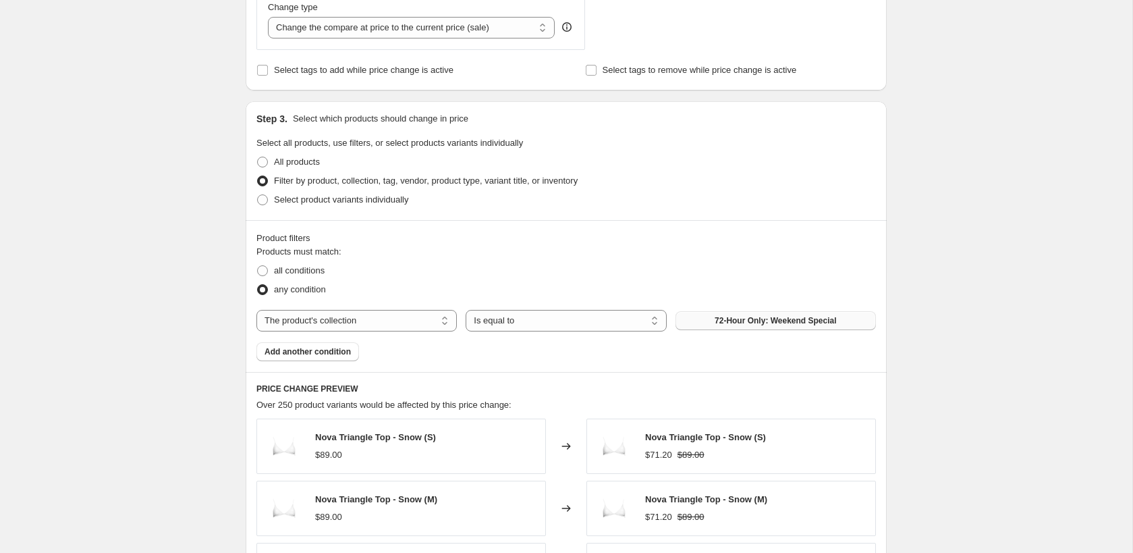
click at [744, 321] on span "72-Hour Only: Weekend Special" at bounding box center [776, 320] width 122 height 11
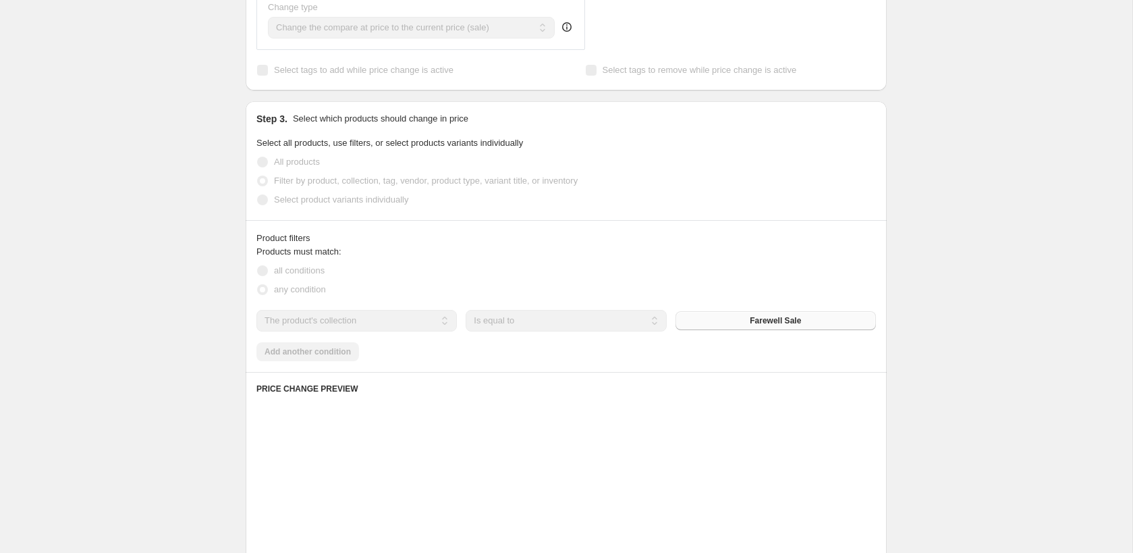
click at [434, 319] on select "The product The product's collection The product's tag The product's vendor The…" at bounding box center [356, 321] width 200 height 22
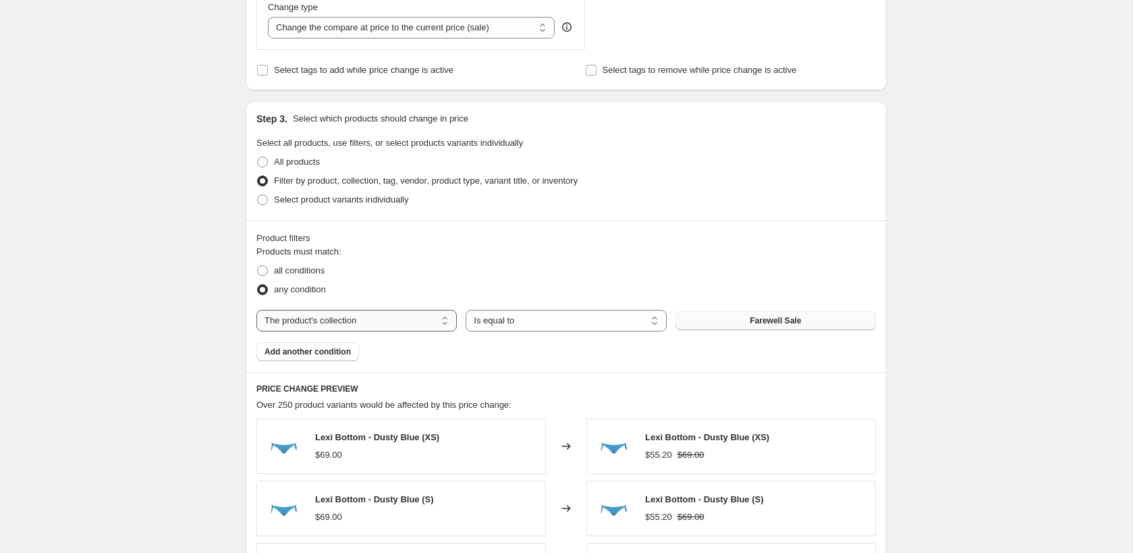
click at [442, 320] on select "The product The product's collection The product's tag The product's vendor The…" at bounding box center [356, 321] width 200 height 22
click at [776, 331] on div "Products must match: all conditions any condition The product The product's col…" at bounding box center [566, 303] width 620 height 116
click at [765, 315] on span "Farewell Sale" at bounding box center [775, 320] width 51 height 11
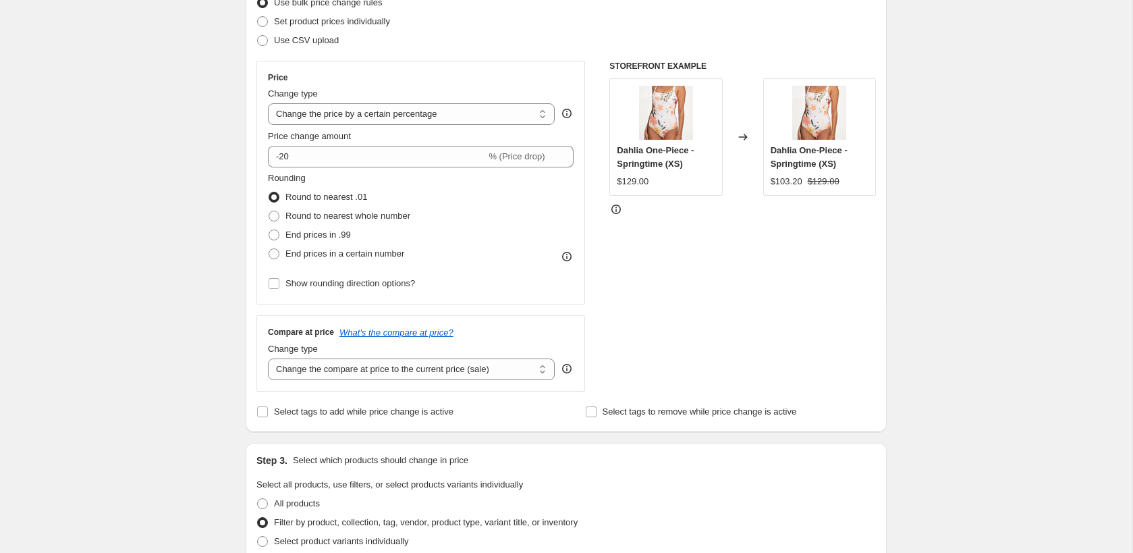
scroll to position [148, 0]
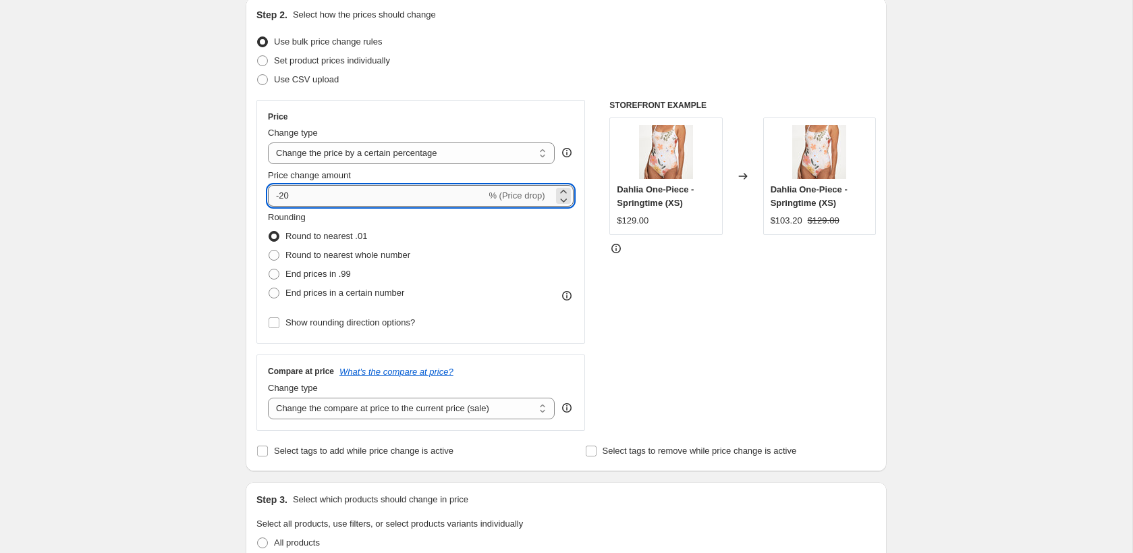
click at [454, 192] on input "-20" at bounding box center [377, 196] width 218 height 22
type input "-2"
type input "-5"
type input "-40"
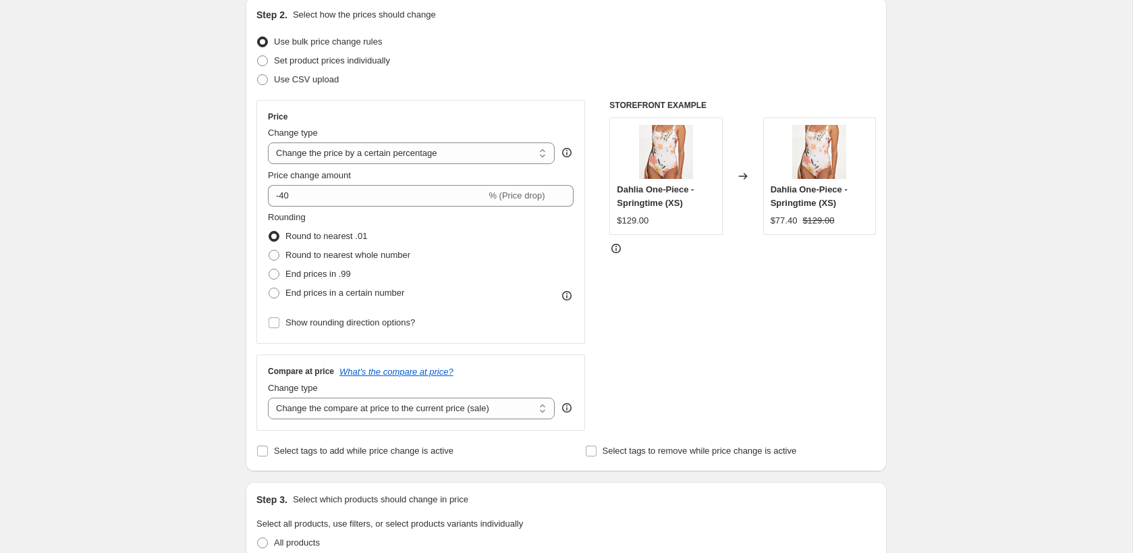
click at [721, 337] on div "STOREFRONT EXAMPLE Dahlia One-Piece - Springtime (XS) $129.00 Changed to Dahlia…" at bounding box center [742, 265] width 267 height 331
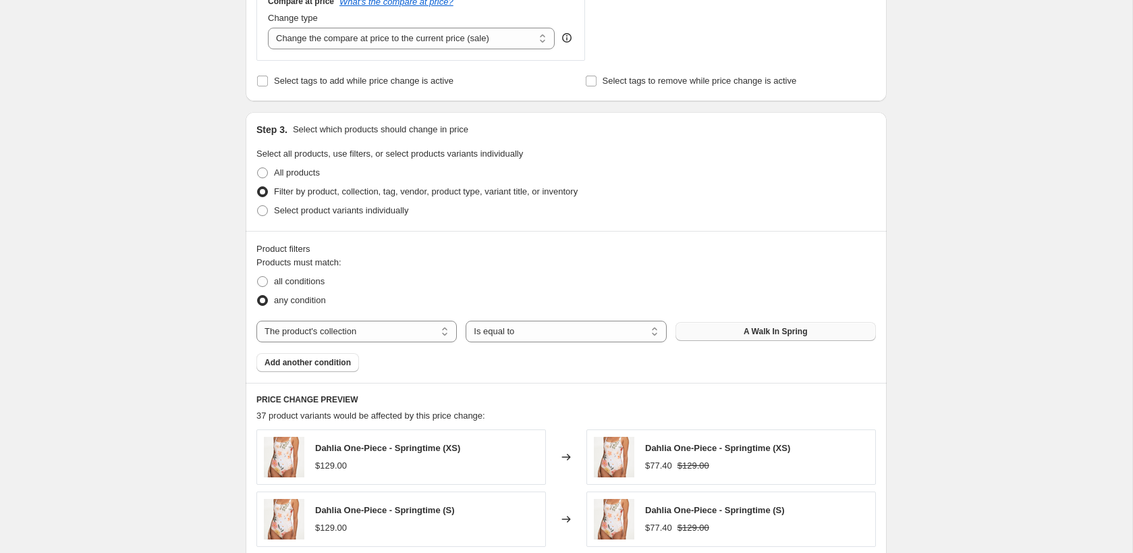
scroll to position [487, 0]
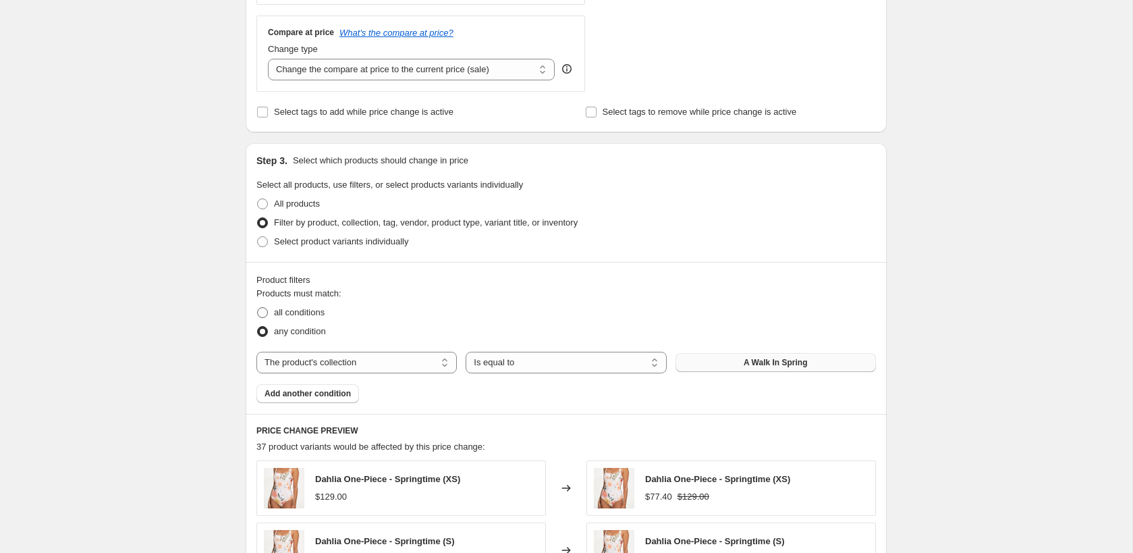
click at [325, 308] on span "all conditions" at bounding box center [299, 312] width 51 height 10
click at [258, 308] on input "all conditions" at bounding box center [257, 307] width 1 height 1
radio input "true"
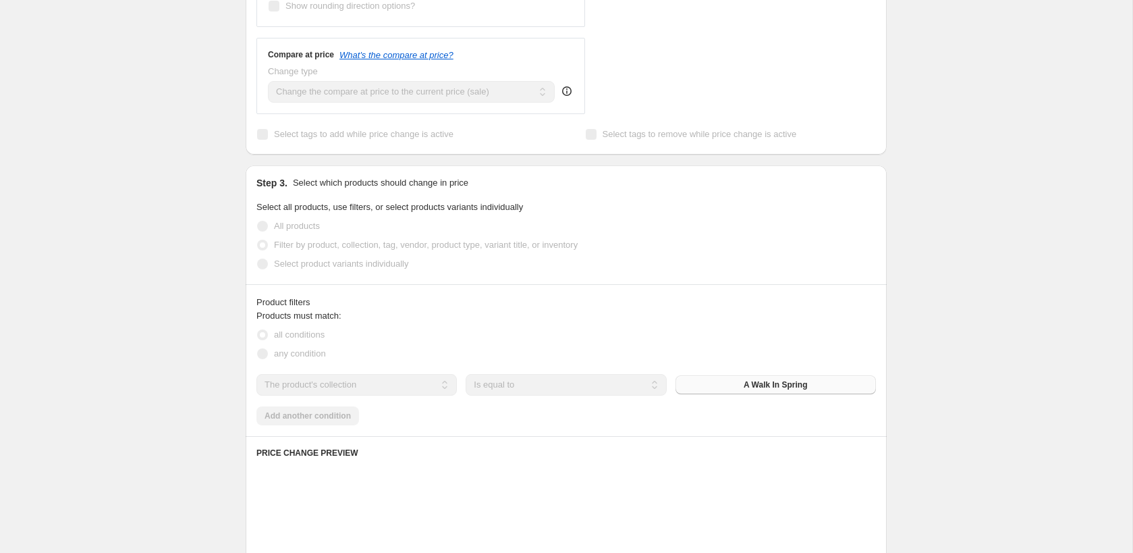
scroll to position [302, 0]
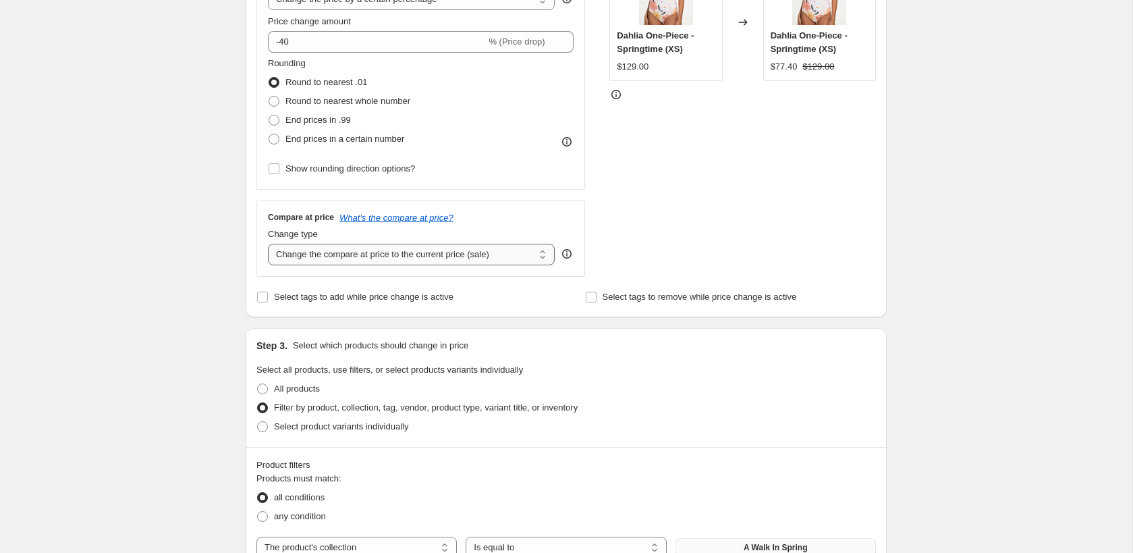
click at [415, 256] on select "Change the compare at price to the current price (sale) Change the compare at p…" at bounding box center [411, 255] width 287 height 22
select select "no_change"
click at [663, 202] on div "STOREFRONT EXAMPLE Dahlia One-Piece - Springtime (XS) $129.00 Changed to Dahlia…" at bounding box center [742, 111] width 267 height 331
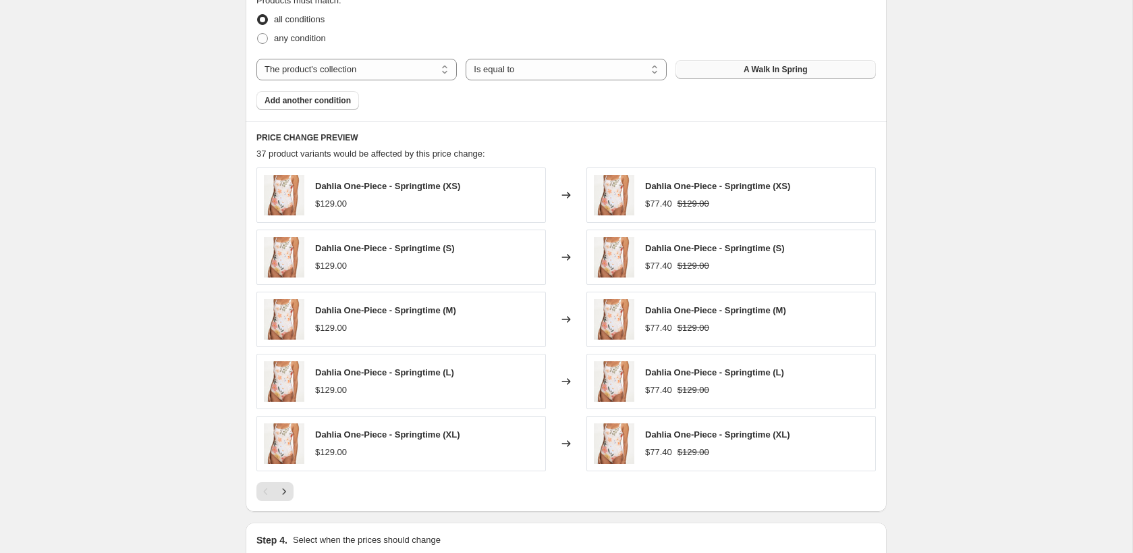
scroll to position [944, 0]
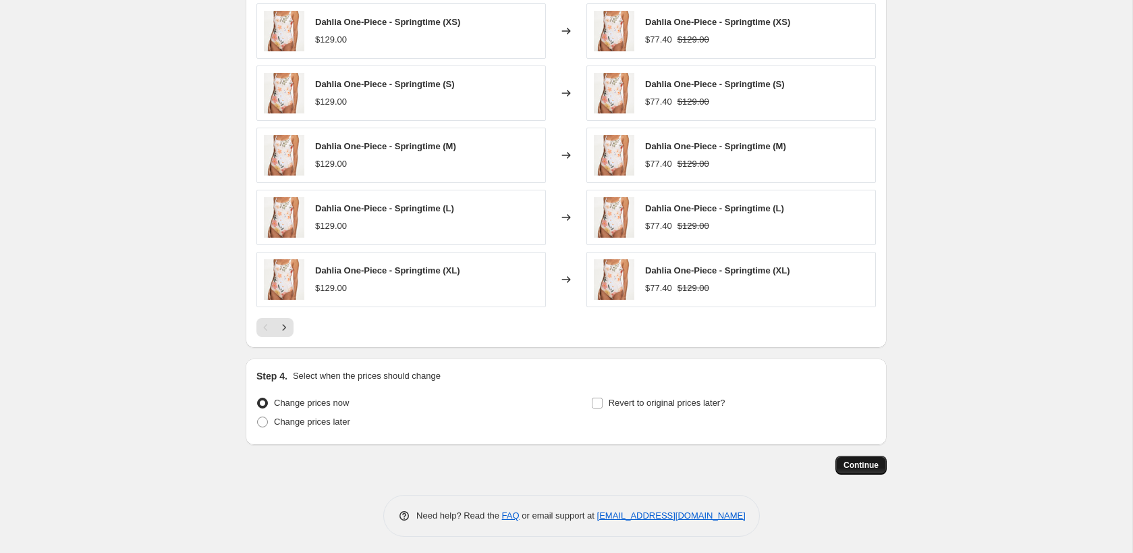
click at [840, 467] on button "Continue" at bounding box center [861, 465] width 51 height 19
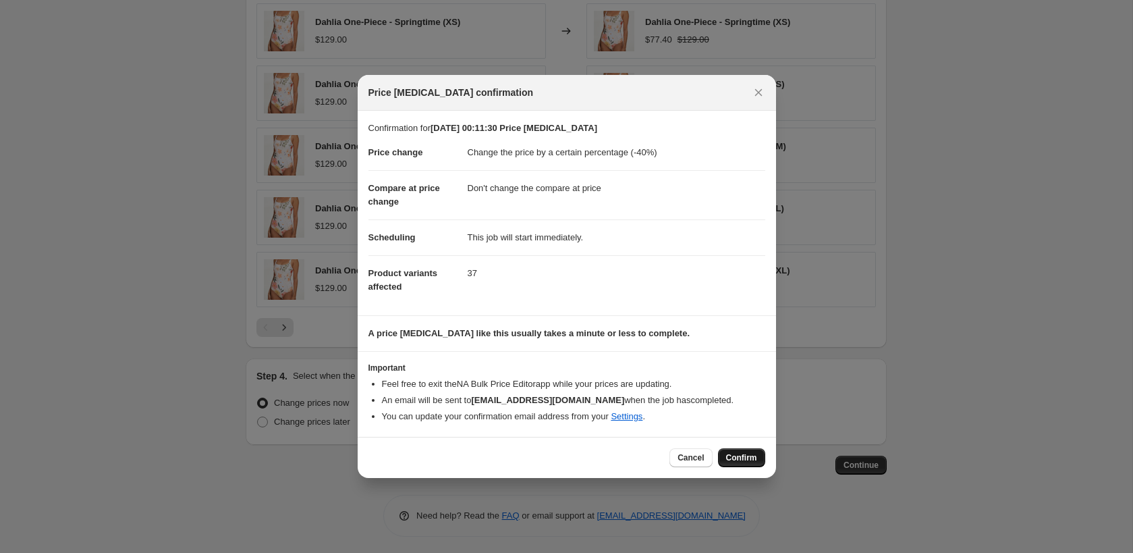
click at [740, 466] on button "Confirm" at bounding box center [741, 457] width 47 height 19
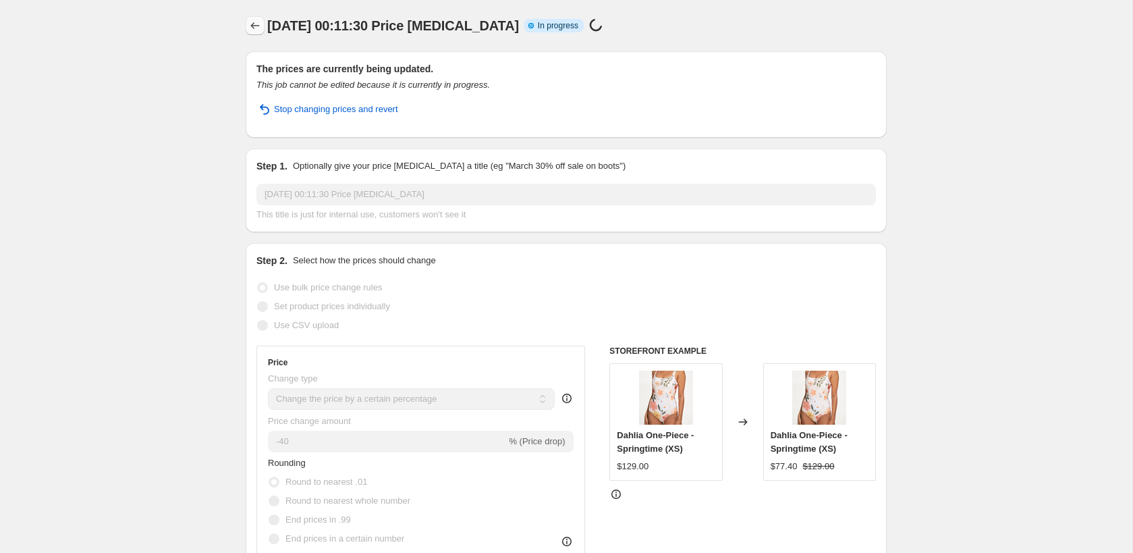
click at [251, 28] on icon "Price change jobs" at bounding box center [254, 25] width 13 height 13
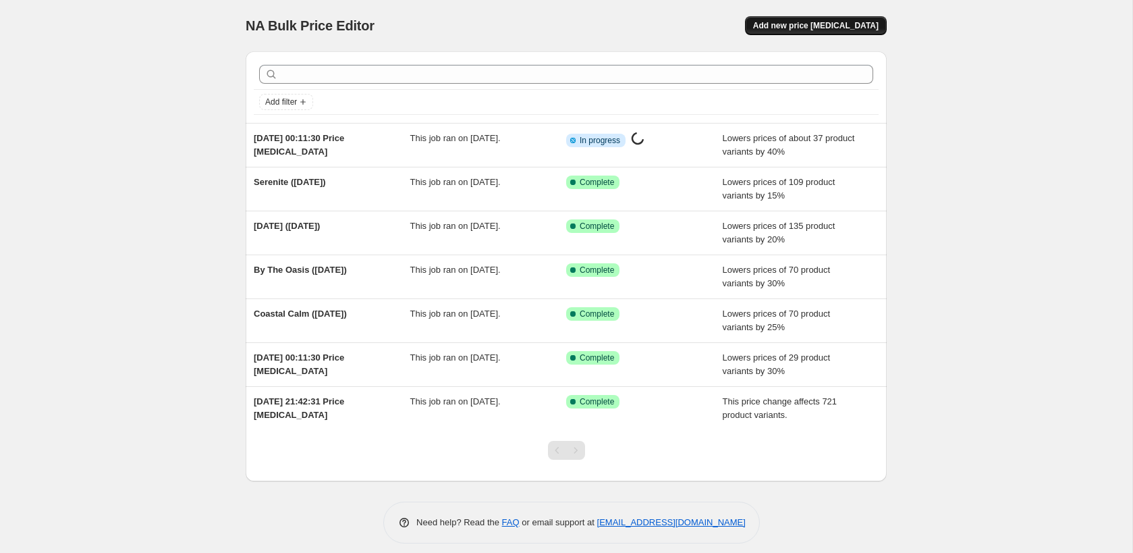
click at [823, 30] on span "Add new price [MEDICAL_DATA]" at bounding box center [816, 25] width 126 height 11
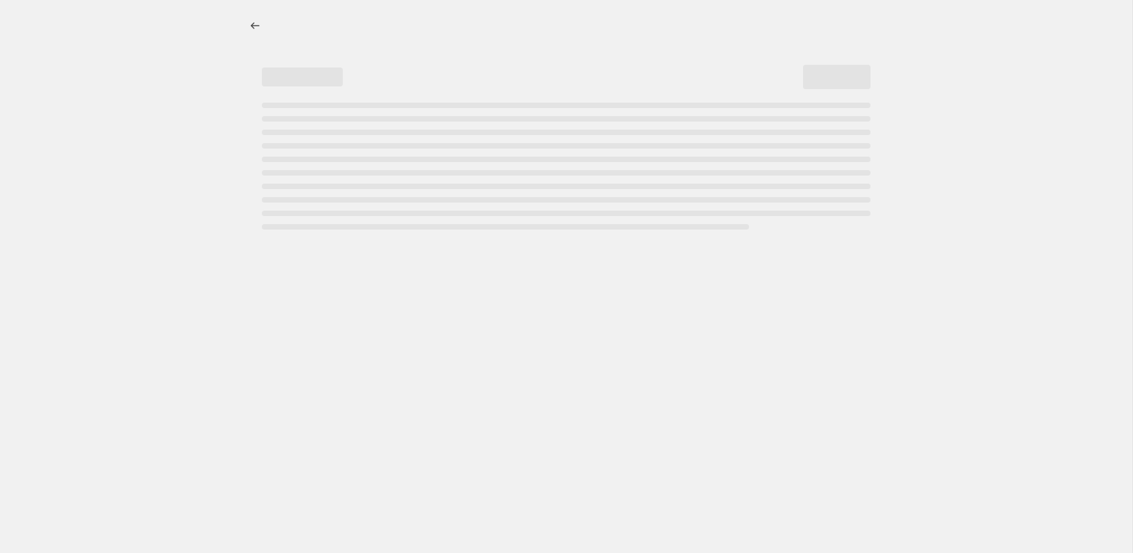
select select "percentage"
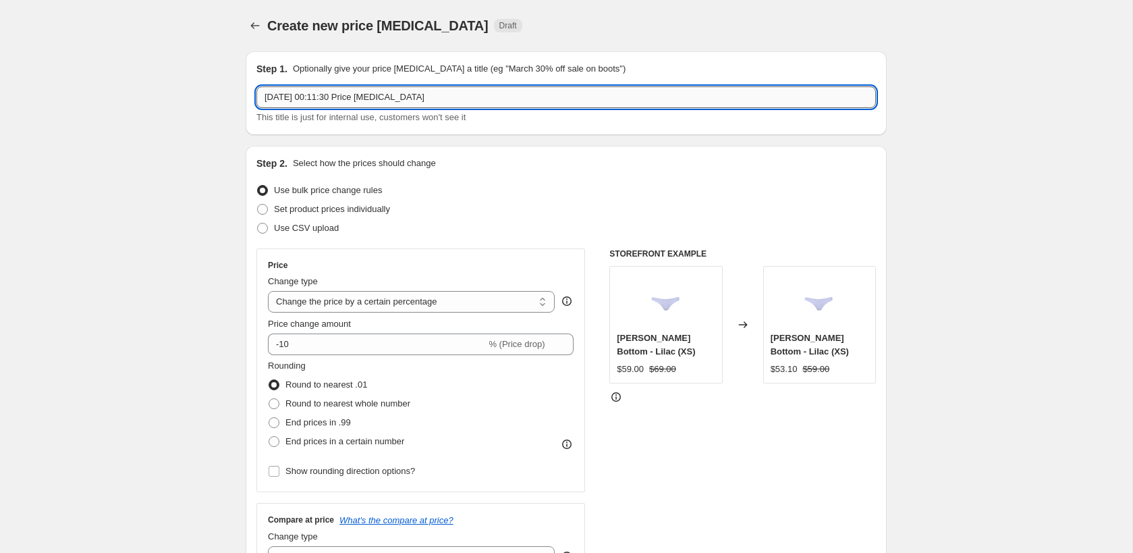
click at [542, 106] on input "22 Sept 2025, 00:11:30 Price change job" at bounding box center [566, 97] width 620 height 22
type input "F"
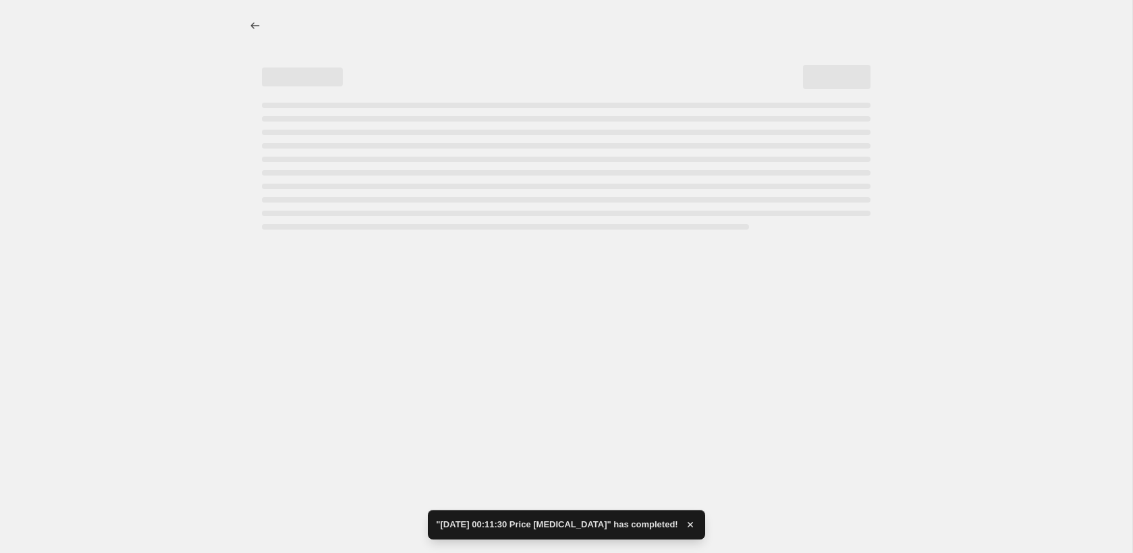
select select "percentage"
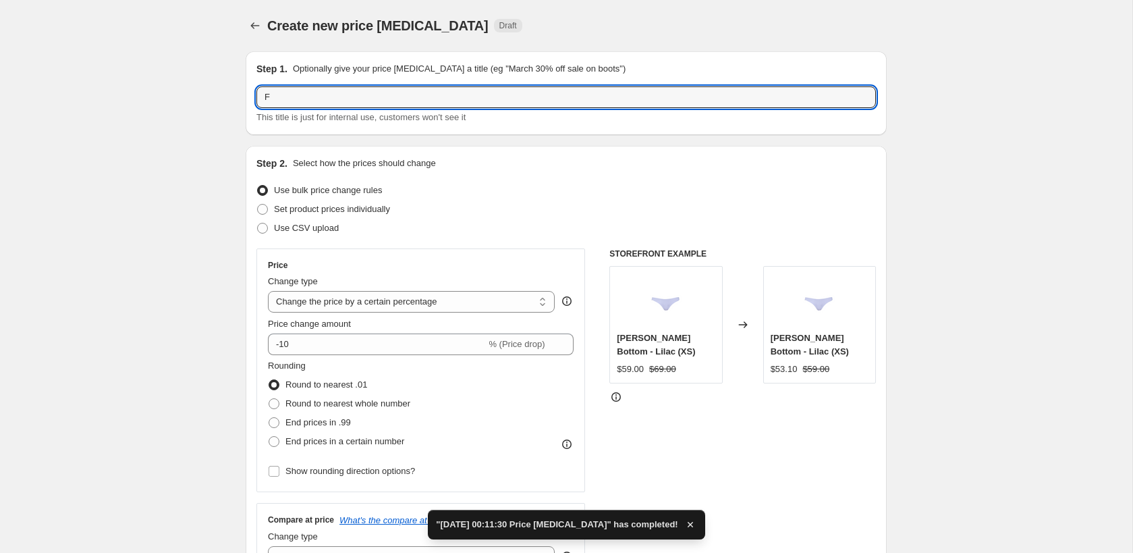
click at [542, 106] on input "F" at bounding box center [566, 97] width 620 height 22
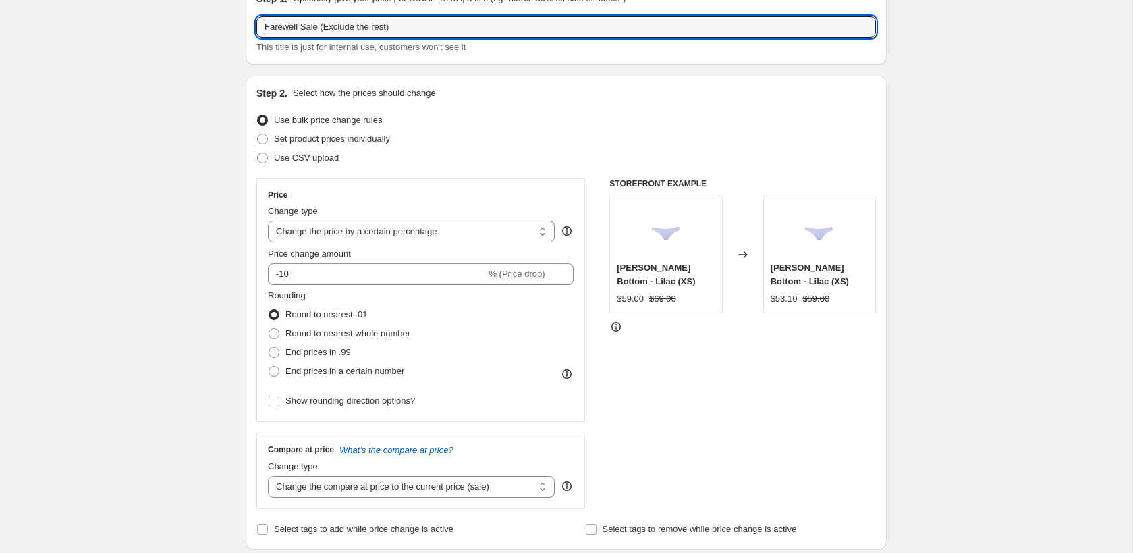
scroll to position [116, 0]
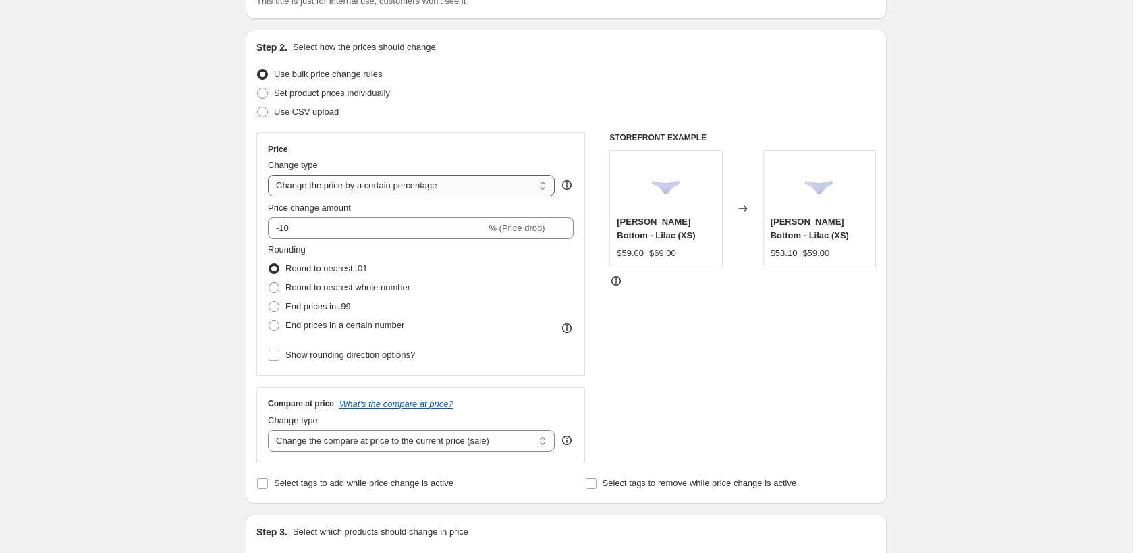
type input "Farewell Sale (Exclude the rest)"
click at [452, 195] on select "Change the price to a certain amount Change the price by a certain amount Chang…" at bounding box center [411, 186] width 287 height 22
click at [387, 229] on input "-10" at bounding box center [377, 228] width 218 height 22
type input "-1"
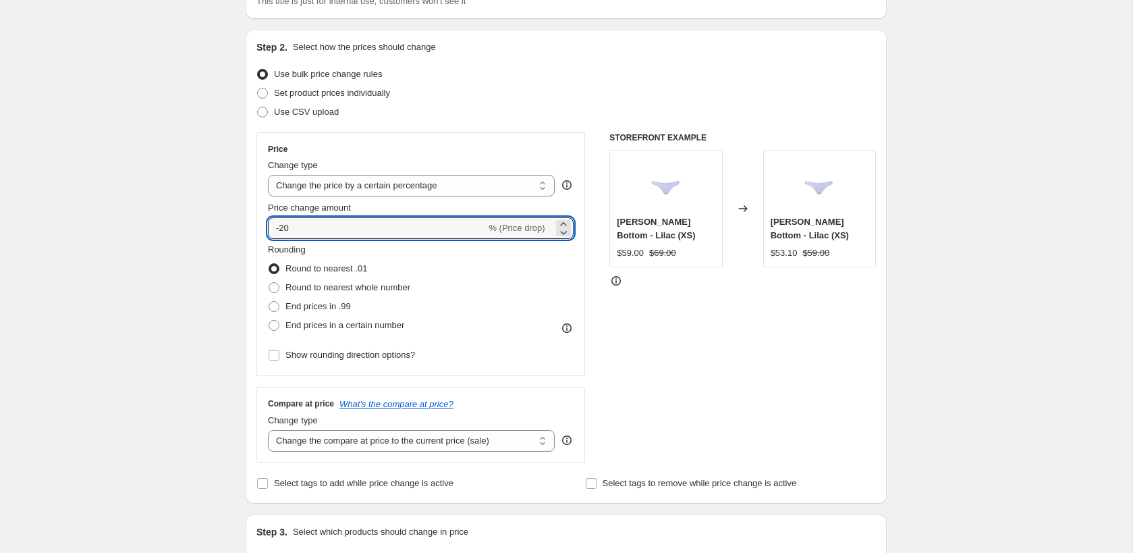
type input "-20"
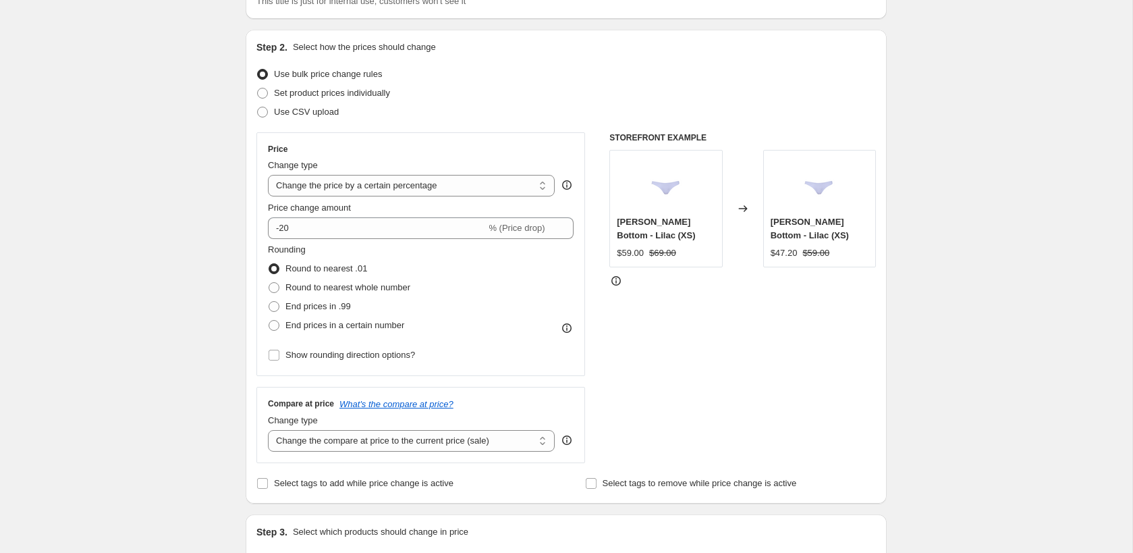
click at [603, 385] on div "Price Change type Change the price to a certain amount Change the price by a ce…" at bounding box center [566, 297] width 620 height 331
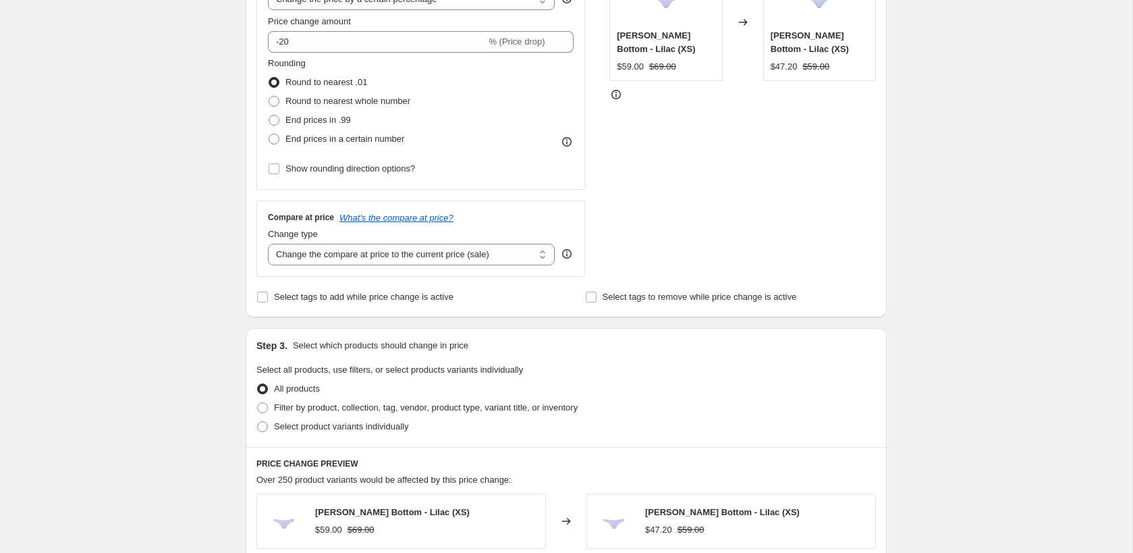
scroll to position [306, 0]
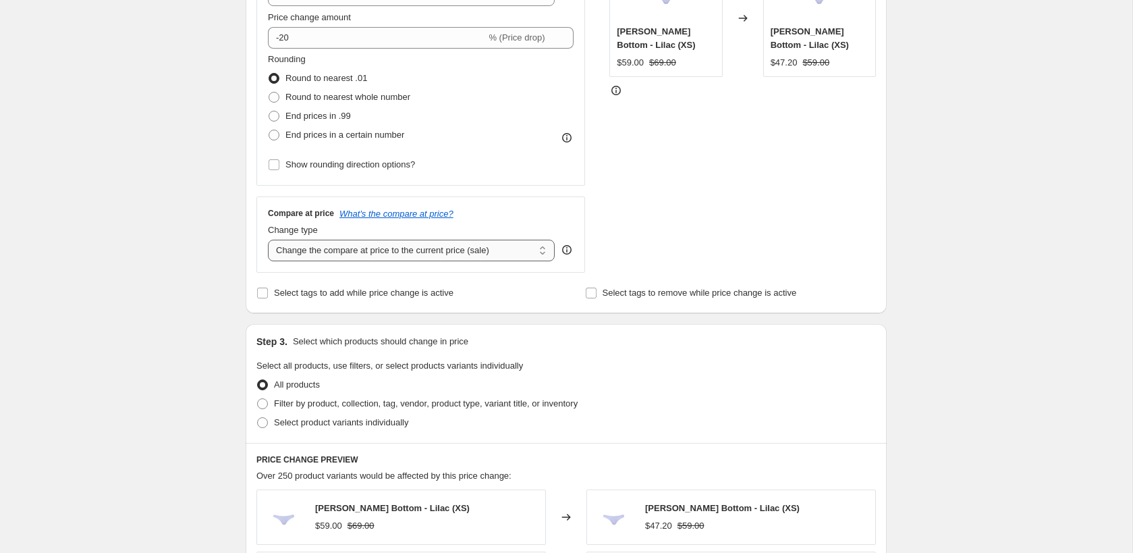
click at [510, 258] on select "Change the compare at price to the current price (sale) Change the compare at p…" at bounding box center [411, 251] width 287 height 22
select select "no_change"
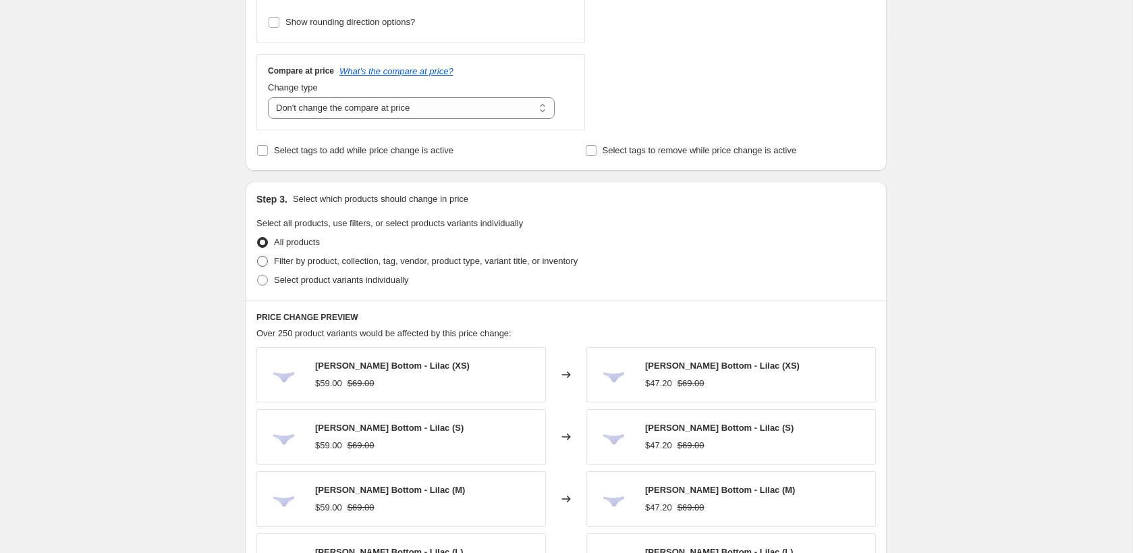
click at [494, 252] on label "Filter by product, collection, tag, vendor, product type, variant title, or inv…" at bounding box center [416, 261] width 321 height 19
click at [258, 256] on input "Filter by product, collection, tag, vendor, product type, variant title, or inv…" at bounding box center [257, 256] width 1 height 1
radio input "true"
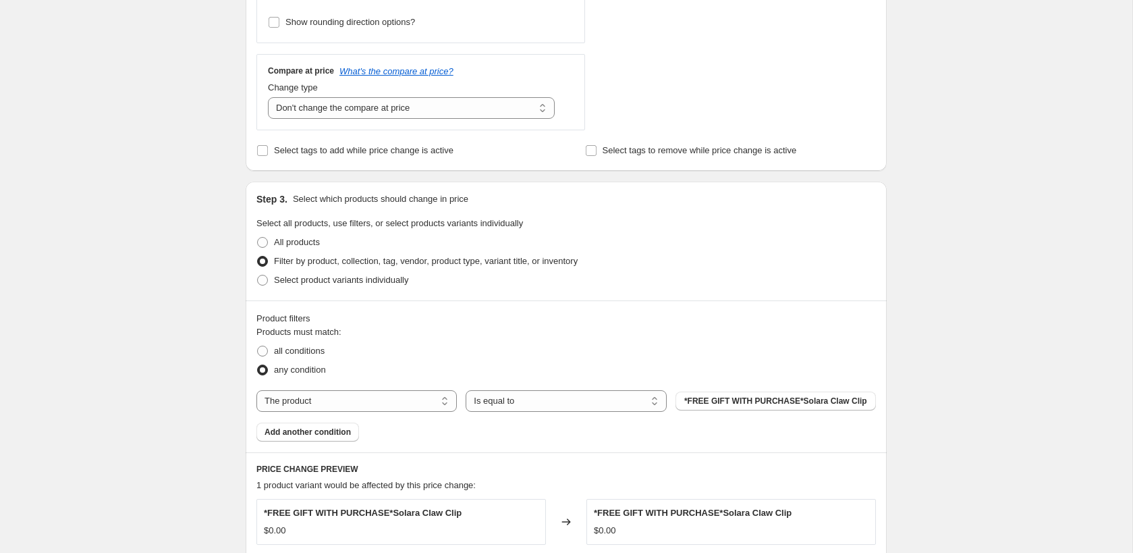
click at [735, 408] on div "The product The product's collection The product's tag The product's vendor The…" at bounding box center [566, 401] width 620 height 22
click at [634, 406] on select "Is equal to Is not equal to" at bounding box center [566, 401] width 200 height 22
click at [427, 404] on select "The product The product's collection The product's tag The product's vendor The…" at bounding box center [356, 401] width 200 height 22
select select "collection"
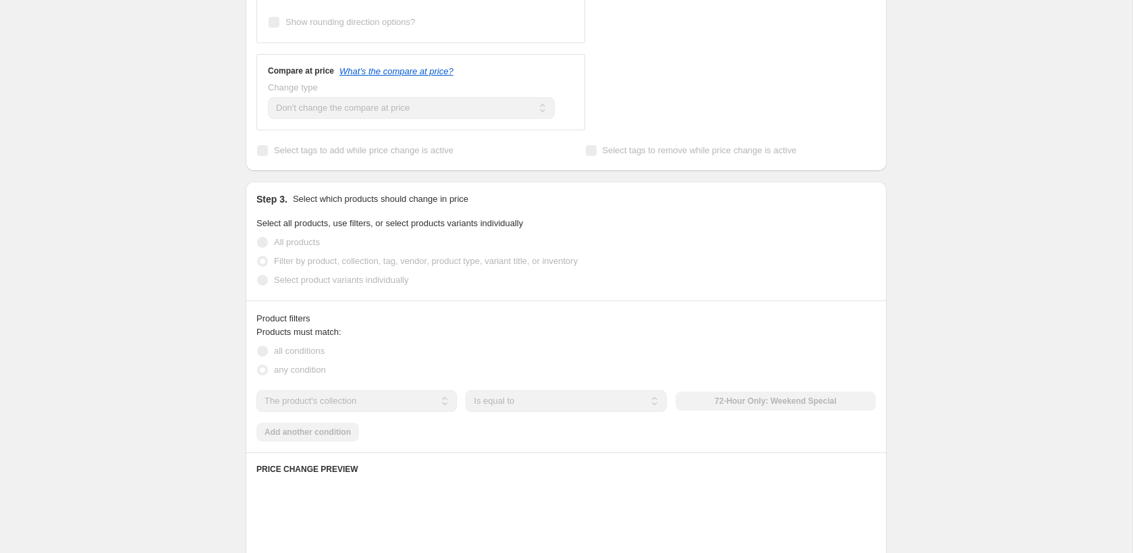
click at [307, 351] on span "all conditions" at bounding box center [299, 351] width 51 height 10
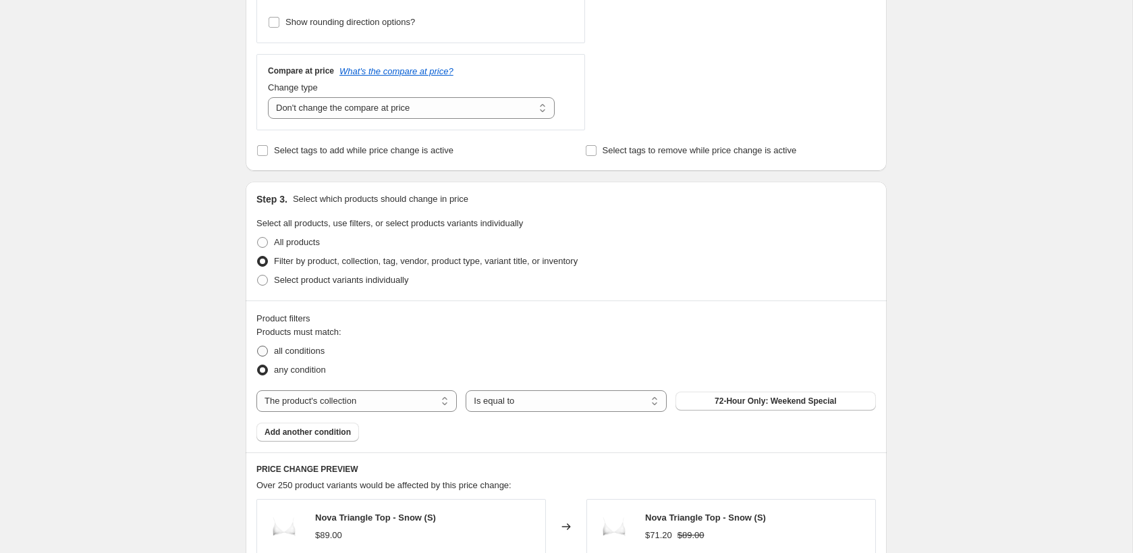
click at [313, 351] on span "all conditions" at bounding box center [299, 351] width 51 height 10
click at [258, 346] on input "all conditions" at bounding box center [257, 346] width 1 height 1
radio input "true"
click at [755, 402] on span "72-Hour Only: Weekend Special" at bounding box center [776, 401] width 122 height 11
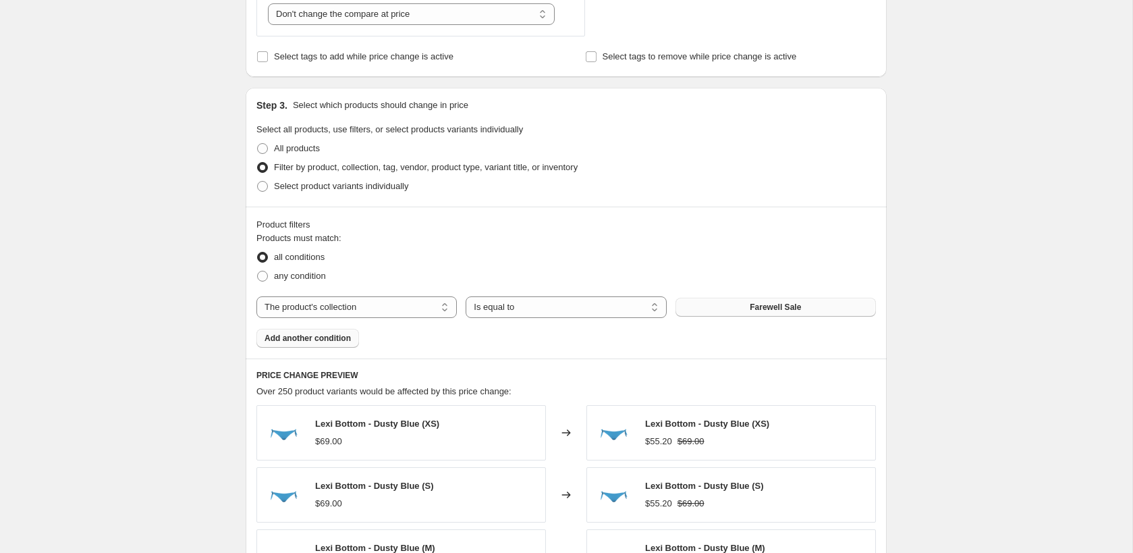
click at [338, 333] on span "Add another condition" at bounding box center [308, 338] width 86 height 11
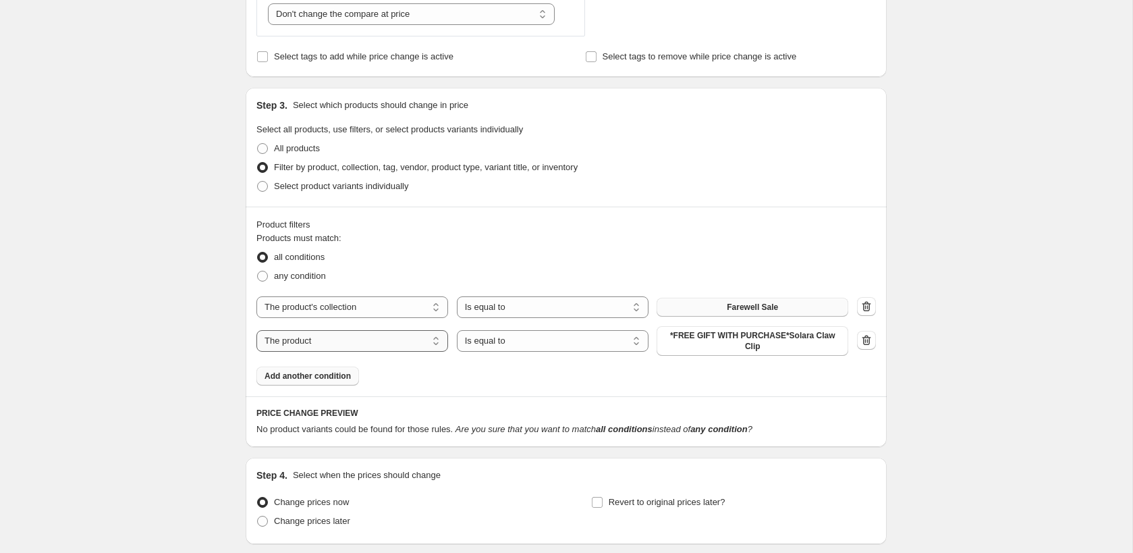
click at [388, 341] on select "The product The product's collection The product's tag The product's vendor The…" at bounding box center [352, 341] width 192 height 22
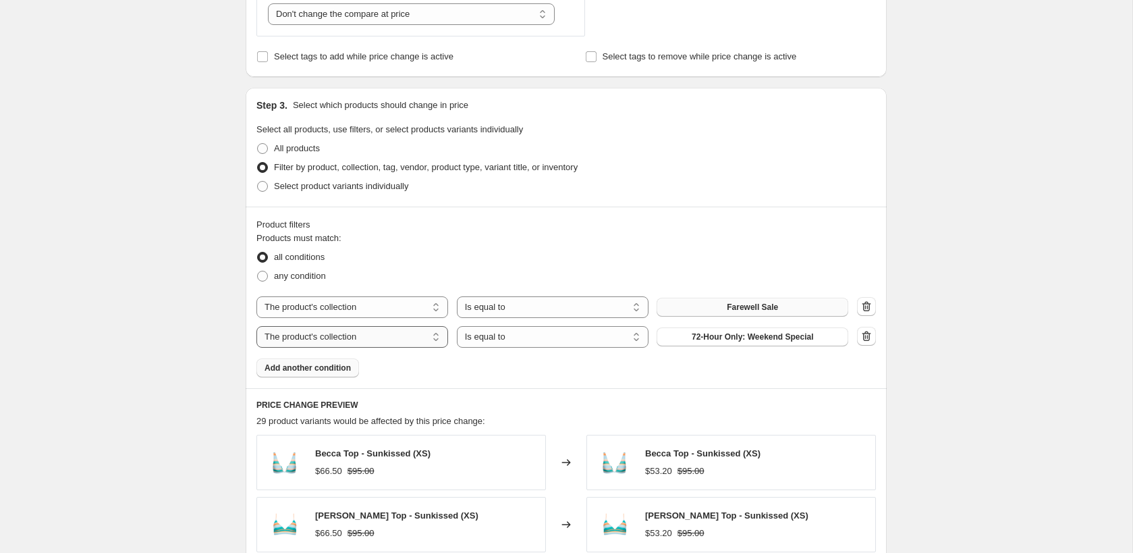
click at [401, 336] on select "The product The product's collection The product's tag The product's vendor The…" at bounding box center [352, 337] width 192 height 22
select select "product"
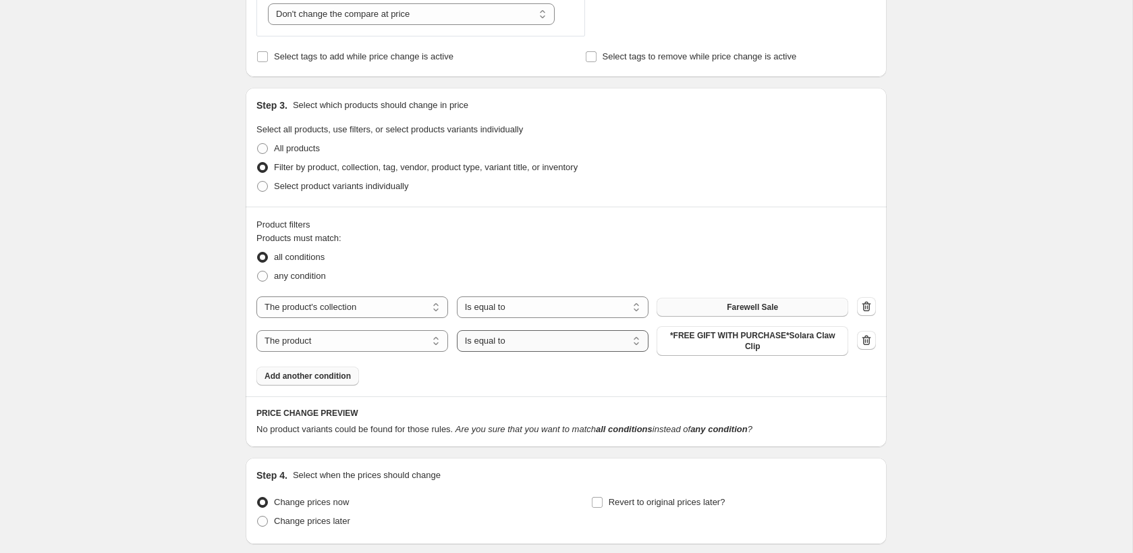
click at [480, 340] on select "Is equal to Is not equal to" at bounding box center [553, 341] width 192 height 22
click at [490, 340] on select "Is equal to Is not equal to" at bounding box center [553, 341] width 192 height 22
select select "not_equal"
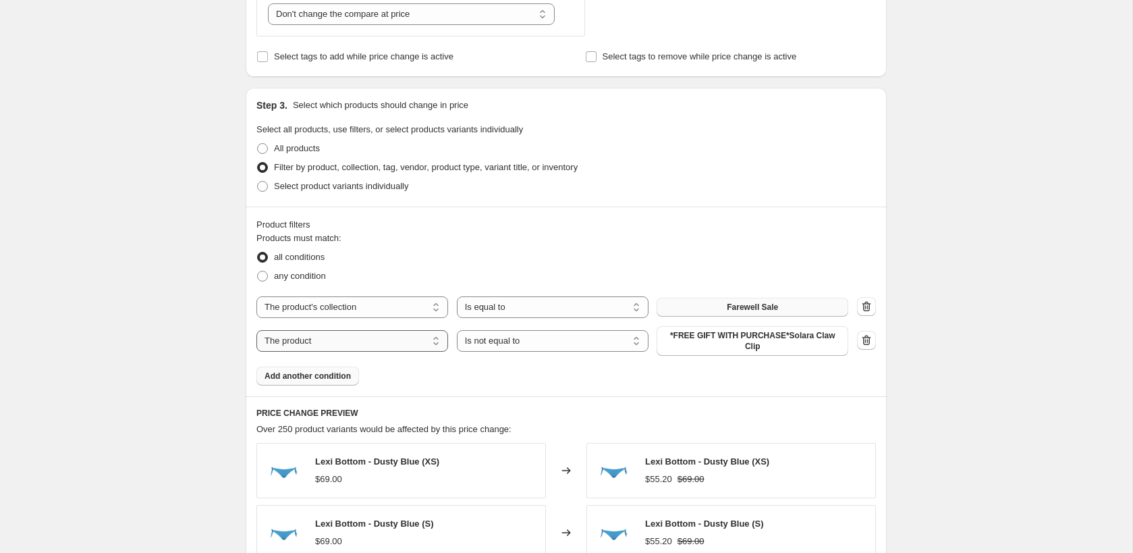
click at [421, 346] on select "The product The product's collection The product's tag The product's vendor The…" at bounding box center [352, 341] width 192 height 22
click at [701, 346] on span "*FREE GIFT WITH PURCHASE*Solara Claw Clip" at bounding box center [752, 341] width 175 height 22
click at [421, 330] on select "The product The product's collection The product's tag The product's vendor The…" at bounding box center [352, 341] width 192 height 22
select select "collection"
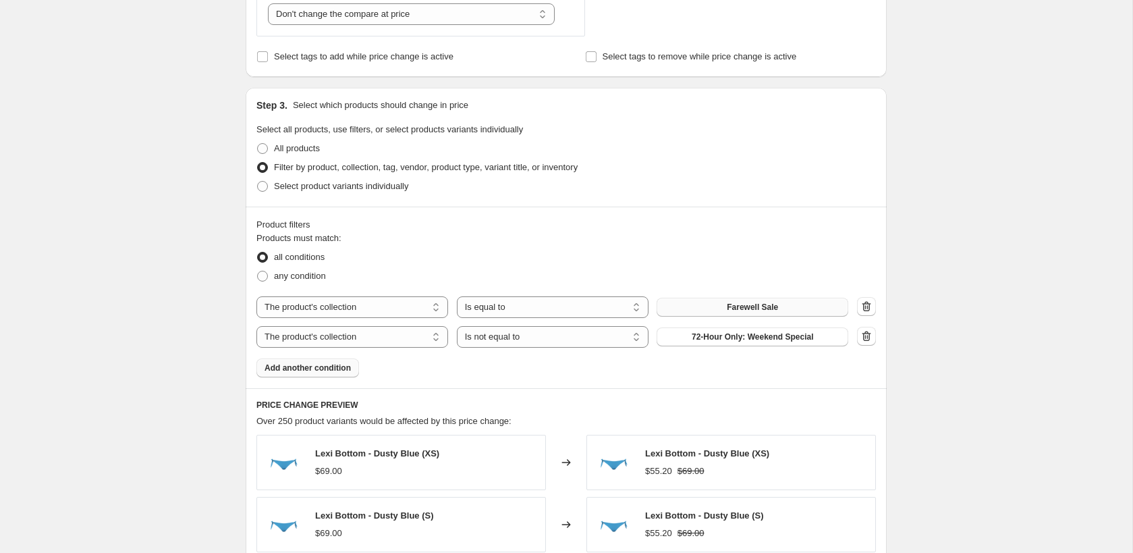
click at [747, 337] on span "72-Hour Only: Weekend Special" at bounding box center [753, 336] width 122 height 11
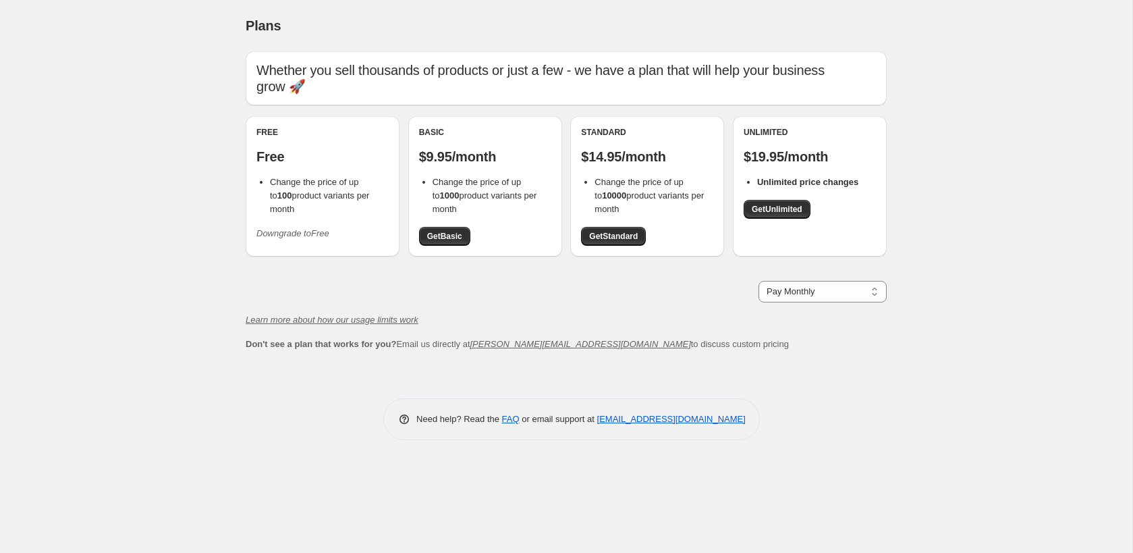
click at [313, 228] on icon "Downgrade to Free" at bounding box center [292, 233] width 73 height 10
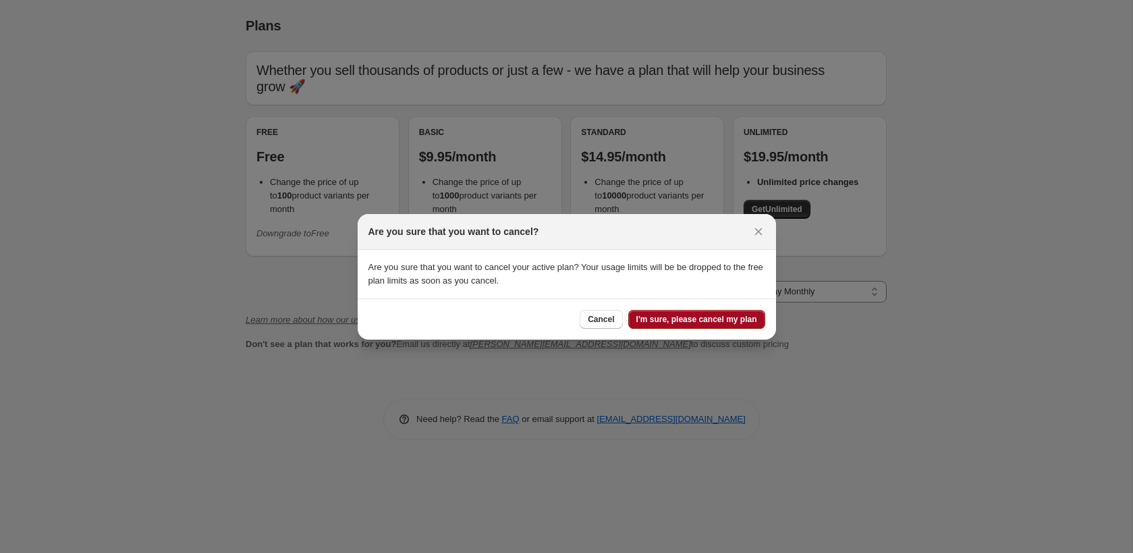
click at [698, 321] on span "I'm sure, please cancel my plan" at bounding box center [696, 319] width 121 height 11
